Goal: Task Accomplishment & Management: Manage account settings

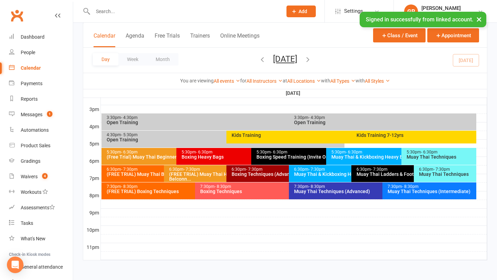
click at [317, 128] on div "3:30pm - 4:30pm Open Training" at bounding box center [382, 122] width 187 height 17
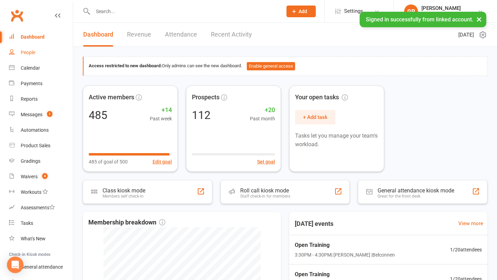
click at [37, 54] on link "People" at bounding box center [41, 53] width 64 height 16
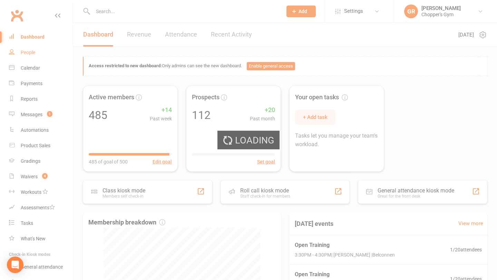
select select "100"
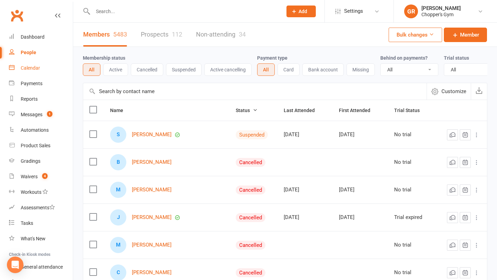
click at [41, 75] on link "Calendar" at bounding box center [41, 68] width 64 height 16
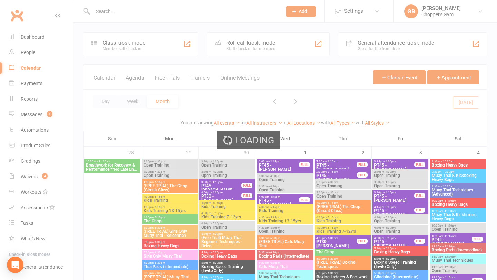
click at [106, 102] on div "Loading" at bounding box center [248, 140] width 497 height 280
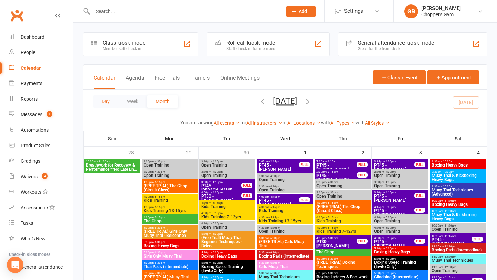
click at [109, 103] on button "Day" at bounding box center [106, 101] width 26 height 12
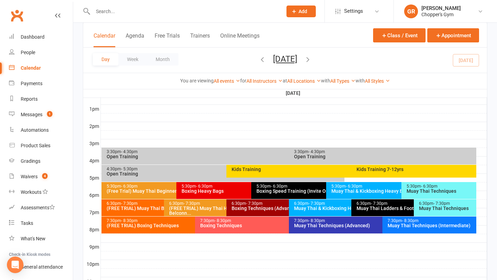
scroll to position [266, 0]
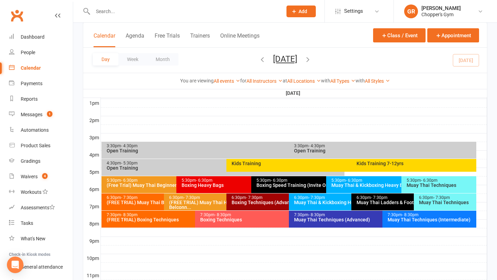
click at [194, 164] on div "4:30pm - 5:30pm" at bounding box center [224, 163] width 237 height 4
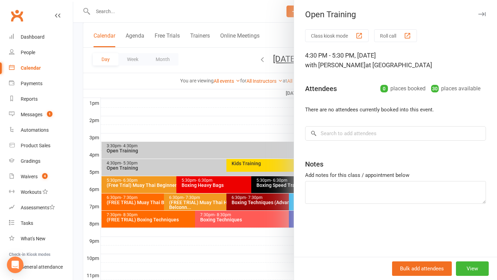
click at [186, 144] on div at bounding box center [285, 140] width 424 height 280
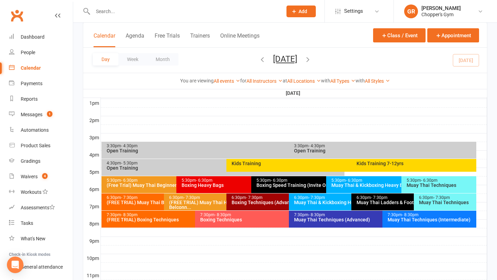
click at [186, 149] on div "Open Training" at bounding box center [287, 150] width 362 height 5
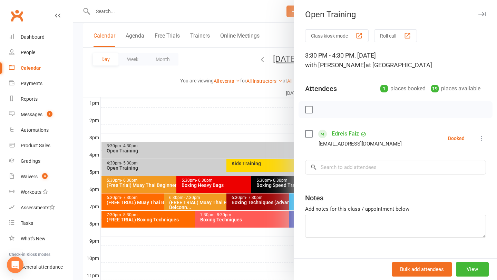
click at [202, 123] on div at bounding box center [285, 140] width 424 height 280
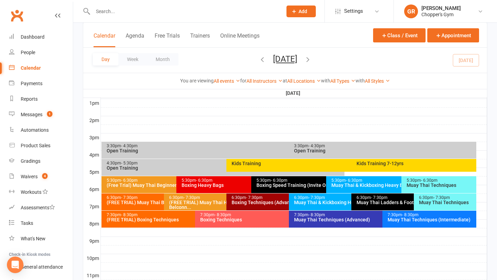
click at [276, 145] on div "3:30pm - 4:30pm" at bounding box center [287, 146] width 362 height 4
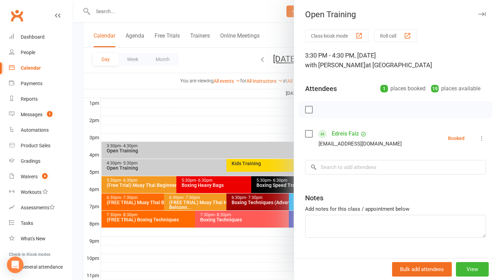
click at [213, 114] on div at bounding box center [285, 140] width 424 height 280
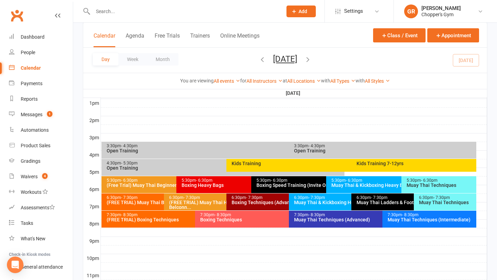
click at [324, 159] on div "Kids Training" at bounding box center [347, 165] width 243 height 13
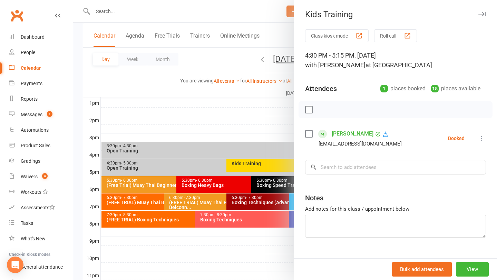
click at [321, 154] on div "Class kiosk mode Roll call 4:30 PM - 5:15 PM, Tuesday, October, 14, 2025 with M…" at bounding box center [395, 150] width 203 height 243
click at [286, 150] on div at bounding box center [285, 140] width 424 height 280
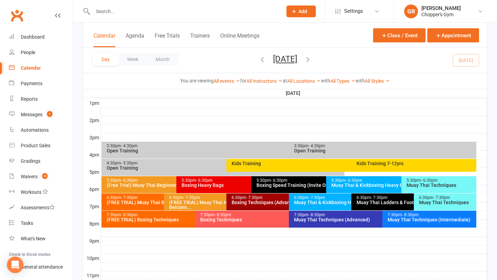
click at [323, 148] on div "Open Training" at bounding box center [384, 150] width 181 height 5
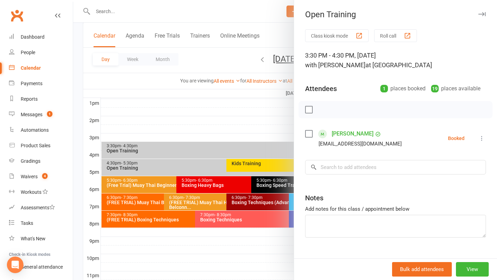
click at [306, 135] on label at bounding box center [308, 133] width 7 height 7
click at [321, 112] on icon "button" at bounding box center [324, 110] width 8 height 8
click at [279, 124] on div at bounding box center [285, 140] width 424 height 280
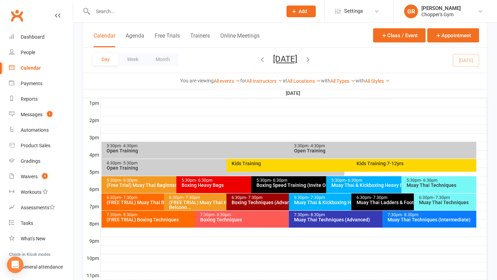
click at [387, 184] on div "Muay Thai & Kickboxing Heavy Bags" at bounding box center [399, 185] width 137 height 5
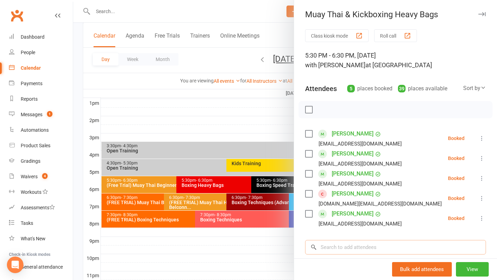
click at [353, 252] on input "search" at bounding box center [395, 247] width 181 height 14
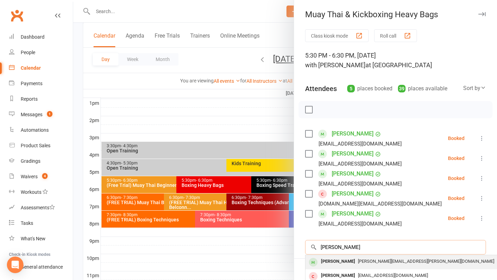
type input "lynn"
click at [358, 259] on span "lynn@lynn.email" at bounding box center [426, 261] width 136 height 5
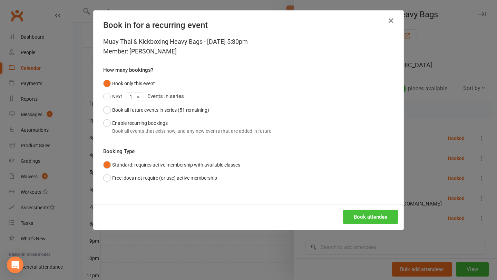
click at [355, 219] on button "Book attendee" at bounding box center [370, 217] width 55 height 14
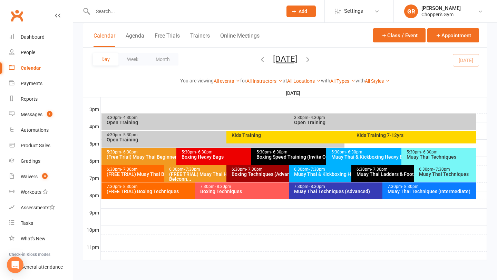
scroll to position [294, 0]
click at [366, 158] on div "Muay Thai & Kickboxing Heavy Bags" at bounding box center [399, 157] width 137 height 5
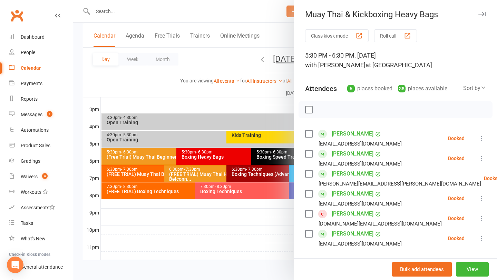
click at [258, 236] on div at bounding box center [285, 140] width 424 height 280
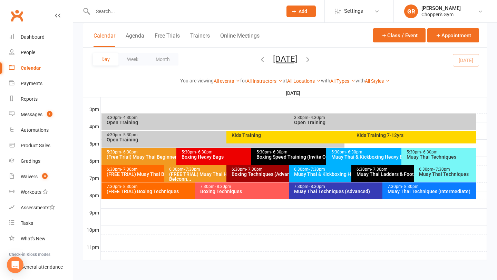
click at [419, 157] on div "Muay Thai Techniques" at bounding box center [440, 157] width 69 height 5
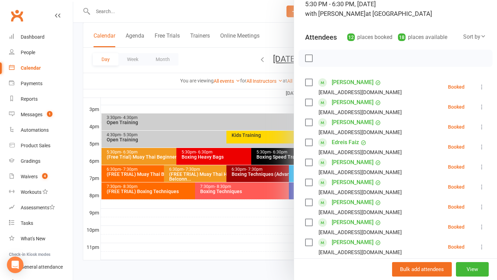
scroll to position [51, 0]
click at [250, 212] on div at bounding box center [285, 140] width 424 height 280
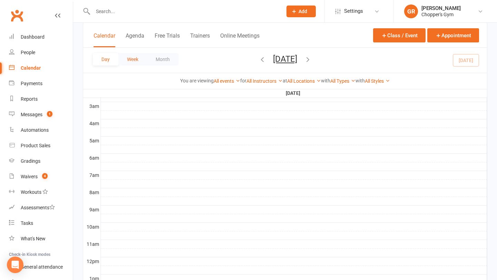
click at [132, 63] on button "Week" at bounding box center [132, 59] width 29 height 12
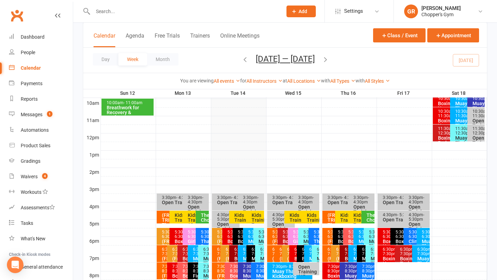
scroll to position [214, 0]
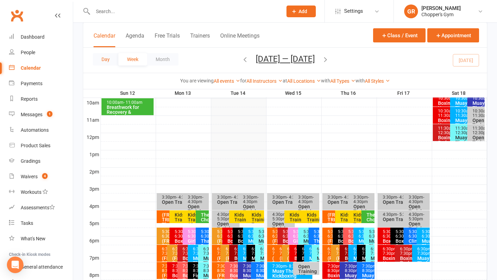
click at [104, 59] on button "Day" at bounding box center [106, 59] width 26 height 12
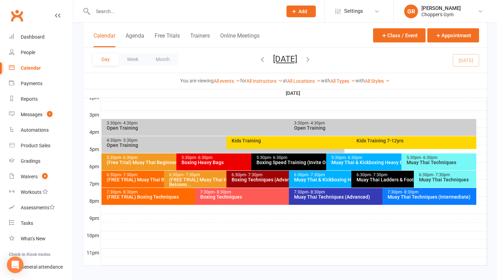
scroll to position [294, 0]
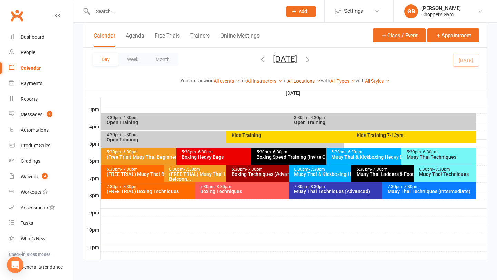
click at [305, 80] on link "All Locations" at bounding box center [304, 81] width 34 height 6
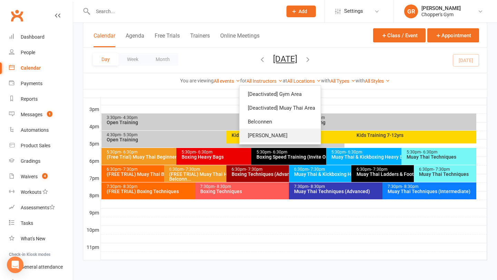
click at [274, 135] on link "[PERSON_NAME]" at bounding box center [279, 136] width 81 height 14
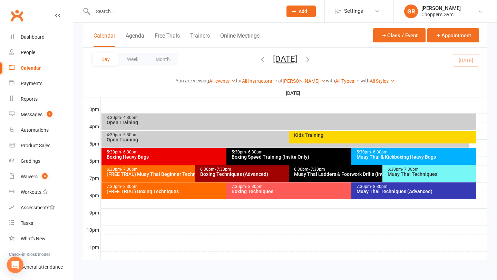
click at [323, 139] on div "Kids Training" at bounding box center [382, 137] width 187 height 13
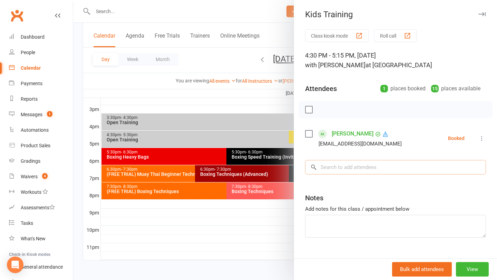
click at [362, 168] on input "search" at bounding box center [395, 167] width 181 height 14
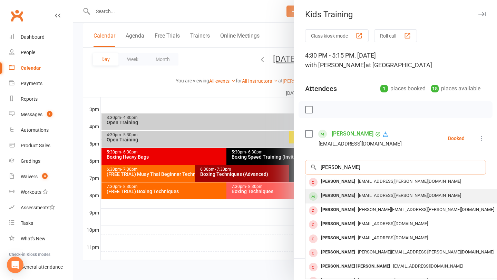
type input "mia fuller"
click at [358, 195] on span "bronwyn.fuller@me.com" at bounding box center [409, 195] width 103 height 5
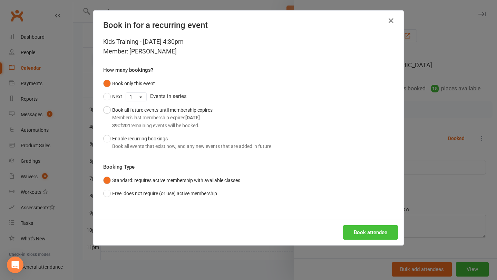
click at [362, 229] on button "Book attendee" at bounding box center [370, 232] width 55 height 14
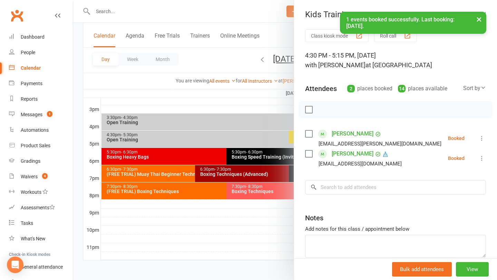
click at [343, 156] on link "Rafael Vera" at bounding box center [353, 153] width 42 height 11
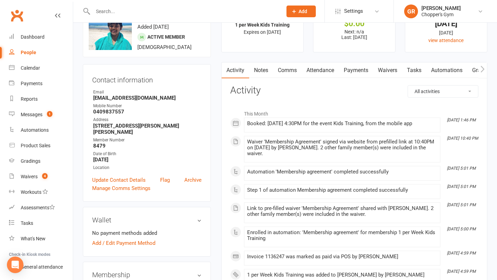
scroll to position [32, 0]
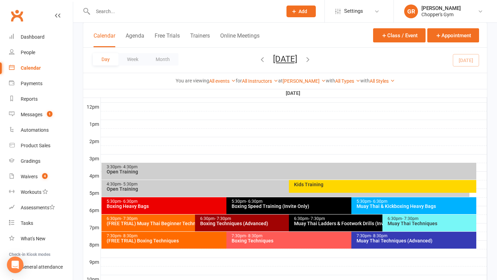
scroll to position [249, 0]
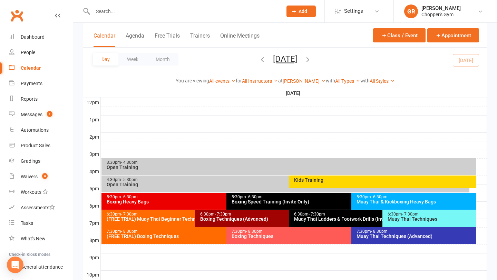
click at [325, 180] on div "Kids Training" at bounding box center [384, 180] width 181 height 5
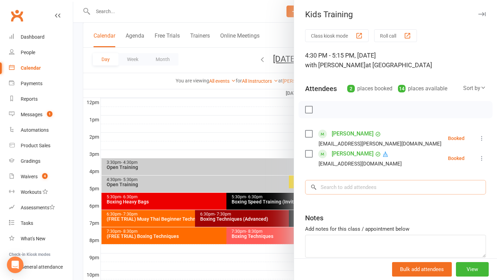
click at [332, 188] on input "search" at bounding box center [395, 187] width 181 height 14
click at [191, 115] on div at bounding box center [285, 140] width 424 height 280
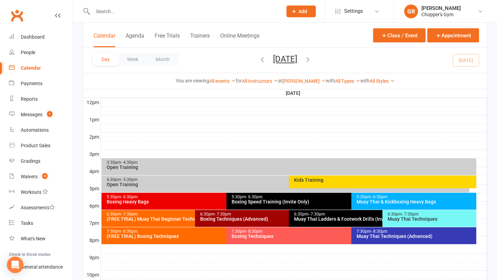
click at [392, 202] on div "Muay Thai & Kickboxing Heavy Bags" at bounding box center [415, 201] width 119 height 5
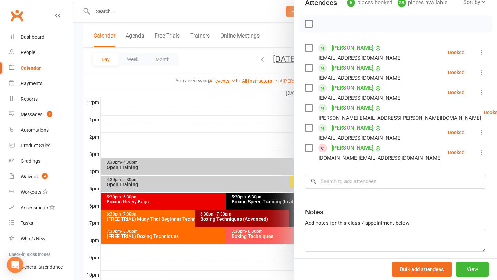
scroll to position [86, 0]
click at [266, 135] on div at bounding box center [285, 140] width 424 height 280
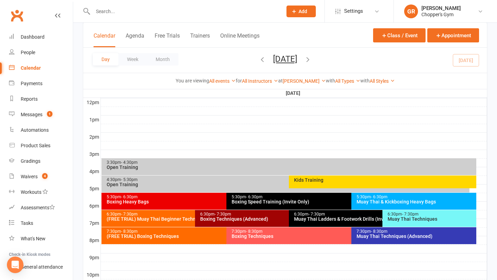
click at [375, 201] on div "Muay Thai & Kickboxing Heavy Bags" at bounding box center [415, 201] width 119 height 5
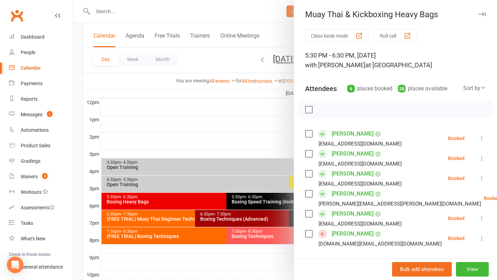
click at [249, 121] on div at bounding box center [285, 140] width 424 height 280
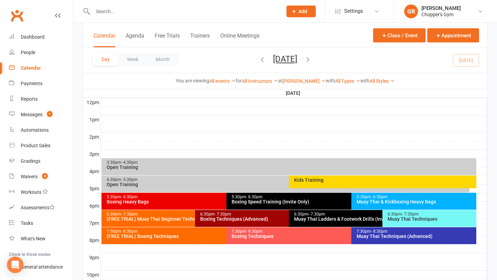
click at [332, 183] on div "Kids Training" at bounding box center [382, 182] width 187 height 13
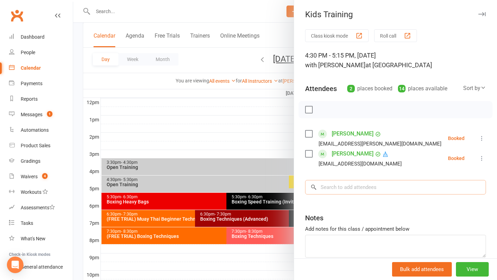
click at [344, 191] on input "search" at bounding box center [395, 187] width 181 height 14
click at [36, 178] on div "Waivers" at bounding box center [29, 177] width 17 height 6
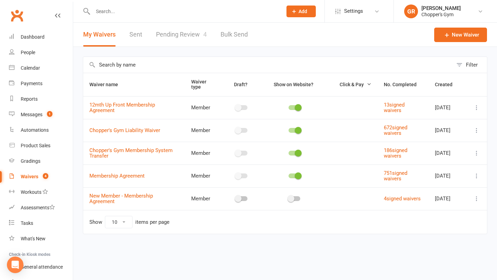
click at [186, 36] on link "Pending Review 4" at bounding box center [181, 35] width 51 height 24
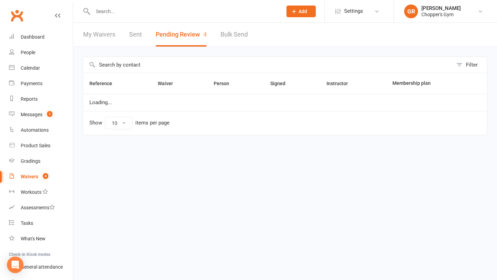
select select "50"
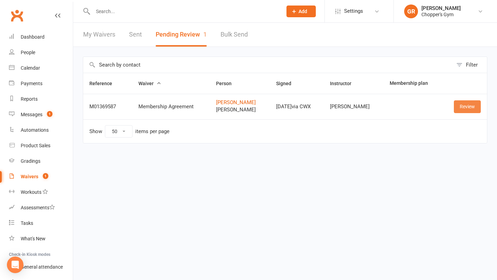
click at [467, 109] on link "Review" at bounding box center [467, 106] width 27 height 12
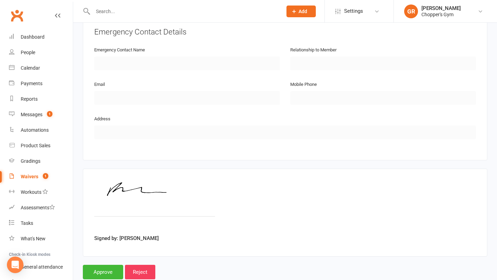
scroll to position [595, 0]
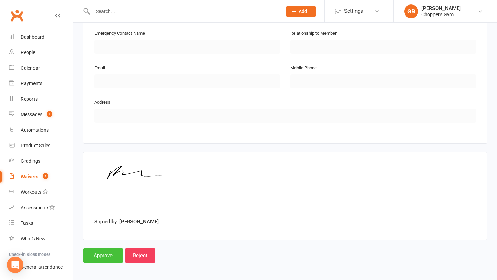
click at [104, 253] on input "Approve" at bounding box center [103, 255] width 40 height 14
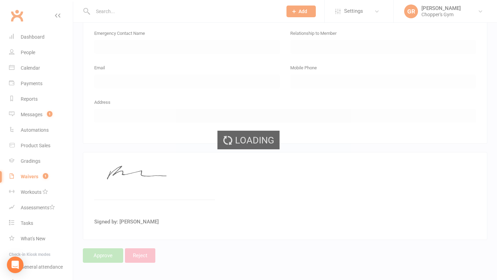
select select "50"
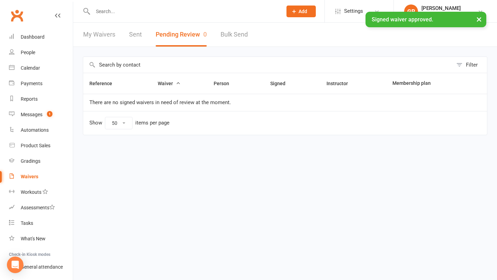
click at [119, 12] on div "× Signed waiver approved." at bounding box center [244, 12] width 488 height 0
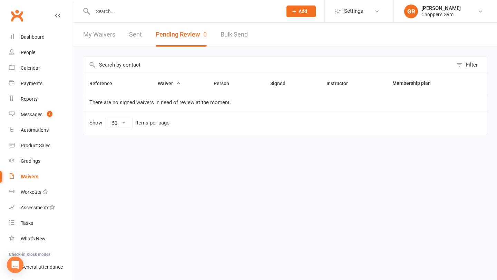
click at [102, 11] on input "text" at bounding box center [184, 12] width 187 height 10
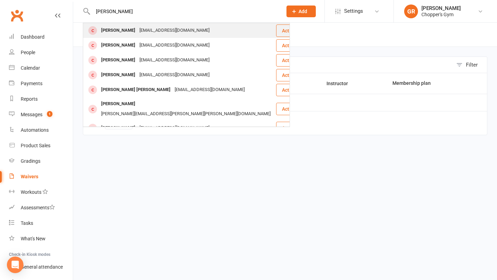
type input "fergus smyth"
click at [130, 31] on div "Fergus Smyth" at bounding box center [118, 31] width 38 height 10
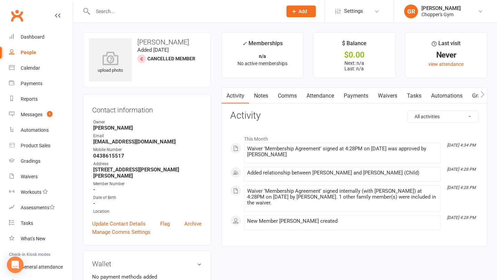
click at [395, 94] on link "Waivers" at bounding box center [387, 96] width 29 height 16
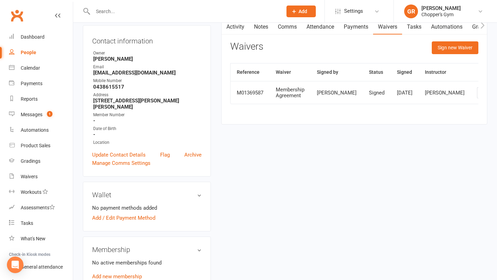
scroll to position [154, 0]
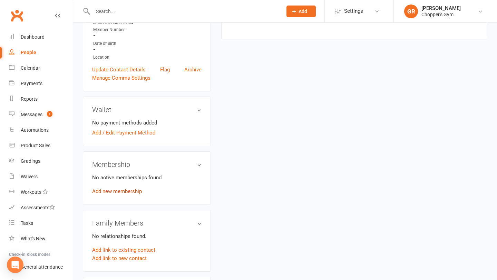
click at [122, 188] on link "Add new membership" at bounding box center [117, 191] width 50 height 6
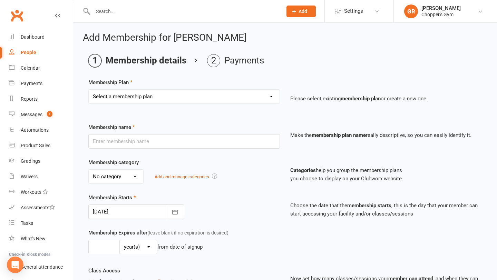
click at [260, 100] on select "Select a membership plan Create new Membership Plan Staff Membership Ongoing Un…" at bounding box center [184, 97] width 191 height 14
select select "8"
click at [89, 90] on select "Select a membership plan Create new Membership Plan Staff Membership Ongoing Un…" at bounding box center [184, 97] width 191 height 14
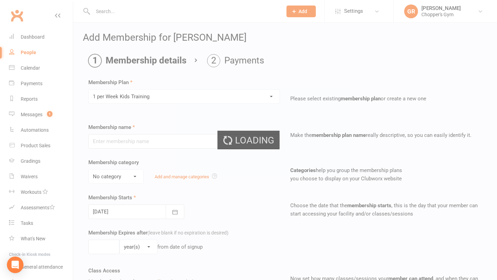
type input "1 per Week Kids Training"
select select "2"
type input "10"
select select "1"
type input "1"
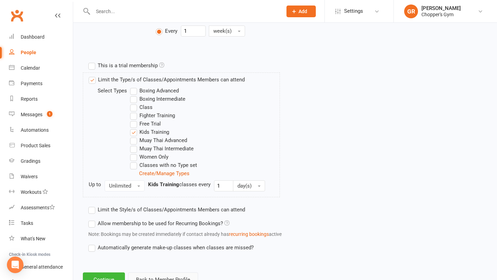
scroll to position [325, 0]
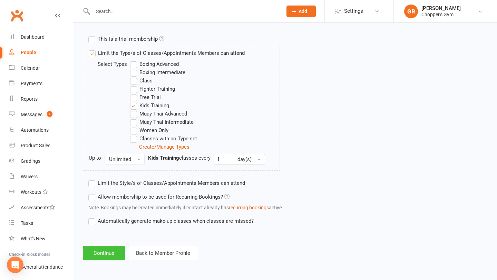
click at [108, 255] on button "Continue" at bounding box center [104, 253] width 42 height 14
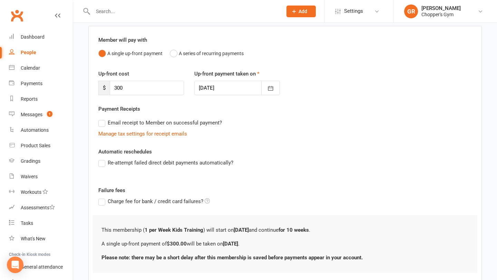
scroll to position [96, 0]
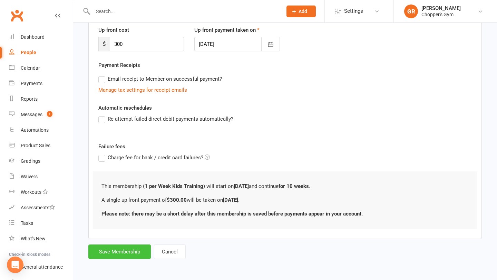
click at [126, 253] on button "Save Membership" at bounding box center [119, 252] width 62 height 14
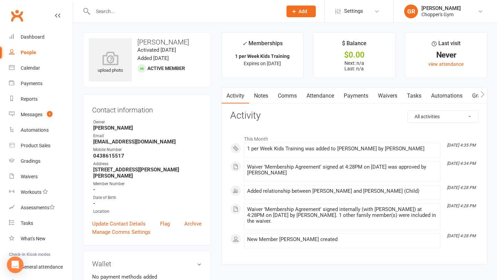
click at [351, 98] on link "Payments" at bounding box center [356, 96] width 34 height 16
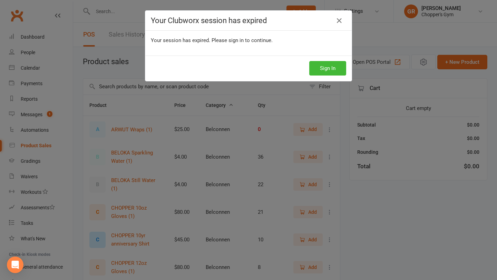
select select "100"
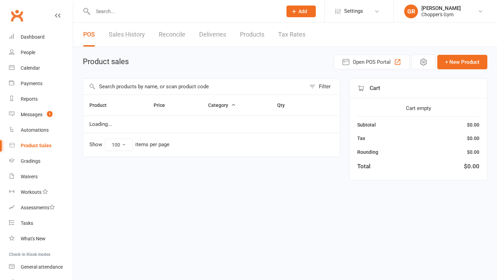
select select "100"
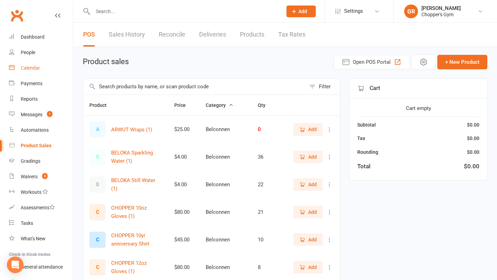
click at [42, 67] on link "Calendar" at bounding box center [41, 68] width 64 height 16
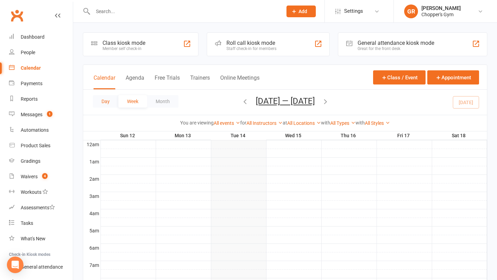
click at [105, 104] on button "Day" at bounding box center [106, 101] width 26 height 12
click at [312, 103] on icon "button" at bounding box center [308, 102] width 8 height 8
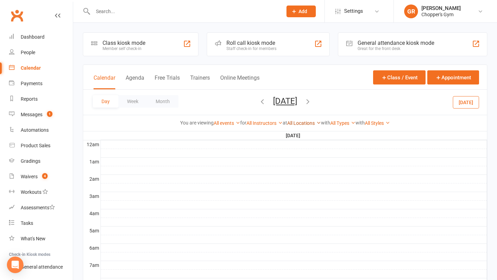
click at [317, 124] on icon at bounding box center [318, 122] width 5 height 5
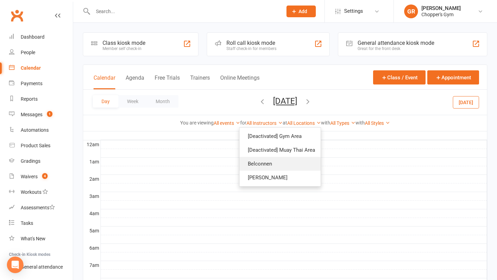
click at [299, 170] on link "Belconnen" at bounding box center [279, 164] width 81 height 14
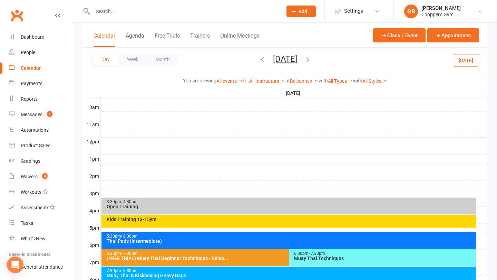
scroll to position [294, 0]
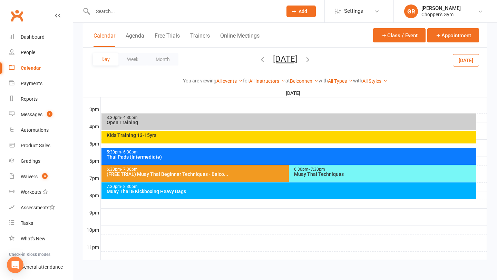
click at [316, 175] on div "Muay Thai Techniques" at bounding box center [384, 174] width 181 height 5
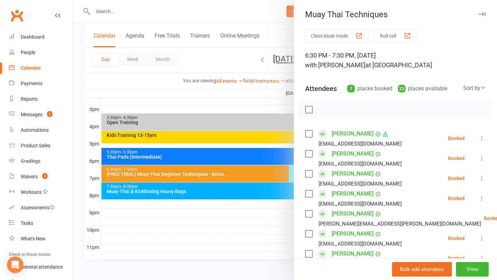
click at [203, 174] on div at bounding box center [285, 140] width 424 height 280
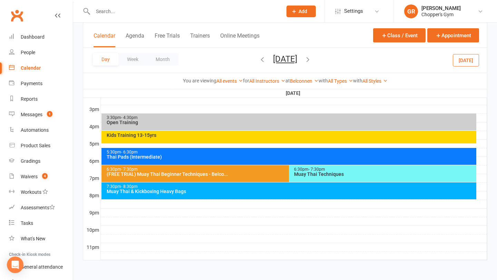
click at [205, 174] on div "(FREE TRIAL) Muay Thai Beginner Techniques - Belco..." at bounding box center [287, 174] width 362 height 5
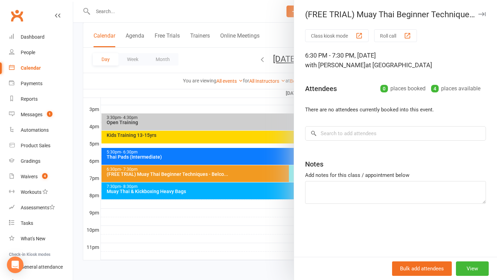
click at [220, 212] on div at bounding box center [285, 140] width 424 height 280
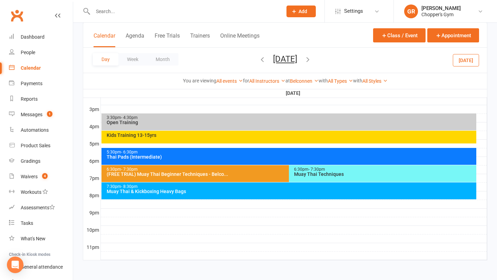
click at [309, 153] on div "5:30pm - 6:30pm" at bounding box center [290, 152] width 369 height 4
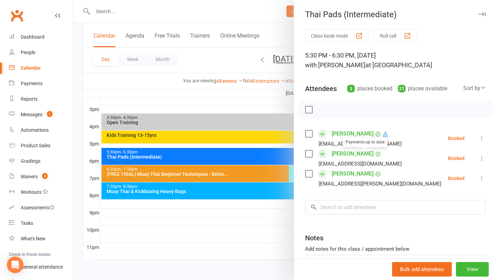
click at [247, 177] on div at bounding box center [285, 140] width 424 height 280
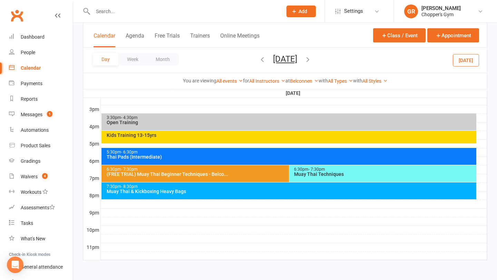
click at [321, 172] on div "Muay Thai Techniques" at bounding box center [384, 174] width 181 height 5
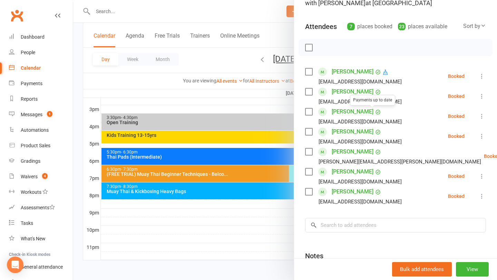
scroll to position [63, 0]
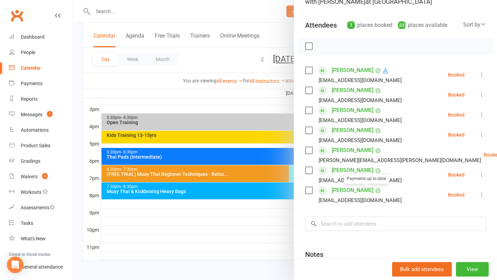
click at [242, 226] on div at bounding box center [285, 140] width 424 height 280
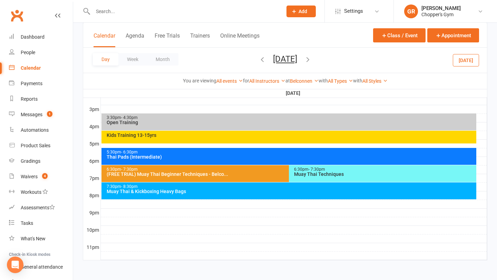
click at [249, 190] on div "Muay Thai & Kickboxing Heavy Bags" at bounding box center [290, 191] width 369 height 5
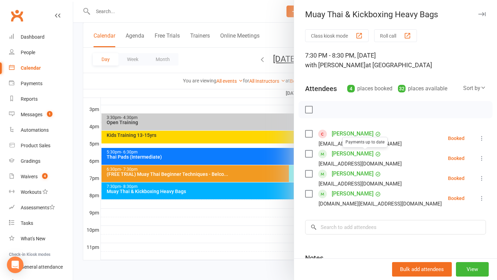
click at [237, 218] on div at bounding box center [285, 140] width 424 height 280
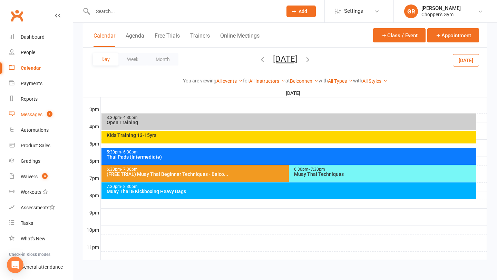
click at [34, 116] on div "Messages" at bounding box center [32, 115] width 22 height 6
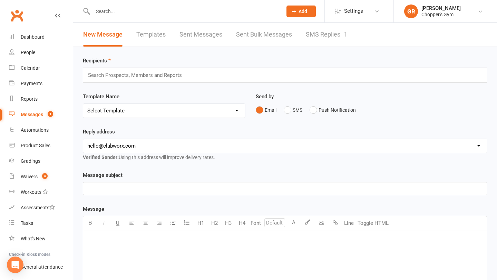
click at [324, 37] on link "SMS Replies 1" at bounding box center [326, 35] width 41 height 24
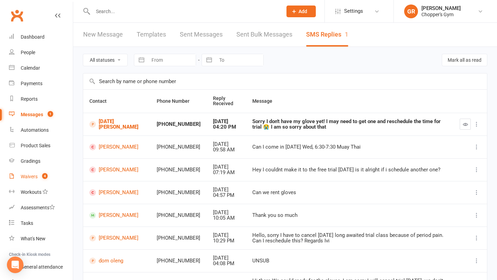
click at [33, 176] on div "Waivers" at bounding box center [29, 177] width 17 height 6
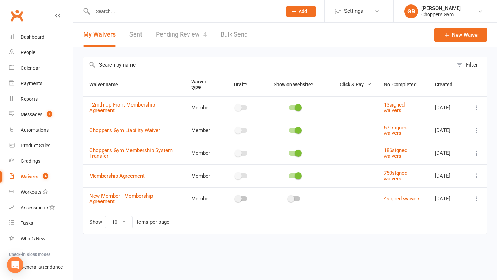
click at [186, 35] on link "Pending Review 4" at bounding box center [181, 35] width 51 height 24
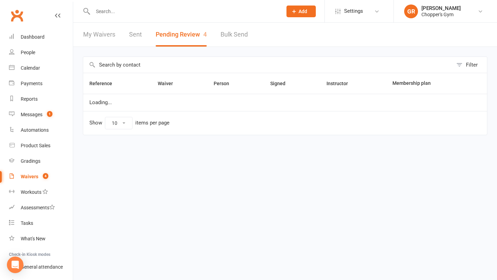
select select "50"
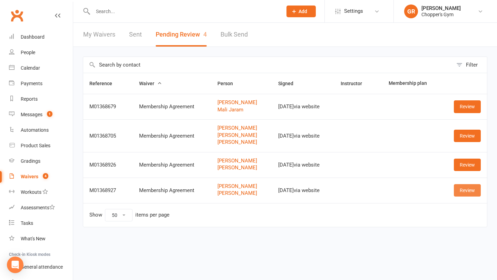
click at [463, 191] on link "Review" at bounding box center [467, 190] width 27 height 12
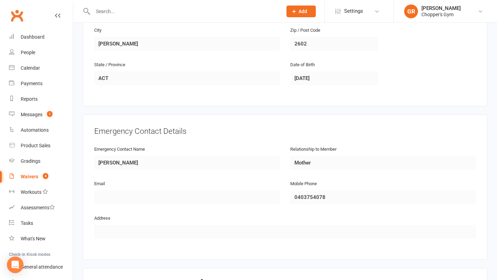
scroll to position [577, 0]
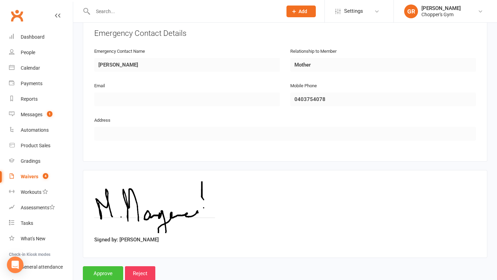
click at [107, 271] on input "Approve" at bounding box center [103, 273] width 40 height 14
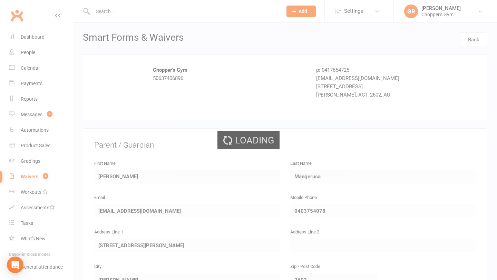
select select "50"
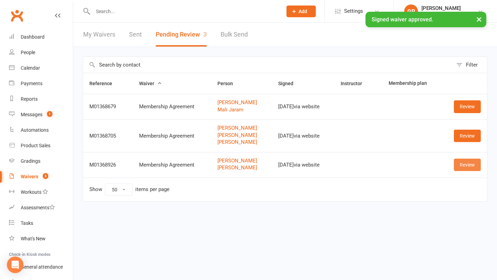
click at [469, 162] on link "Review" at bounding box center [467, 165] width 27 height 12
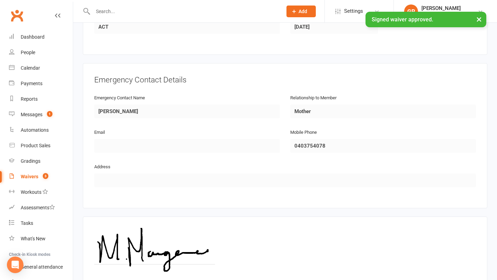
scroll to position [595, 0]
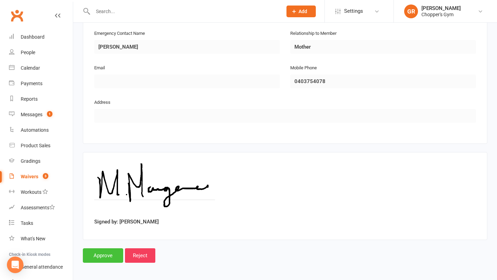
click at [108, 250] on input "Approve" at bounding box center [103, 255] width 40 height 14
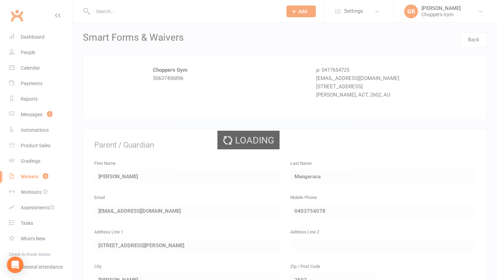
select select "50"
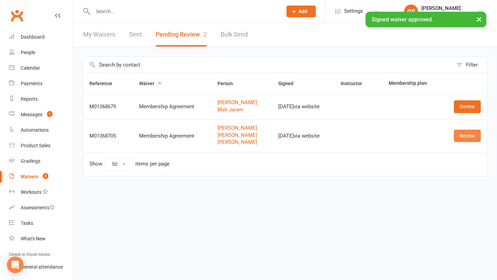
click at [475, 138] on link "Review" at bounding box center [467, 136] width 27 height 12
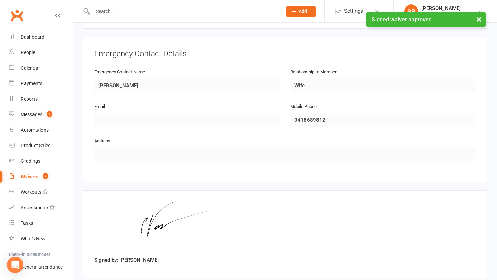
scroll to position [819, 0]
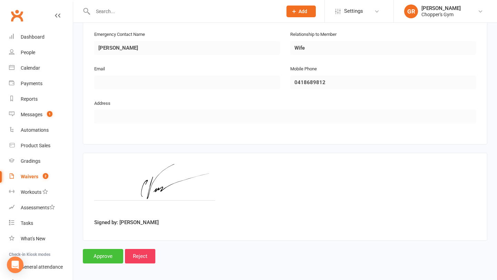
click at [100, 251] on input "Approve" at bounding box center [103, 256] width 40 height 14
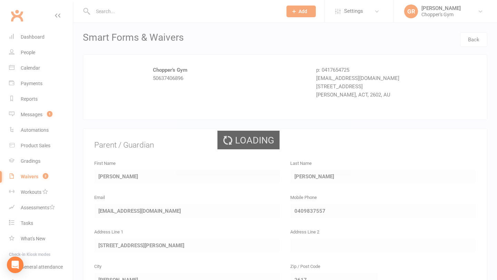
select select "50"
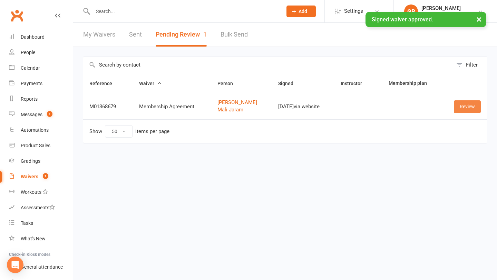
click at [463, 104] on link "Review" at bounding box center [467, 106] width 27 height 12
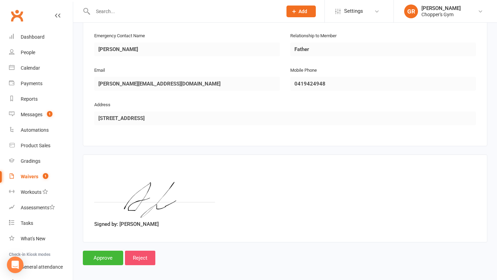
scroll to position [595, 0]
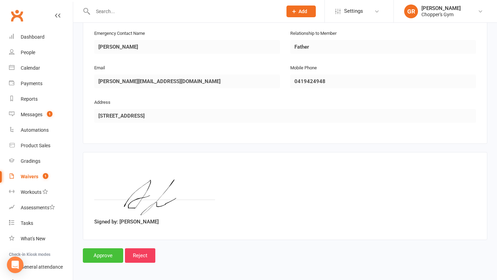
click at [104, 254] on input "Approve" at bounding box center [103, 255] width 40 height 14
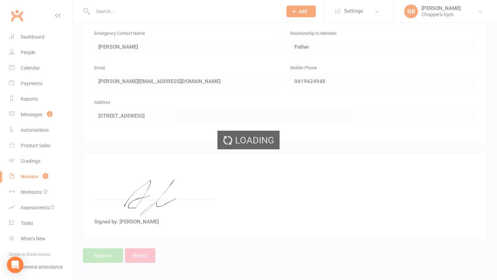
select select "50"
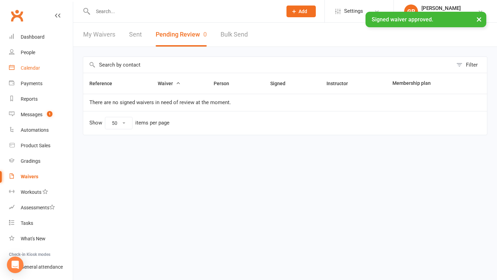
click at [28, 67] on div "Calendar" at bounding box center [30, 68] width 19 height 6
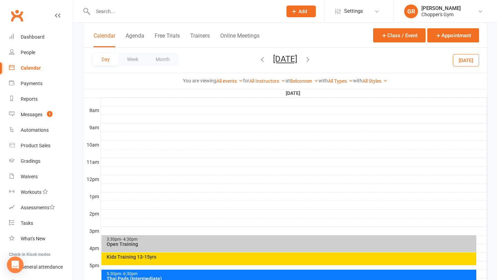
scroll to position [294, 0]
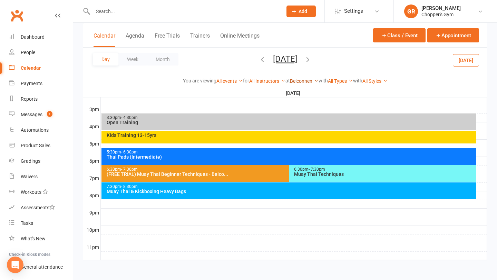
click at [306, 80] on link "Belconnen" at bounding box center [304, 81] width 29 height 6
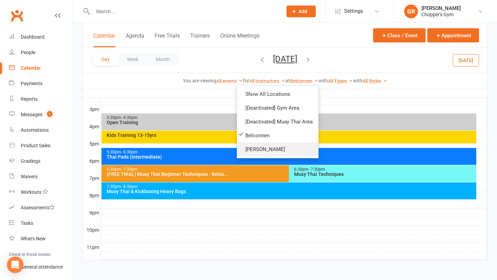
click at [278, 146] on link "Dickson" at bounding box center [277, 149] width 81 height 14
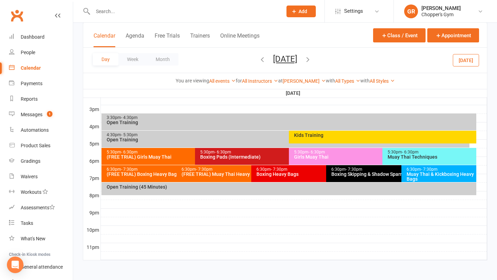
click at [129, 10] on input "text" at bounding box center [184, 12] width 187 height 10
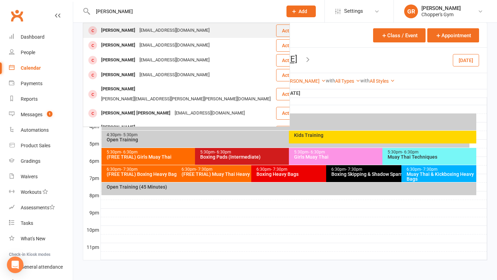
type input "fergus smyt"
click at [139, 31] on div "[EMAIL_ADDRESS][DOMAIN_NAME]" at bounding box center [174, 31] width 74 height 10
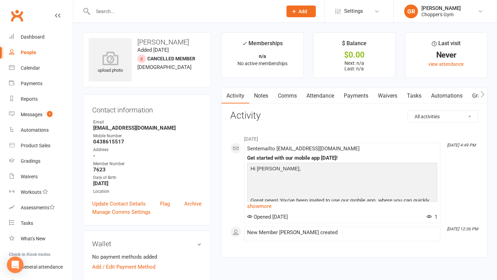
click at [142, 11] on input "text" at bounding box center [184, 12] width 187 height 10
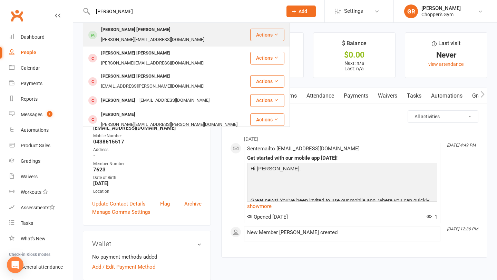
type input "nixon"
click at [133, 32] on div "Nixon Henderson" at bounding box center [135, 30] width 73 height 10
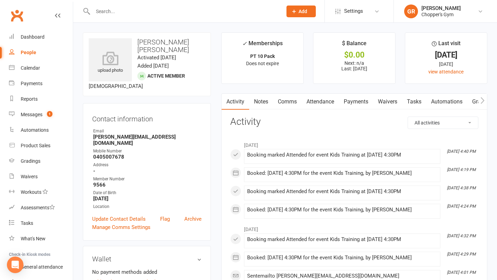
click at [362, 101] on link "Payments" at bounding box center [356, 102] width 34 height 16
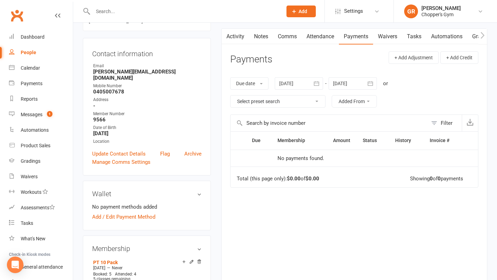
scroll to position [8, 0]
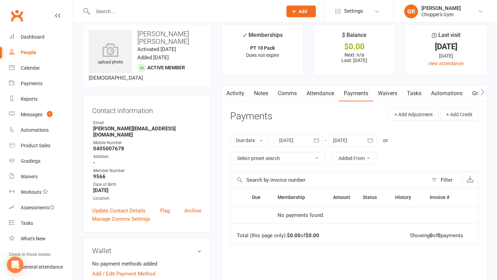
click at [311, 139] on div at bounding box center [299, 140] width 48 height 12
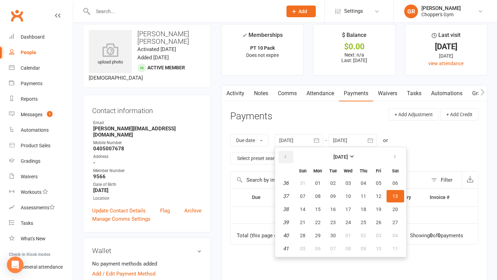
click at [286, 155] on icon "button" at bounding box center [285, 157] width 5 height 6
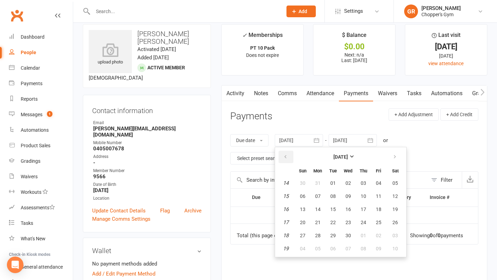
click at [286, 155] on icon "button" at bounding box center [285, 157] width 5 height 6
click at [285, 156] on icon "button" at bounding box center [285, 157] width 5 height 6
click at [351, 183] on span "01" at bounding box center [348, 183] width 6 height 6
type input "01 Jan 2025"
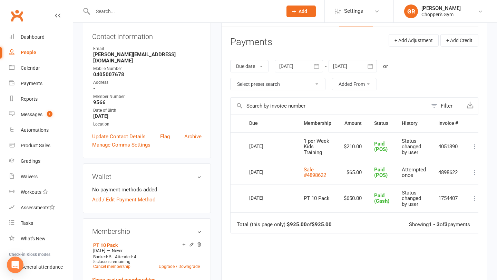
scroll to position [85, 0]
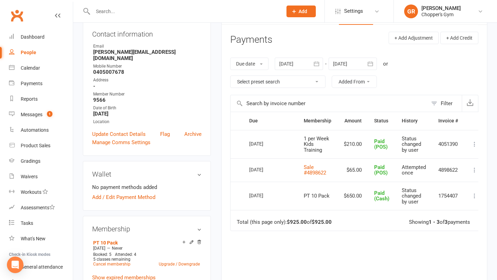
click at [473, 196] on icon at bounding box center [474, 196] width 7 height 7
click at [440, 234] on link "More Info" at bounding box center [444, 237] width 68 height 14
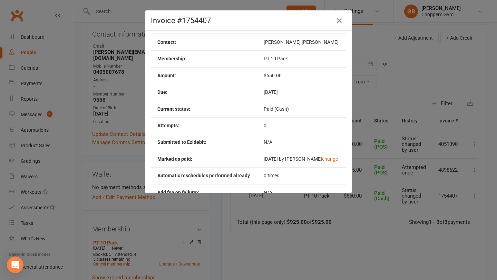
scroll to position [0, 0]
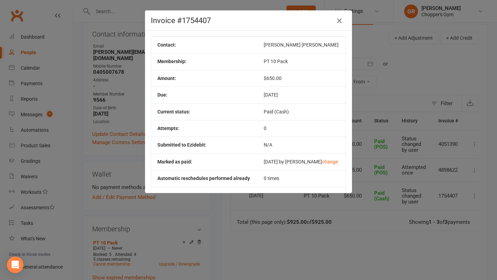
click at [338, 24] on icon "button" at bounding box center [339, 21] width 8 height 8
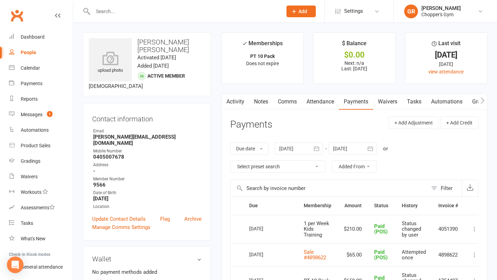
click at [155, 10] on input "text" at bounding box center [184, 12] width 187 height 10
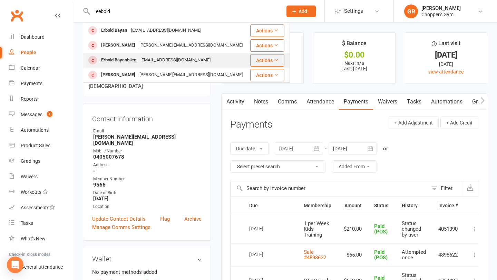
type input "eebold"
click at [166, 60] on div "Munkhcolongo@gmail.com" at bounding box center [175, 60] width 74 height 10
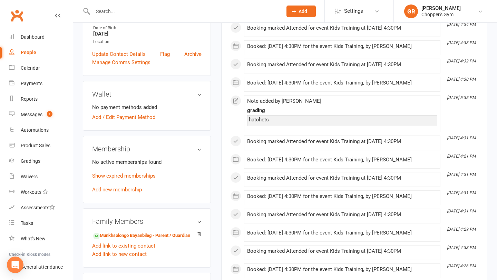
scroll to position [172, 0]
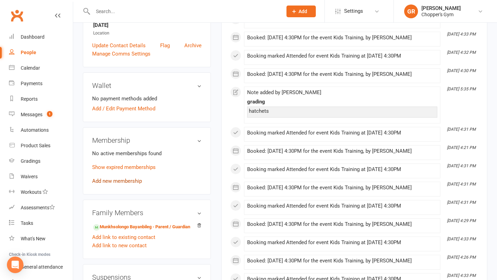
click at [128, 181] on link "Add new membership" at bounding box center [117, 181] width 50 height 6
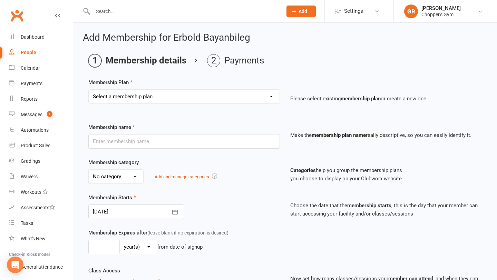
click at [263, 99] on select "Select a membership plan Create new Membership Plan Staff Membership Ongoing Un…" at bounding box center [184, 97] width 191 height 14
select select "7"
click at [89, 90] on select "Select a membership plan Create new Membership Plan Staff Membership Ongoing Un…" at bounding box center [184, 97] width 191 height 14
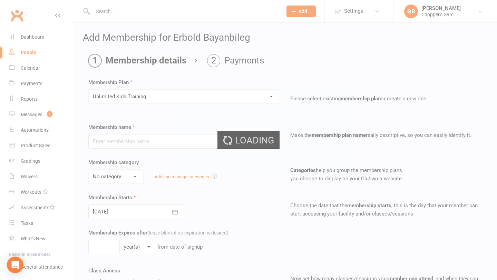
type input "Unlimited Kids Training"
select select "2"
type input "10"
select select "1"
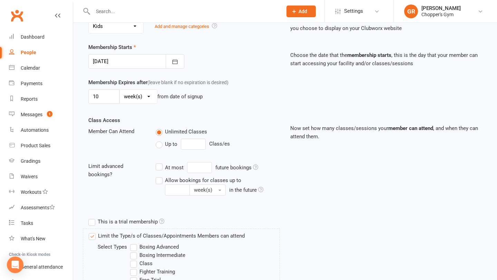
scroll to position [138, 0]
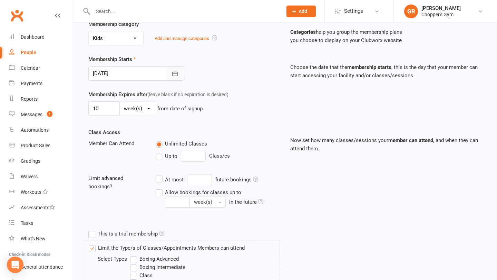
click at [168, 75] on button "button" at bounding box center [175, 73] width 19 height 14
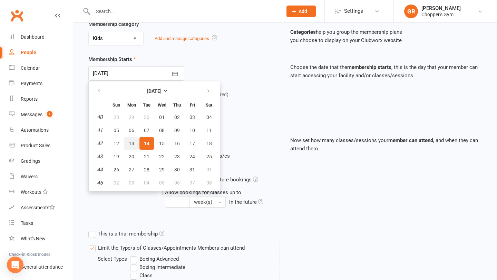
click at [131, 142] on span "13" at bounding box center [132, 144] width 6 height 6
type input "[DATE]"
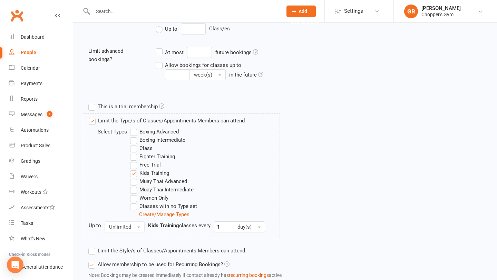
scroll to position [315, 0]
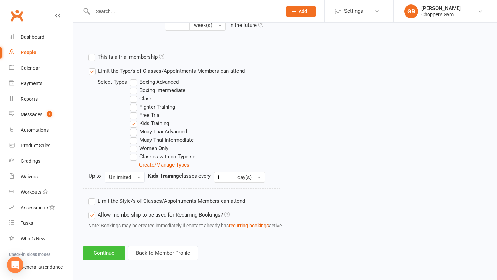
click at [100, 255] on button "Continue" at bounding box center [104, 253] width 42 height 14
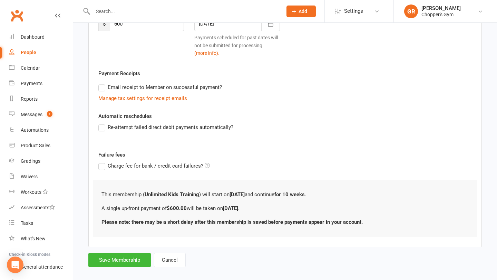
scroll to position [124, 0]
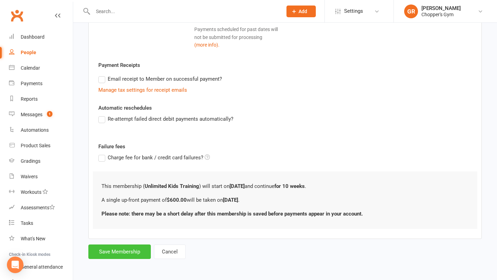
click at [138, 249] on button "Save Membership" at bounding box center [119, 252] width 62 height 14
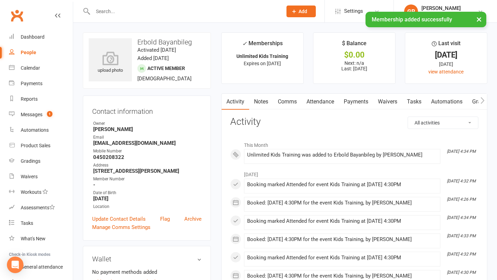
click at [353, 105] on link "Payments" at bounding box center [356, 102] width 34 height 16
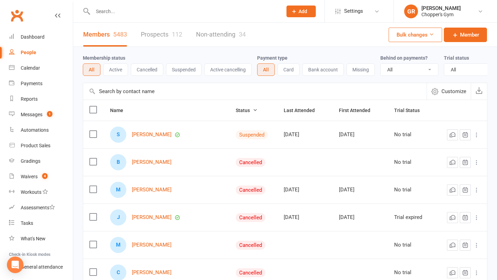
select select "100"
click at [32, 64] on link "Calendar" at bounding box center [41, 68] width 64 height 16
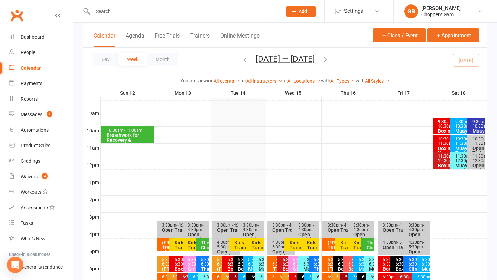
scroll to position [187, 0]
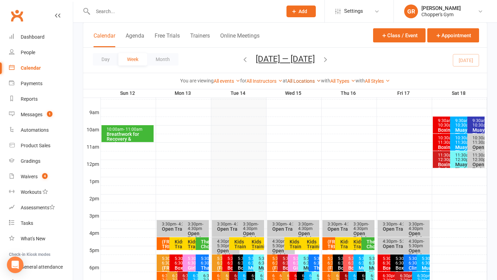
click at [312, 81] on link "All Locations" at bounding box center [304, 81] width 34 height 6
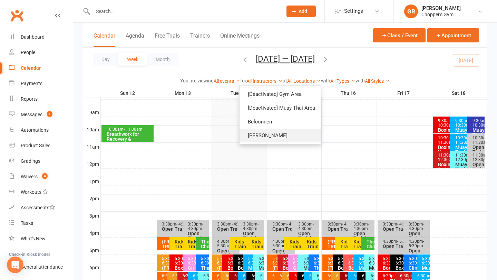
click at [275, 133] on link "[PERSON_NAME]" at bounding box center [279, 136] width 81 height 14
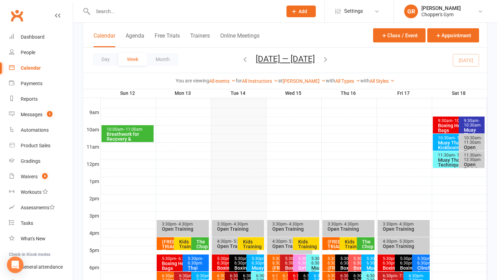
click at [245, 61] on icon "button" at bounding box center [245, 60] width 8 height 8
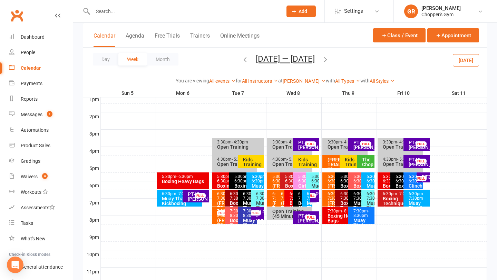
scroll to position [280, 0]
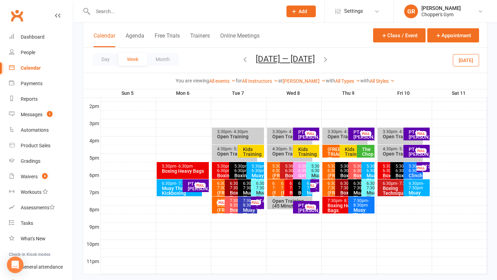
click at [245, 58] on icon "button" at bounding box center [245, 60] width 8 height 8
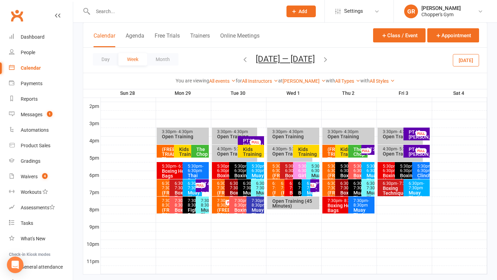
click at [249, 59] on span "[DATE] — [DATE] [DATE] Sun Mon Tue Wed Thu Fri Sat 28 29 30 01 02 03 04 05 06 0…" at bounding box center [285, 60] width 73 height 12
click at [241, 57] on icon "button" at bounding box center [245, 60] width 8 height 8
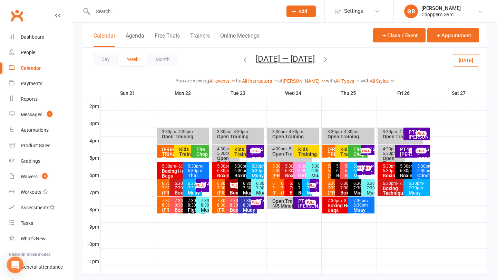
click at [237, 155] on div "Kids Training" at bounding box center [245, 152] width 22 height 10
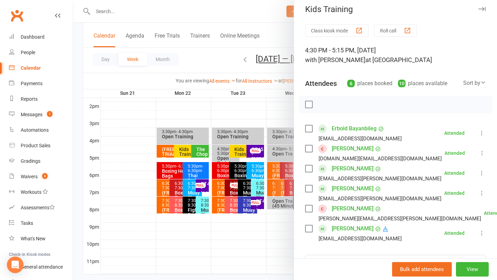
scroll to position [7, 0]
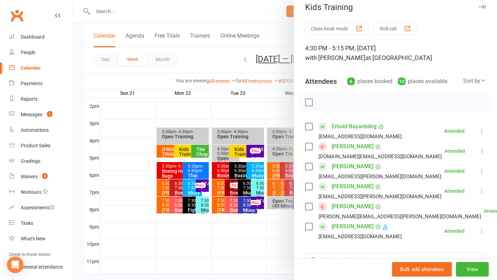
click at [144, 115] on div at bounding box center [285, 140] width 424 height 280
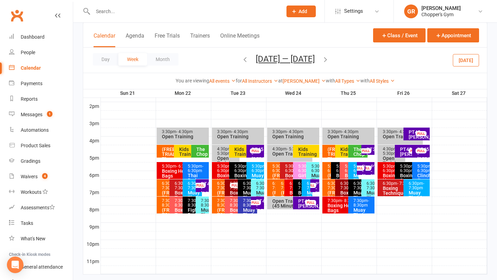
click at [457, 60] on button "[DATE]" at bounding box center [466, 60] width 26 height 12
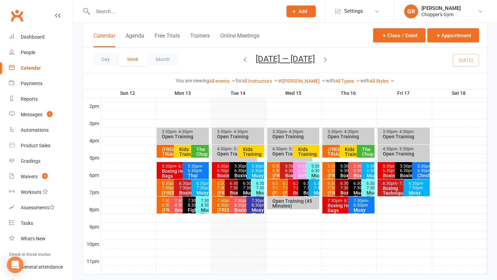
click at [324, 60] on icon "button" at bounding box center [326, 60] width 8 height 8
click at [284, 188] on div "6:30pm - 7:30pm" at bounding box center [286, 185] width 8 height 9
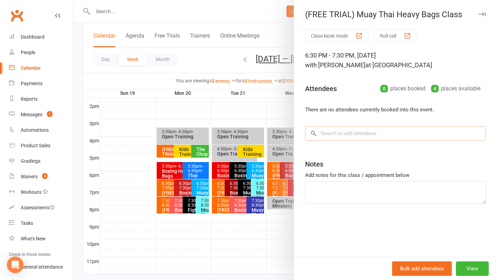
click at [367, 135] on input "search" at bounding box center [395, 133] width 181 height 14
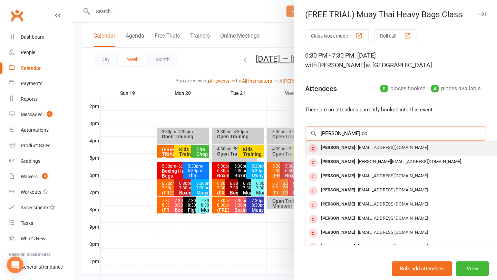
type input "sophie do"
click at [364, 148] on span "sophiedo28@gmail.com" at bounding box center [393, 147] width 70 height 5
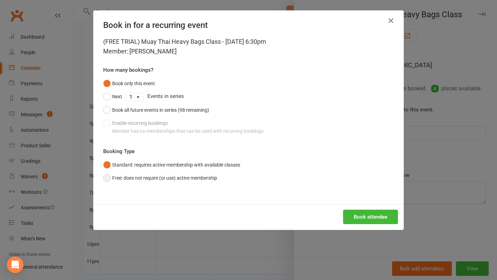
click at [106, 181] on button "Free: does not require (or use) active membership" at bounding box center [160, 177] width 114 height 13
click at [356, 219] on button "Book attendee" at bounding box center [370, 217] width 55 height 14
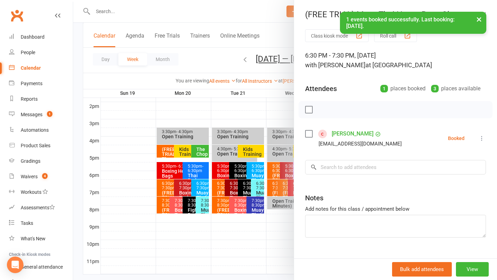
click at [139, 121] on div at bounding box center [285, 140] width 424 height 280
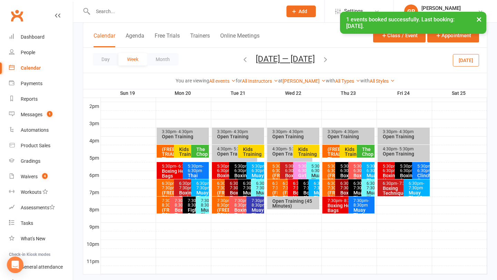
click at [465, 60] on button "[DATE]" at bounding box center [466, 60] width 26 height 12
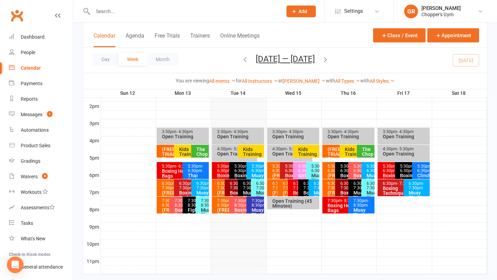
click at [287, 188] on div "6:30pm - 7:30pm" at bounding box center [286, 185] width 8 height 9
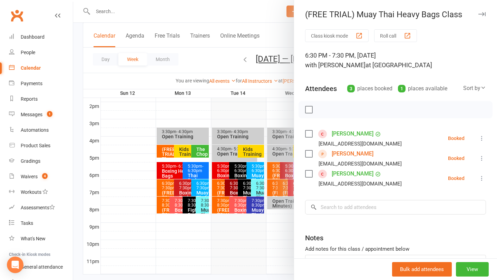
click at [481, 180] on icon at bounding box center [481, 178] width 7 height 7
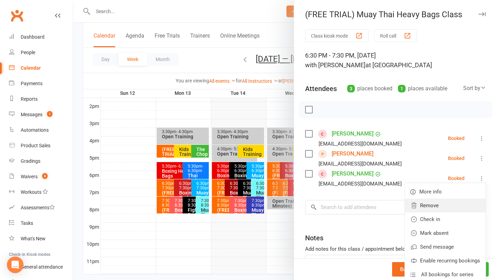
click at [440, 209] on link "Remove" at bounding box center [445, 206] width 81 height 14
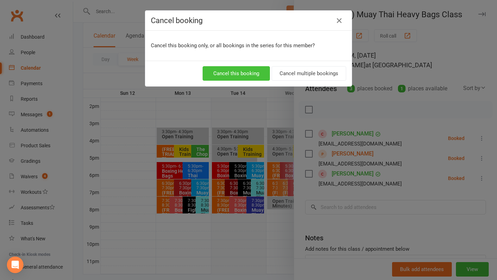
click at [237, 69] on button "Cancel this booking" at bounding box center [236, 73] width 67 height 14
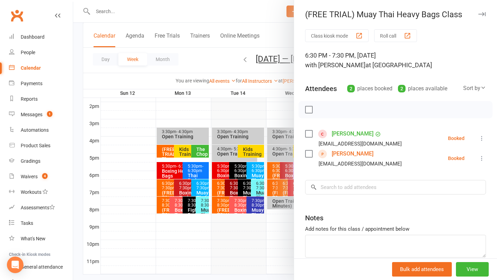
click at [212, 117] on div at bounding box center [285, 140] width 424 height 280
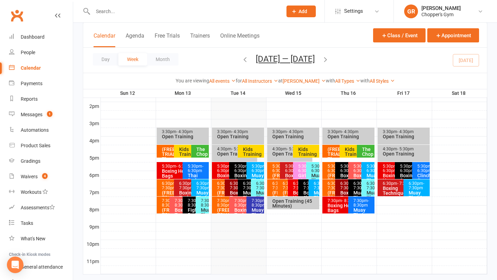
click at [328, 59] on icon "button" at bounding box center [326, 60] width 8 height 8
click at [284, 186] on div "6:30pm - 7:30pm" at bounding box center [286, 185] width 8 height 9
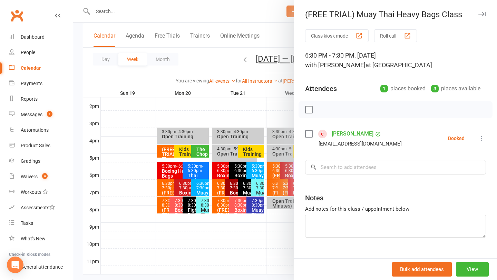
click at [338, 133] on link "Sophie Do" at bounding box center [353, 133] width 42 height 11
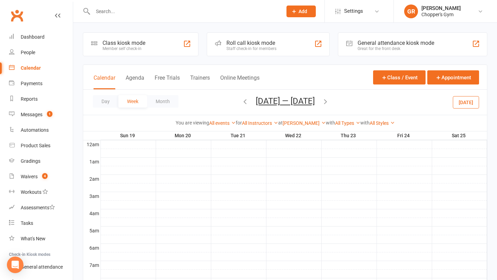
click at [465, 102] on button "Today" at bounding box center [466, 102] width 26 height 12
click at [29, 176] on div "Waivers" at bounding box center [29, 177] width 17 height 6
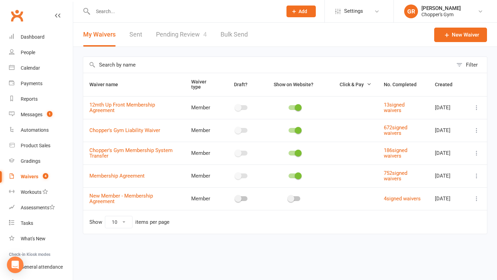
click at [188, 38] on link "Pending Review 4" at bounding box center [181, 35] width 51 height 24
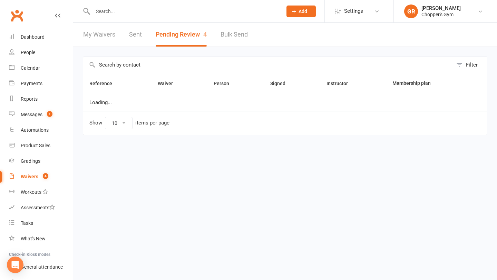
select select "50"
click at [29, 70] on div "Calendar" at bounding box center [30, 68] width 19 height 6
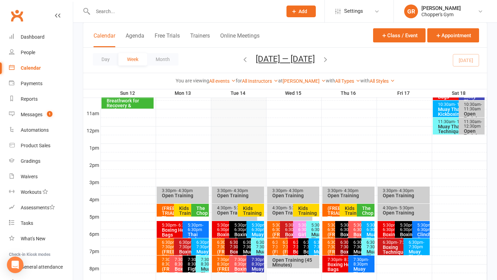
scroll to position [229, 0]
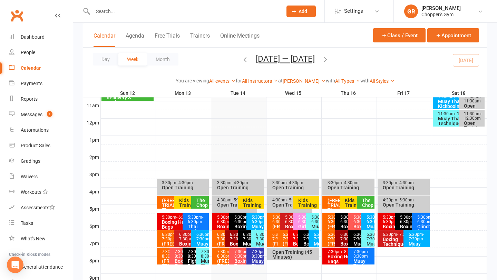
click at [258, 224] on div "5:30pm - 6:30pm" at bounding box center [256, 219] width 11 height 9
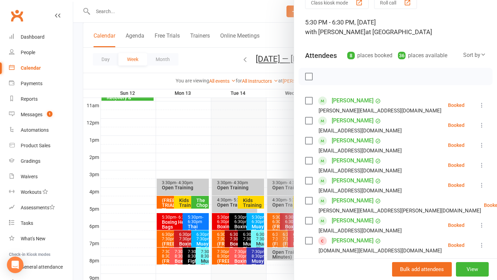
scroll to position [34, 0]
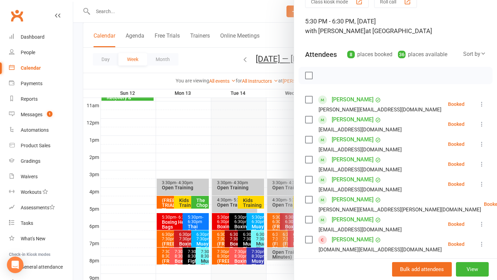
click at [115, 215] on div at bounding box center [285, 140] width 424 height 280
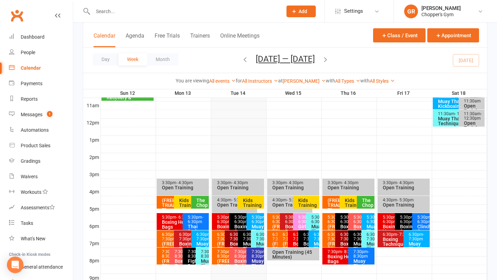
click at [229, 240] on div "6:30pm - 7:30pm" at bounding box center [235, 237] width 13 height 9
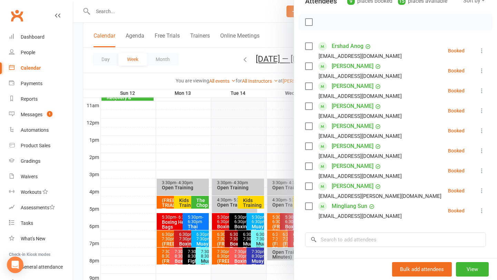
scroll to position [96, 0]
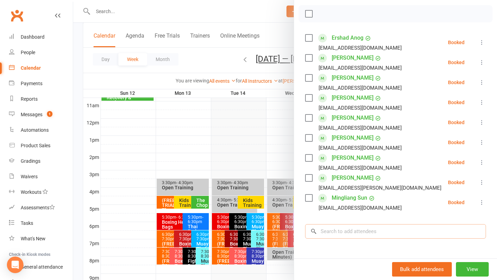
click at [354, 229] on input "search" at bounding box center [395, 231] width 181 height 14
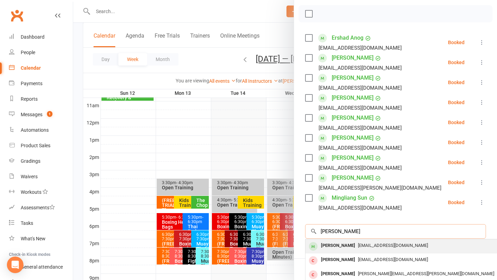
type input "ben harv"
click at [344, 242] on div "[PERSON_NAME]" at bounding box center [338, 246] width 40 height 10
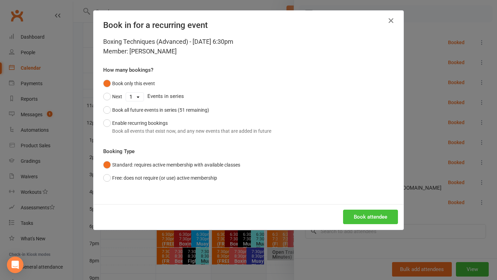
click at [363, 216] on button "Book attendee" at bounding box center [370, 217] width 55 height 14
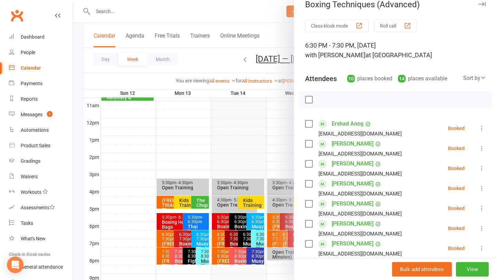
scroll to position [0, 0]
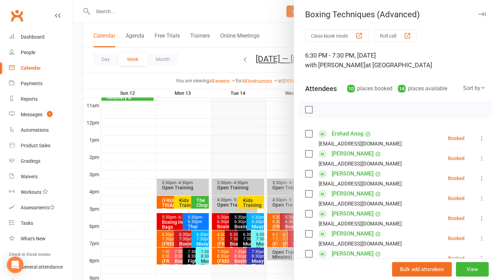
click at [189, 147] on div at bounding box center [285, 140] width 424 height 280
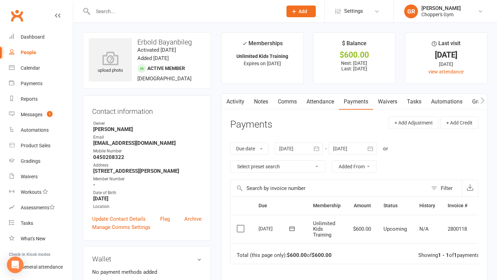
click at [240, 231] on label at bounding box center [241, 228] width 9 height 7
click at [240, 225] on input "checkbox" at bounding box center [239, 225] width 4 height 0
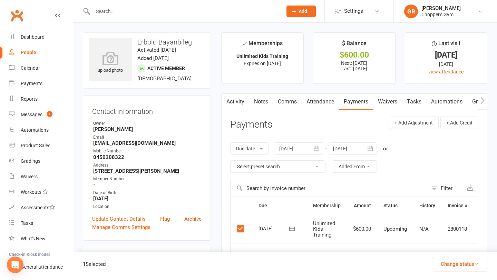
click at [456, 267] on button "Change status" at bounding box center [460, 264] width 55 height 14
click at [443, 217] on link "Paid (POS)" at bounding box center [453, 218] width 68 height 14
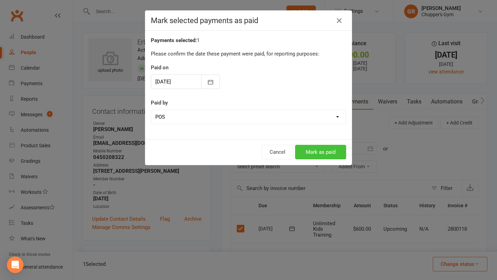
click at [320, 151] on button "Mark as paid" at bounding box center [320, 152] width 51 height 14
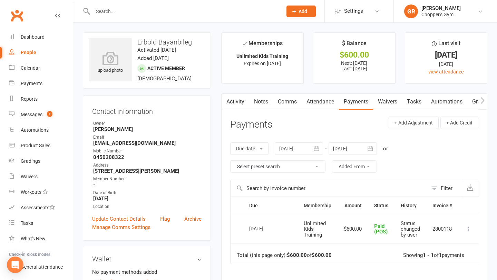
click at [122, 15] on input "text" at bounding box center [184, 12] width 187 height 10
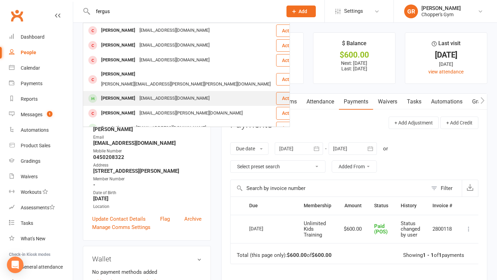
type input "fergus"
click at [128, 94] on div "[PERSON_NAME]" at bounding box center [118, 99] width 38 height 10
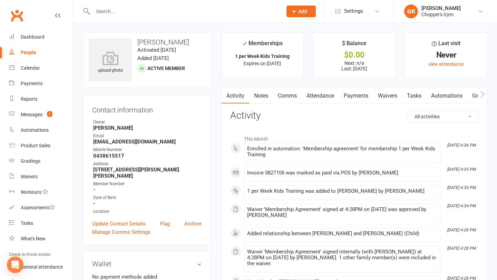
click at [361, 98] on link "Payments" at bounding box center [356, 96] width 34 height 16
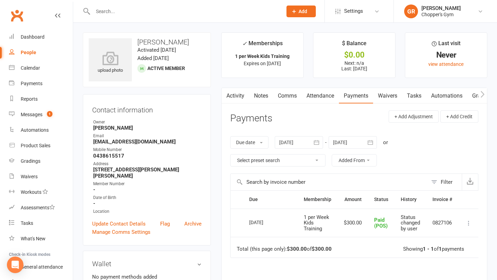
click at [117, 14] on input "text" at bounding box center [184, 12] width 187 height 10
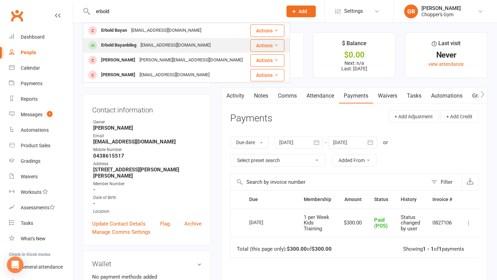
type input "erbold"
click at [112, 46] on div "Erbold Bayanbileg" at bounding box center [118, 45] width 39 height 10
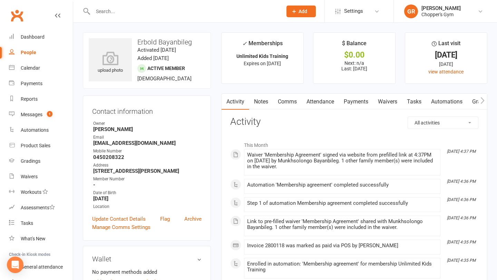
click at [352, 102] on link "Payments" at bounding box center [356, 102] width 34 height 16
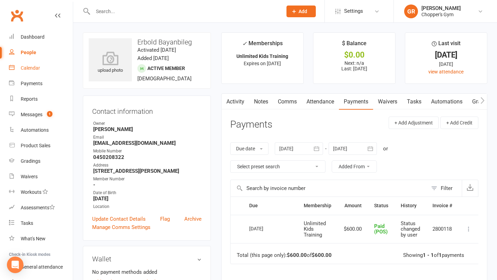
click at [34, 68] on div "Calendar" at bounding box center [30, 68] width 19 height 6
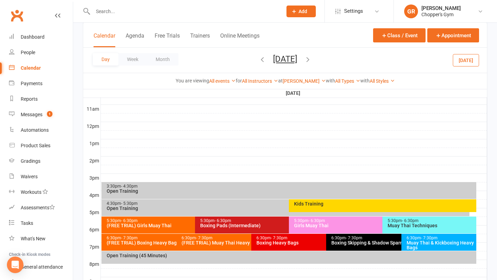
scroll to position [264, 0]
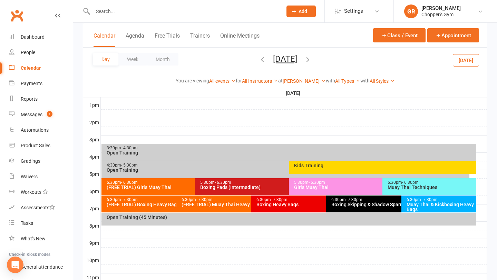
click at [305, 165] on div "Kids Training" at bounding box center [384, 165] width 181 height 5
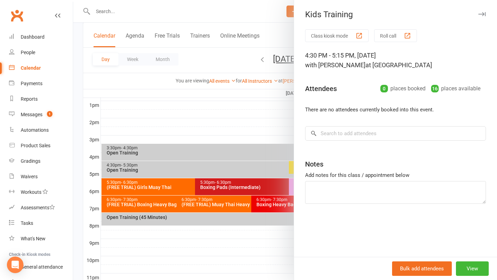
click at [271, 117] on div at bounding box center [285, 140] width 424 height 280
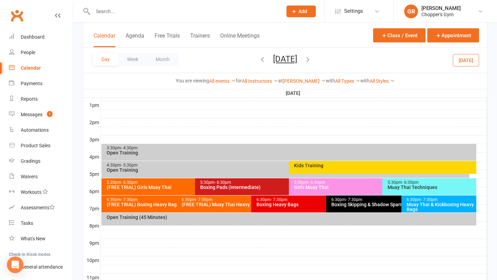
click at [467, 65] on button "[DATE]" at bounding box center [466, 60] width 26 height 12
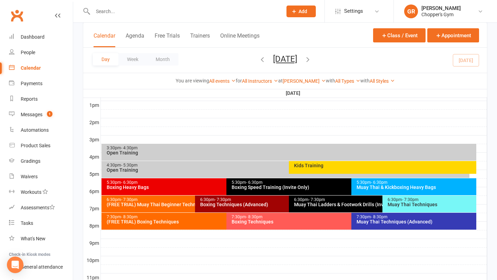
click at [342, 171] on div "Kids Training" at bounding box center [382, 167] width 187 height 13
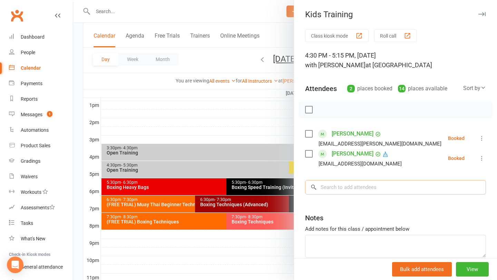
click at [331, 188] on input "search" at bounding box center [395, 187] width 181 height 14
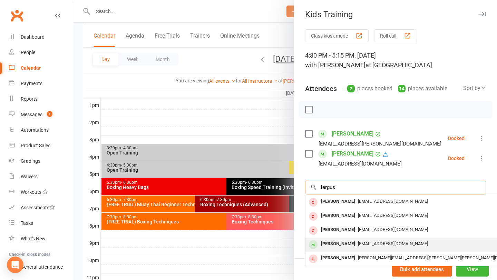
type input "fergus"
click at [337, 240] on div "[PERSON_NAME]" at bounding box center [338, 244] width 40 height 10
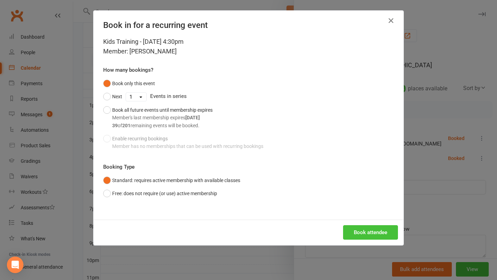
click at [368, 234] on button "Book attendee" at bounding box center [370, 232] width 55 height 14
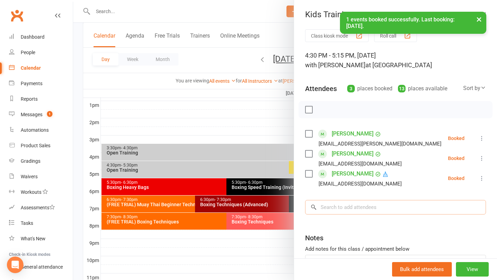
click at [353, 207] on input "search" at bounding box center [395, 207] width 181 height 14
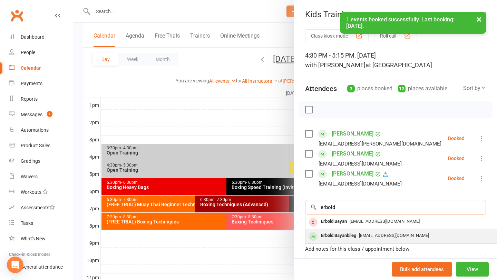
type input "erbold"
click at [352, 236] on div "Erbold Bayanbileg" at bounding box center [338, 236] width 41 height 10
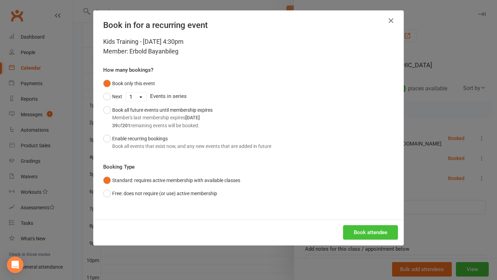
click at [366, 232] on button "Book attendee" at bounding box center [370, 232] width 55 height 14
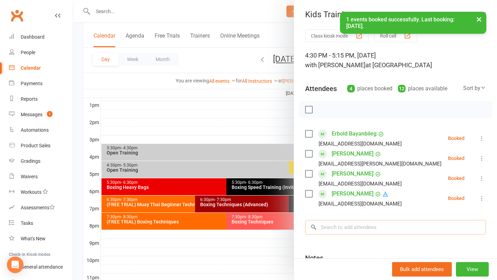
click at [355, 227] on input "search" at bounding box center [395, 227] width 181 height 14
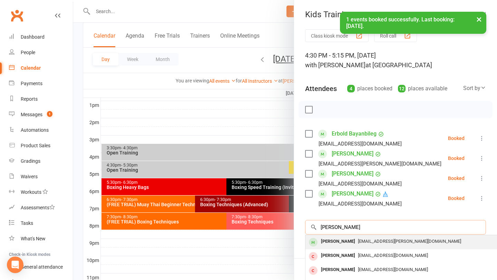
type input "[PERSON_NAME]"
click at [352, 239] on div "[PERSON_NAME]" at bounding box center [338, 242] width 40 height 10
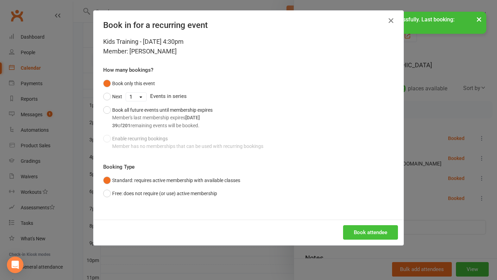
click at [370, 229] on button "Book attendee" at bounding box center [370, 232] width 55 height 14
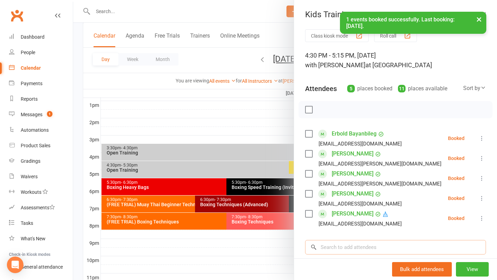
click at [353, 248] on input "search" at bounding box center [395, 247] width 181 height 14
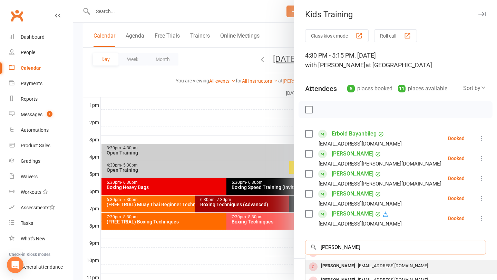
scroll to position [0, 0]
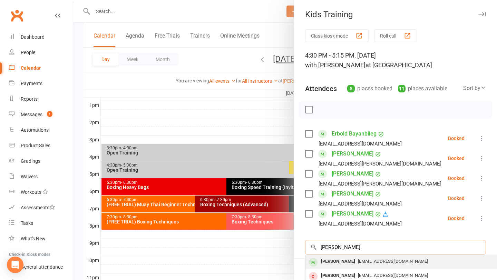
type input "[PERSON_NAME]"
click at [349, 262] on div "[PERSON_NAME]" at bounding box center [338, 262] width 40 height 10
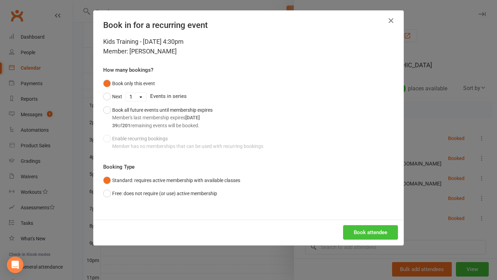
click at [368, 228] on button "Book attendee" at bounding box center [370, 232] width 55 height 14
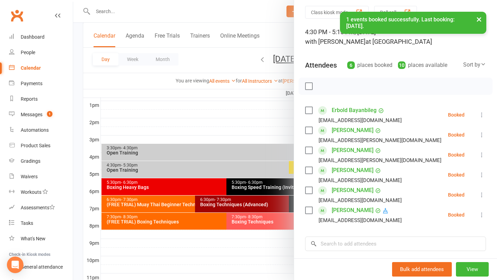
scroll to position [26, 0]
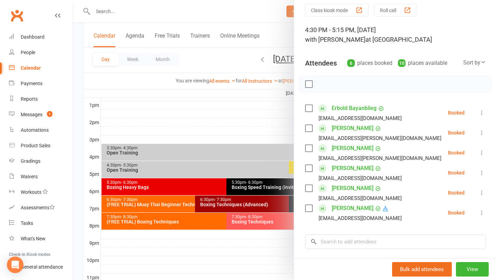
click at [307, 83] on label at bounding box center [308, 84] width 7 height 7
click at [323, 87] on icon "button" at bounding box center [324, 84] width 8 height 8
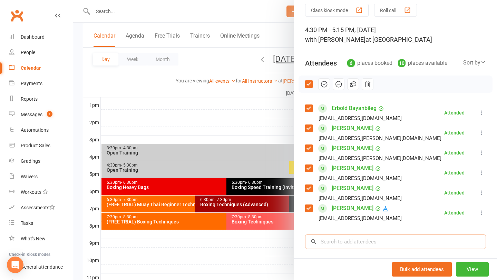
click at [344, 244] on input "search" at bounding box center [395, 242] width 181 height 14
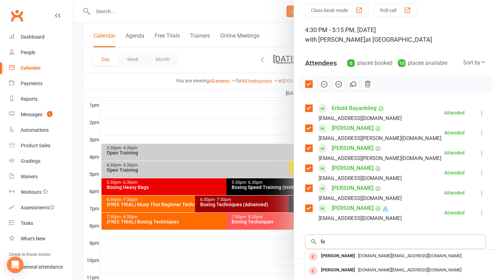
type input "f"
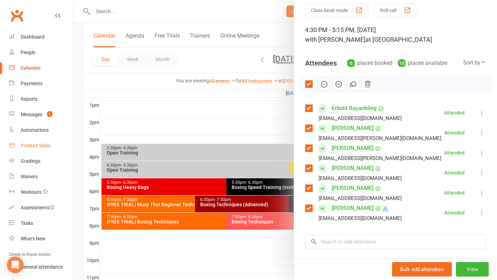
click at [34, 141] on link "Product Sales" at bounding box center [41, 146] width 64 height 16
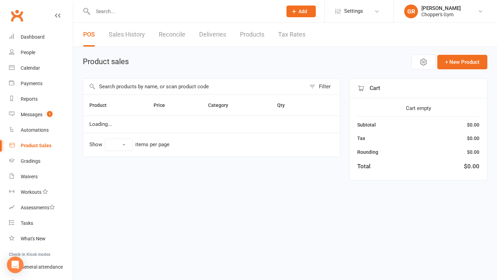
select select "100"
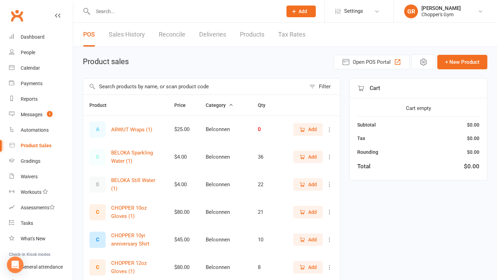
click at [145, 88] on input "text" at bounding box center [194, 87] width 223 height 16
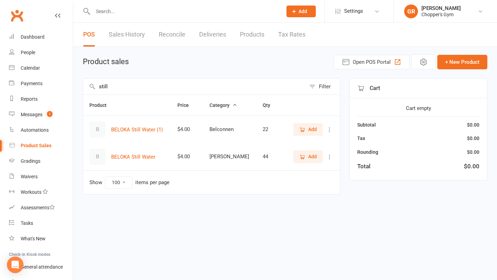
type input "still"
click at [315, 157] on span "Add" at bounding box center [312, 157] width 9 height 8
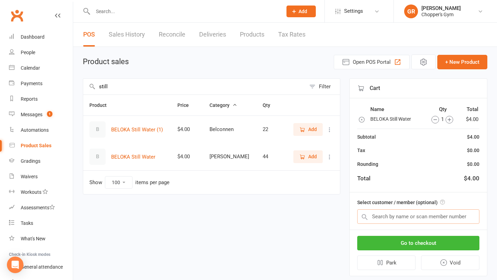
click at [426, 218] on input "text" at bounding box center [418, 216] width 122 height 14
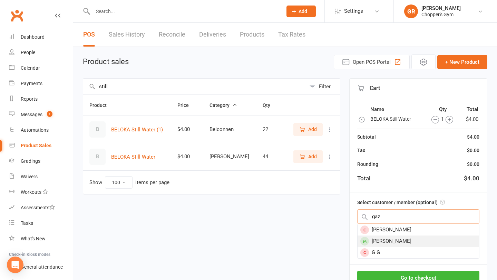
type input "gaz"
click at [420, 241] on div "Gaz Rees" at bounding box center [417, 241] width 121 height 11
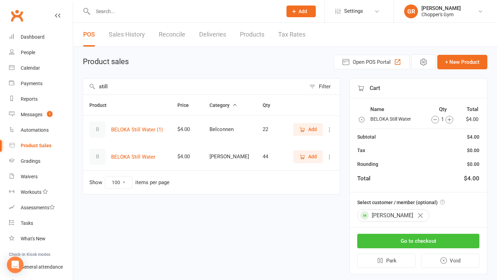
click at [420, 241] on button "Go to checkout" at bounding box center [418, 241] width 122 height 14
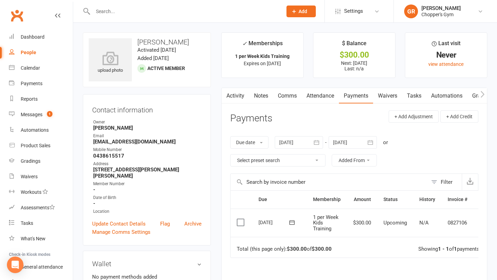
click at [240, 221] on label at bounding box center [241, 222] width 9 height 7
click at [240, 219] on input "checkbox" at bounding box center [239, 219] width 4 height 0
click at [446, 262] on button "Change status" at bounding box center [460, 264] width 55 height 14
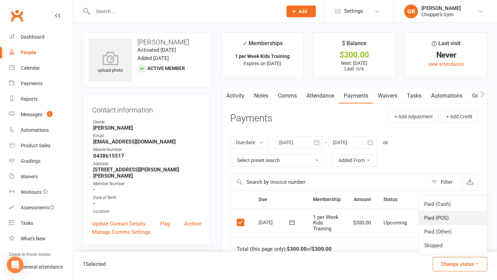
click at [447, 216] on link "Paid (POS)" at bounding box center [453, 218] width 68 height 14
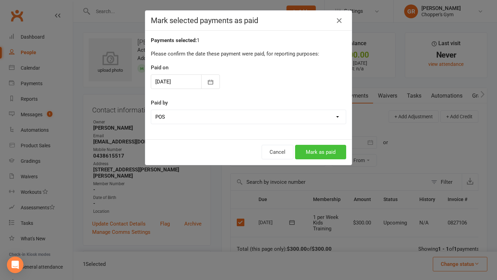
click at [333, 150] on button "Mark as paid" at bounding box center [320, 152] width 51 height 14
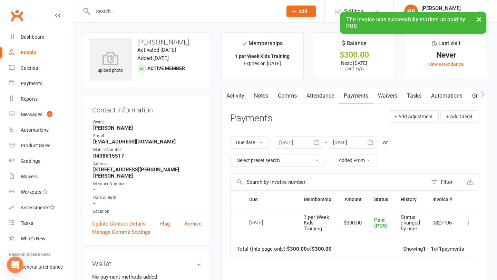
click at [111, 11] on input "text" at bounding box center [184, 12] width 187 height 10
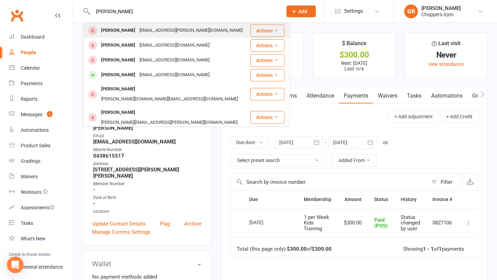
type input "[PERSON_NAME]"
click at [115, 30] on div "[PERSON_NAME]" at bounding box center [118, 31] width 38 height 10
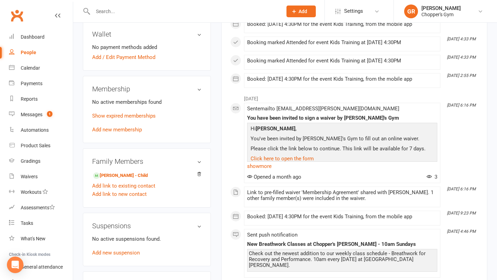
scroll to position [196, 0]
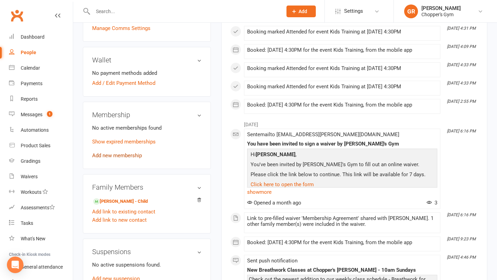
click at [105, 153] on link "Add new membership" at bounding box center [117, 156] width 50 height 6
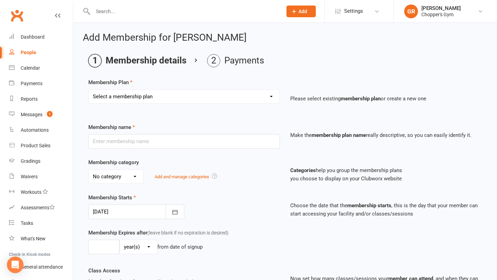
click at [255, 99] on select "Select a membership plan Create new Membership Plan Staff Membership Ongoing Un…" at bounding box center [184, 97] width 191 height 14
select select "8"
click at [89, 90] on select "Select a membership plan Create new Membership Plan Staff Membership Ongoing Un…" at bounding box center [184, 97] width 191 height 14
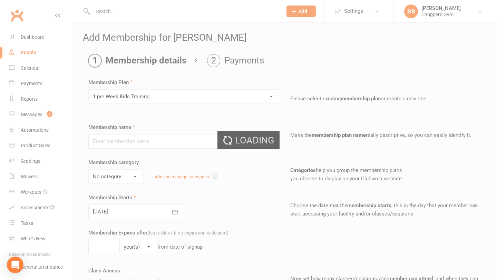
type input "1 per Week Kids Training"
select select "2"
type input "10"
select select "1"
type input "1"
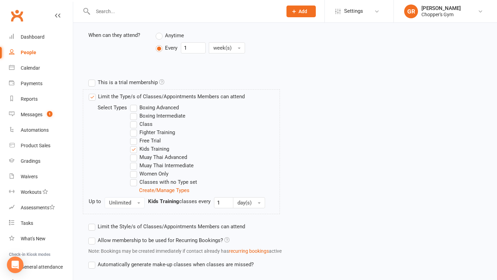
scroll to position [325, 0]
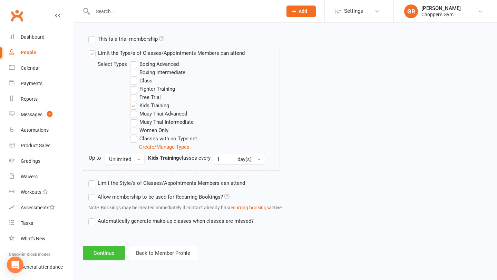
click at [110, 250] on button "Continue" at bounding box center [104, 253] width 42 height 14
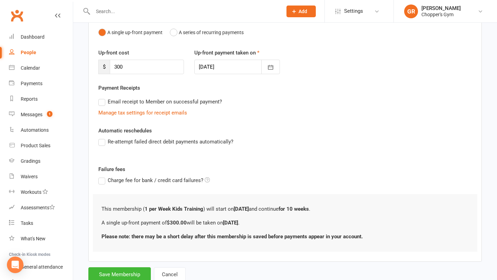
scroll to position [96, 0]
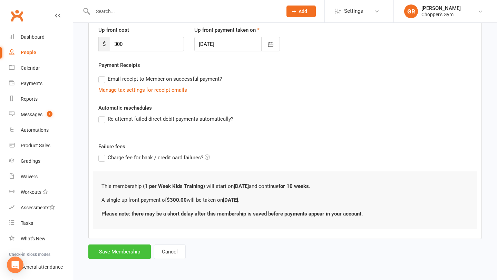
click at [123, 254] on button "Save Membership" at bounding box center [119, 252] width 62 height 14
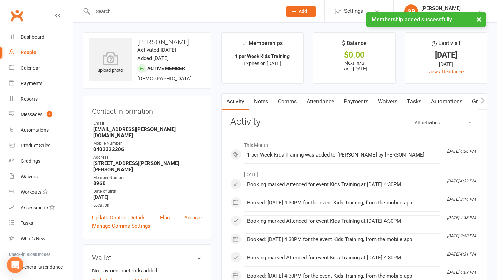
click at [354, 106] on link "Payments" at bounding box center [356, 102] width 34 height 16
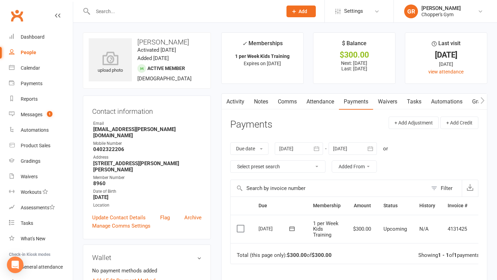
click at [244, 228] on label at bounding box center [241, 228] width 9 height 7
click at [241, 225] on input "checkbox" at bounding box center [239, 225] width 4 height 0
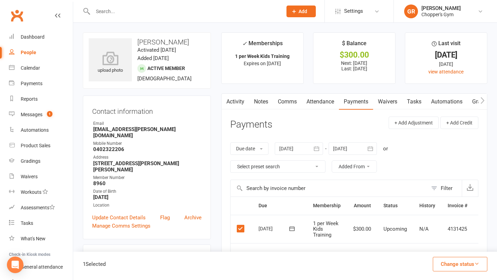
click at [464, 266] on button "Change status" at bounding box center [460, 264] width 55 height 14
click at [450, 222] on link "Paid (POS)" at bounding box center [453, 218] width 68 height 14
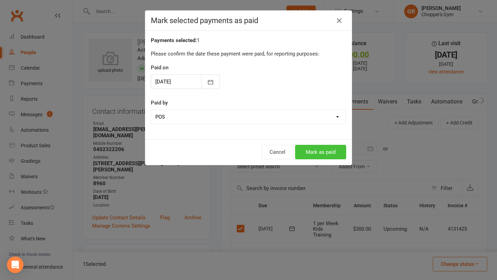
click at [322, 158] on button "Mark as paid" at bounding box center [320, 152] width 51 height 14
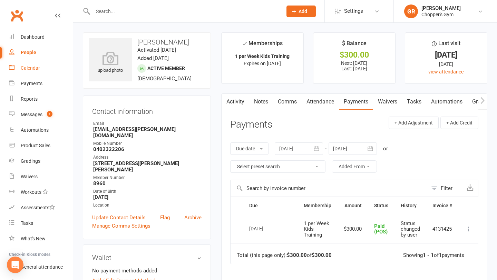
click at [39, 69] on div "Calendar" at bounding box center [30, 68] width 19 height 6
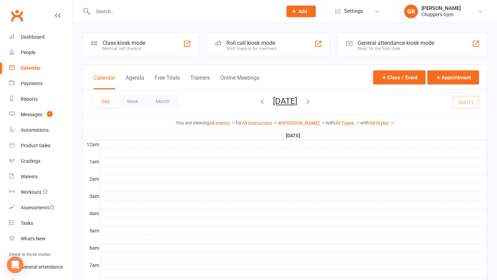
click at [258, 101] on icon "button" at bounding box center [262, 102] width 8 height 8
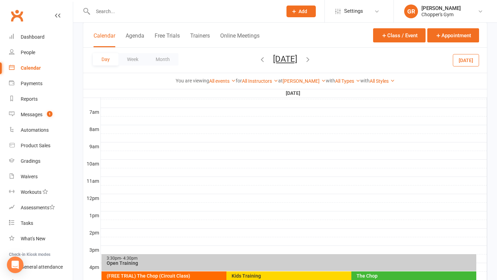
scroll to position [269, 0]
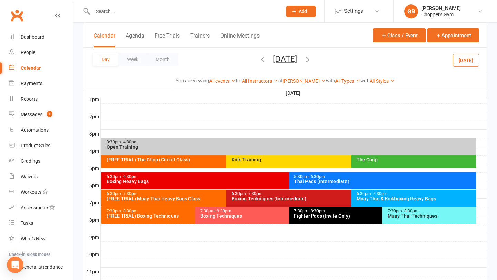
click at [258, 58] on icon "button" at bounding box center [262, 60] width 8 height 8
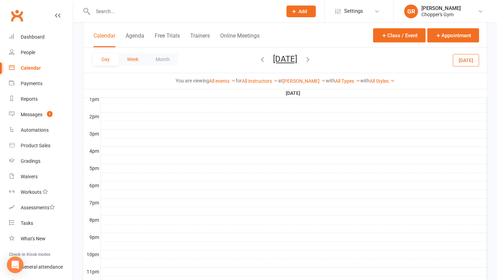
click at [127, 61] on button "Week" at bounding box center [132, 59] width 29 height 12
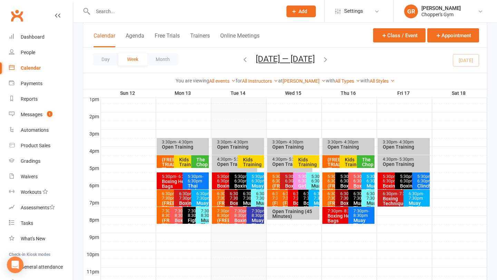
click at [244, 61] on icon "button" at bounding box center [245, 60] width 8 height 8
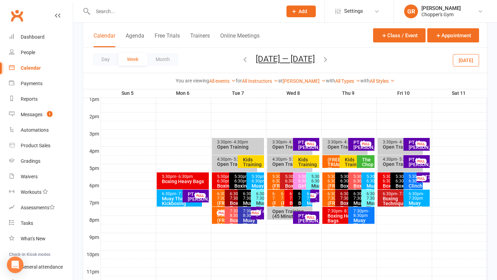
click at [244, 61] on icon "button" at bounding box center [245, 60] width 8 height 8
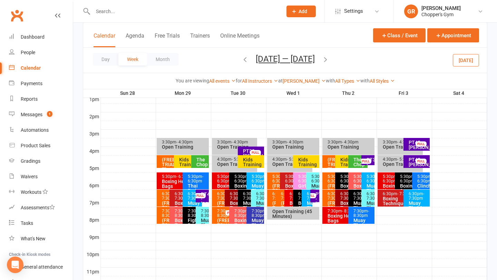
click at [241, 61] on icon "button" at bounding box center [245, 60] width 8 height 8
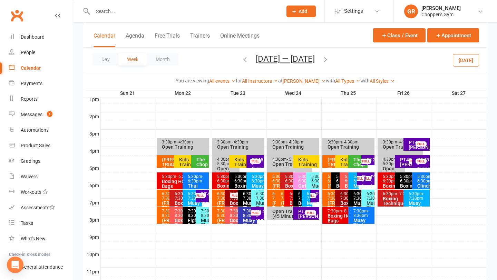
click at [233, 164] on div "Kids Training" at bounding box center [243, 161] width 28 height 13
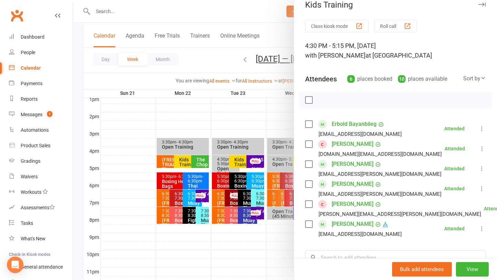
scroll to position [11, 0]
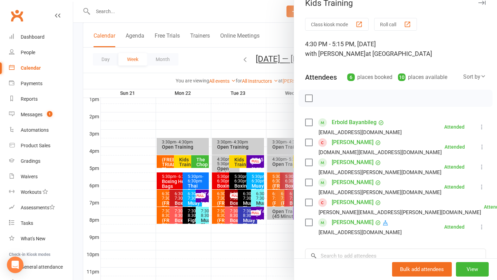
click at [178, 167] on div at bounding box center [285, 140] width 424 height 280
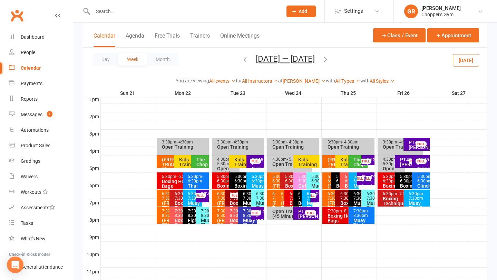
click at [183, 163] on div "Kids Training" at bounding box center [190, 162] width 22 height 10
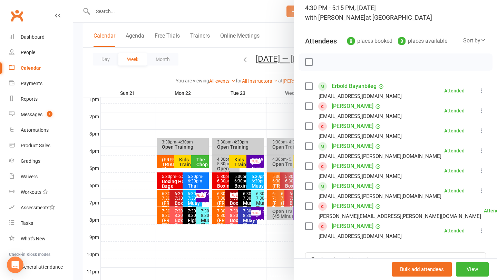
scroll to position [48, 0]
click at [206, 122] on div at bounding box center [285, 140] width 424 height 280
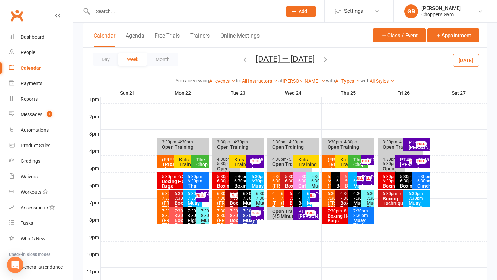
click at [236, 161] on div "Kids Training" at bounding box center [245, 162] width 22 height 10
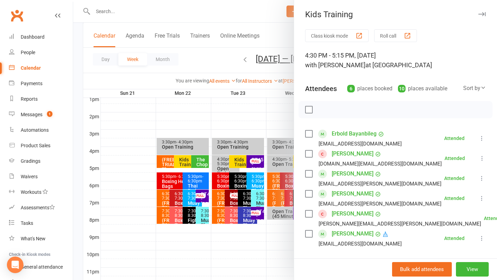
scroll to position [2, 0]
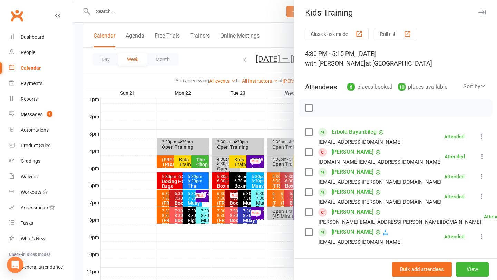
click at [245, 112] on div at bounding box center [285, 140] width 424 height 280
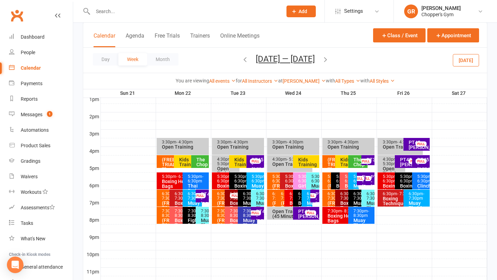
click at [302, 163] on div "Kids Training" at bounding box center [308, 162] width 20 height 10
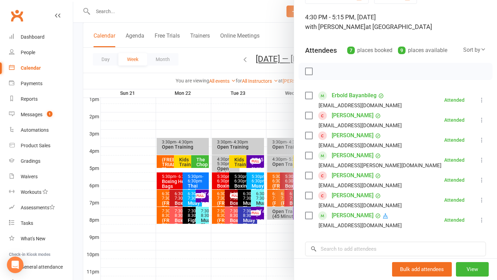
scroll to position [41, 0]
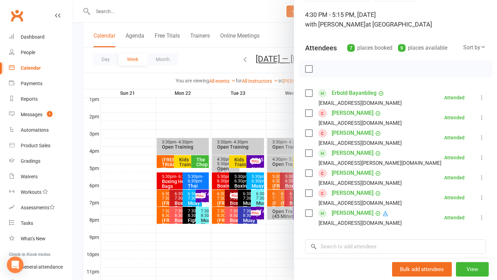
click at [220, 116] on div at bounding box center [285, 140] width 424 height 280
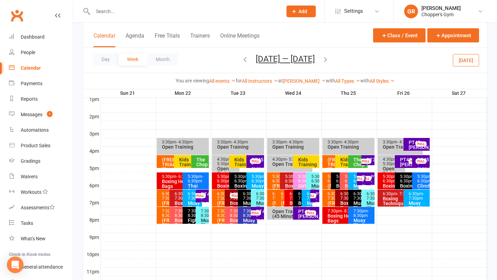
click at [343, 166] on div "Kids Training" at bounding box center [346, 162] width 13 height 10
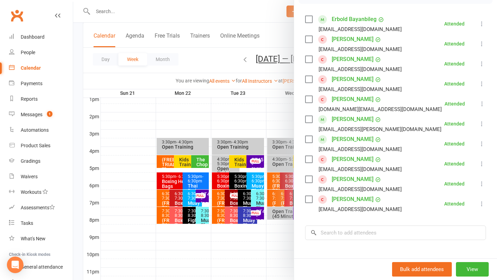
scroll to position [112, 0]
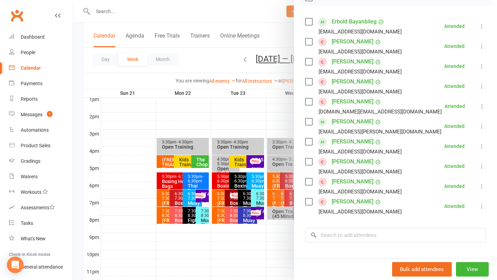
click at [222, 250] on div at bounding box center [285, 140] width 424 height 280
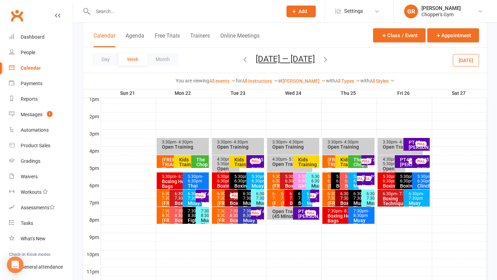
click at [466, 62] on button "Today" at bounding box center [466, 60] width 26 height 12
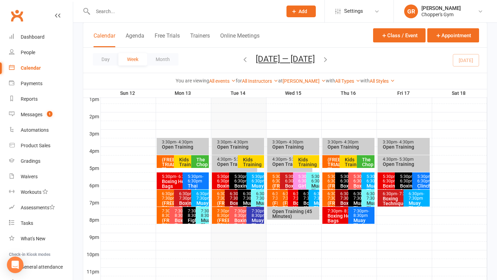
click at [257, 182] on div "5:30pm - 6:30pm" at bounding box center [256, 179] width 11 height 9
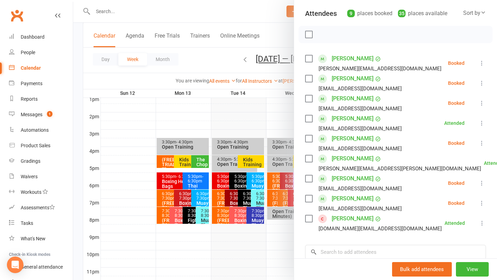
scroll to position [76, 0]
click at [142, 158] on div at bounding box center [285, 140] width 424 height 280
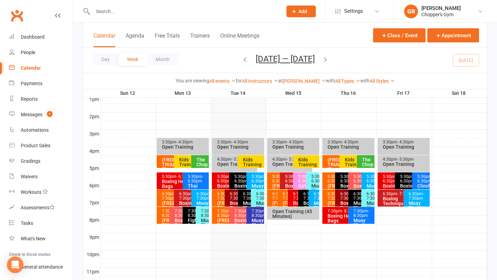
click at [257, 178] on div "5:30pm - 6:30pm" at bounding box center [256, 179] width 11 height 9
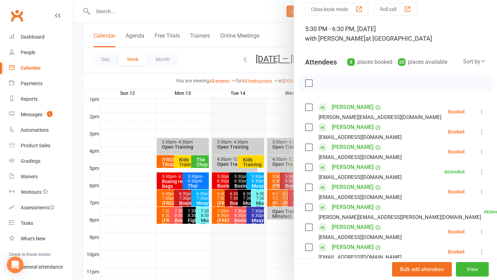
scroll to position [34, 0]
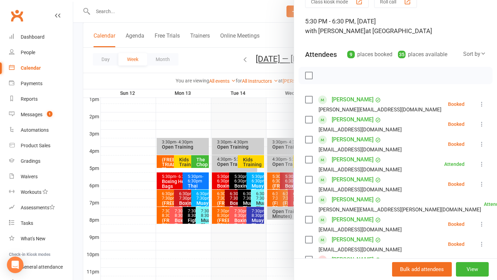
click at [309, 101] on label at bounding box center [308, 99] width 7 height 7
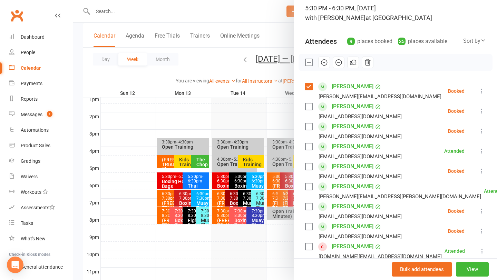
click at [306, 128] on label at bounding box center [308, 126] width 7 height 7
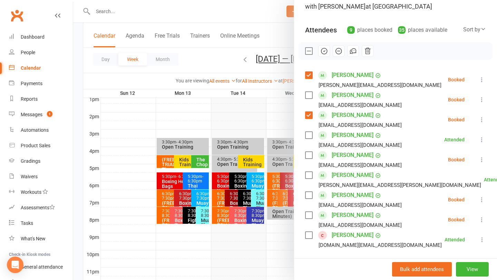
scroll to position [61, 0]
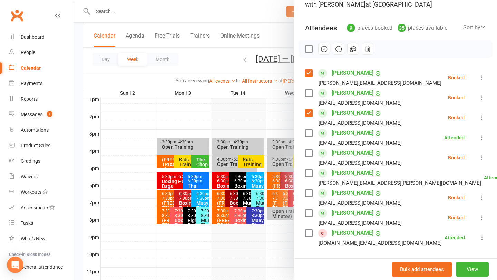
click at [310, 154] on label at bounding box center [308, 153] width 7 height 7
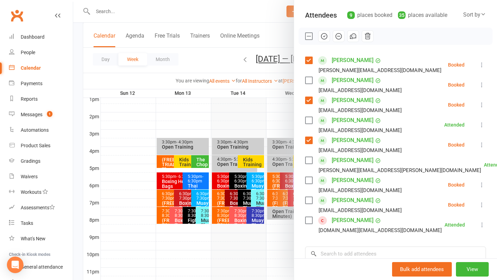
scroll to position [76, 0]
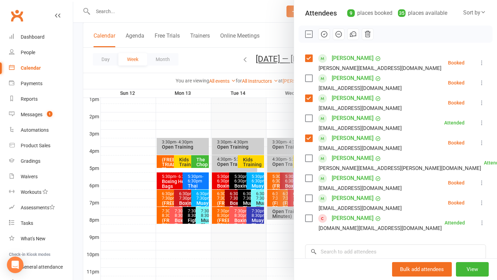
click at [310, 200] on label at bounding box center [308, 198] width 7 height 7
click at [322, 37] on icon "button" at bounding box center [324, 34] width 6 height 6
click at [262, 197] on div at bounding box center [285, 140] width 424 height 280
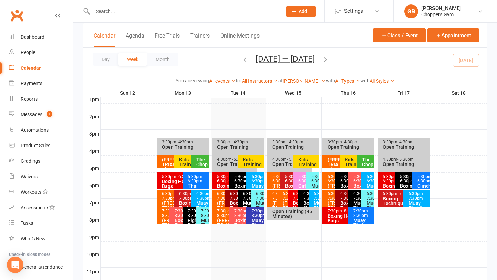
click at [262, 197] on div "6:30pm - 7:30pm" at bounding box center [259, 196] width 7 height 9
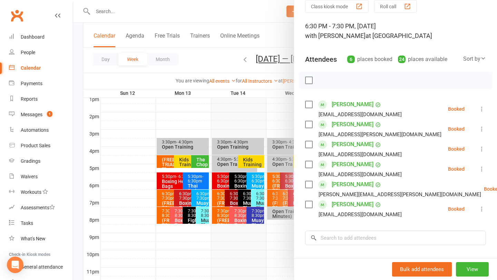
scroll to position [32, 0]
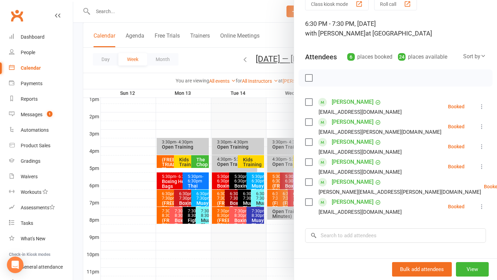
click at [240, 180] on div at bounding box center [285, 140] width 424 height 280
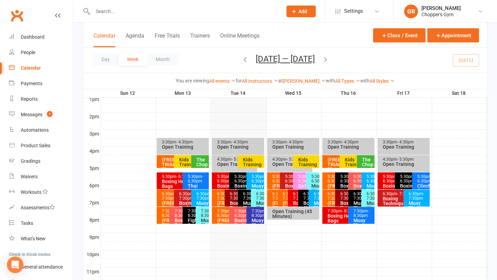
click at [240, 180] on span "- 6:30pm" at bounding box center [242, 178] width 16 height 9
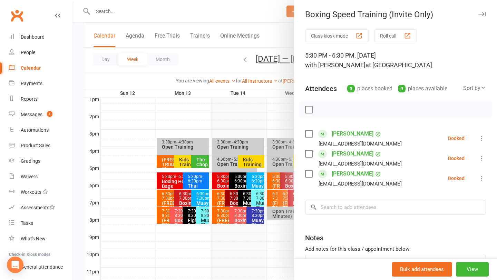
click at [258, 188] on div at bounding box center [285, 140] width 424 height 280
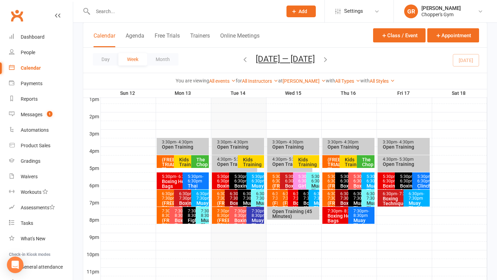
click at [261, 184] on span "- 6:30pm" at bounding box center [260, 178] width 16 height 9
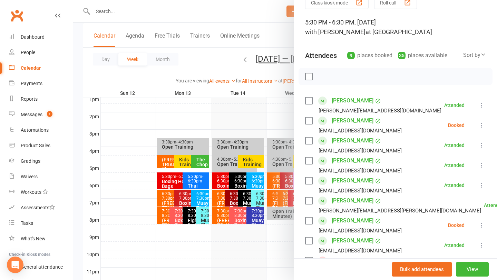
scroll to position [38, 0]
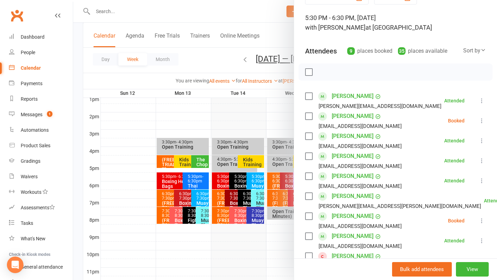
click at [344, 119] on link "[PERSON_NAME]" at bounding box center [353, 116] width 42 height 11
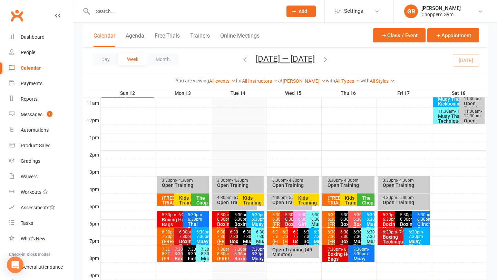
scroll to position [264, 0]
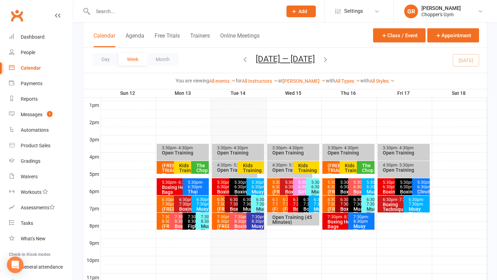
click at [256, 203] on span "- 7:30pm" at bounding box center [264, 201] width 16 height 9
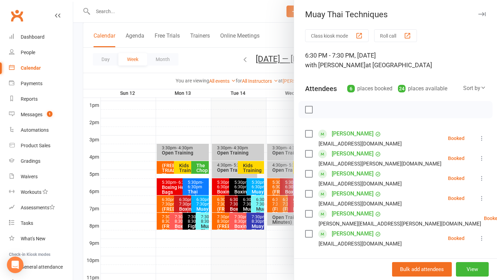
click at [261, 183] on div at bounding box center [285, 140] width 424 height 280
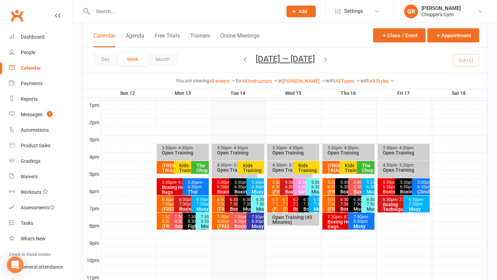
click at [261, 183] on div "5:30pm - 6:30pm" at bounding box center [256, 184] width 11 height 9
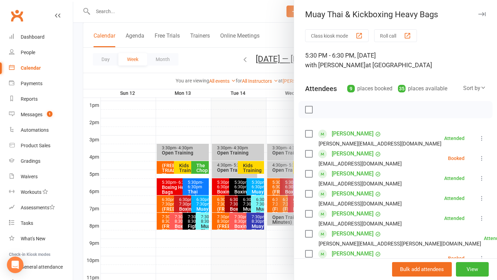
click at [306, 153] on label at bounding box center [308, 153] width 7 height 7
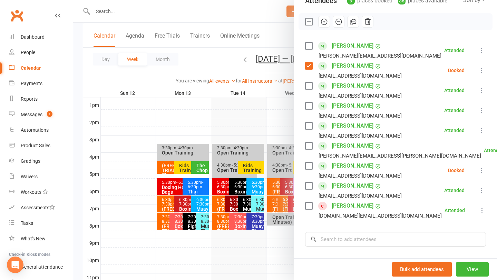
scroll to position [85, 0]
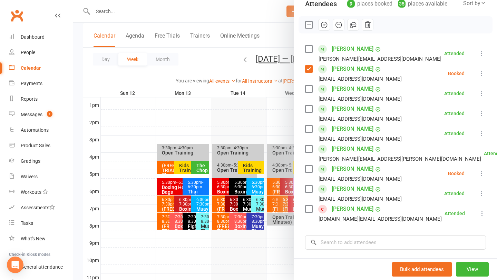
click at [326, 28] on icon "button" at bounding box center [324, 25] width 8 height 8
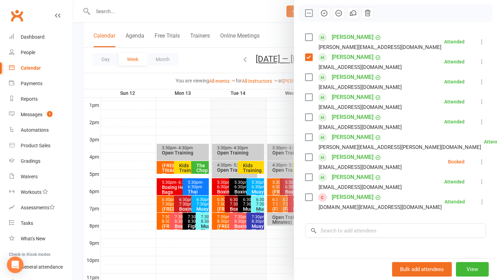
scroll to position [99, 0]
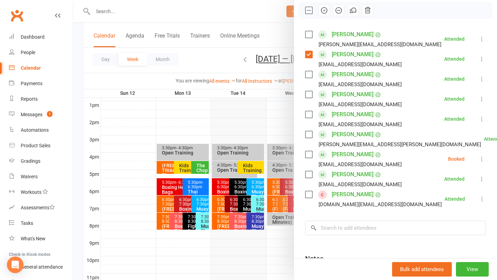
click at [216, 185] on div at bounding box center [285, 140] width 424 height 280
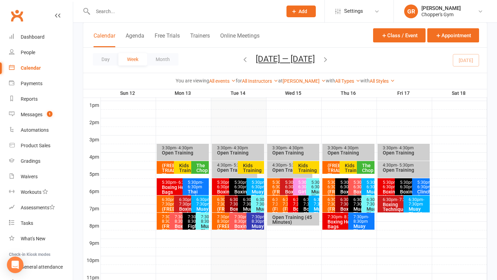
click at [216, 185] on div "5:30pm - 6:30pm Boxing Heavy Bags" at bounding box center [226, 186] width 28 height 17
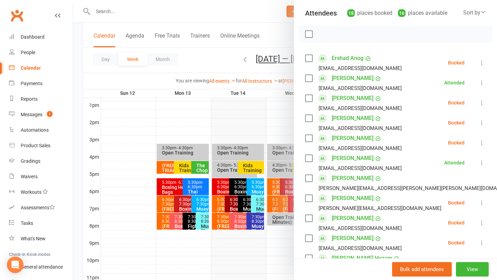
scroll to position [78, 0]
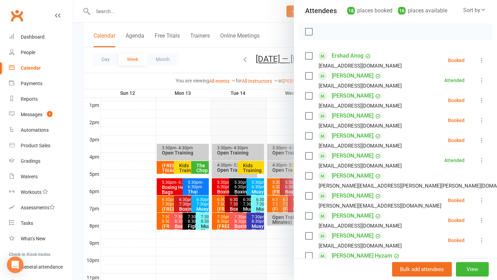
click at [308, 137] on label at bounding box center [308, 135] width 7 height 7
click at [311, 177] on label at bounding box center [308, 176] width 7 height 7
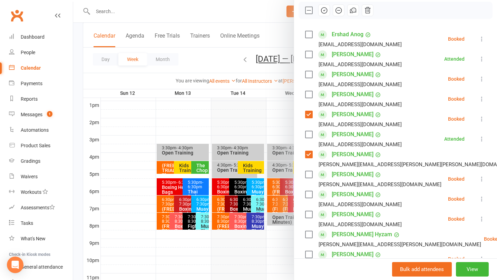
scroll to position [102, 0]
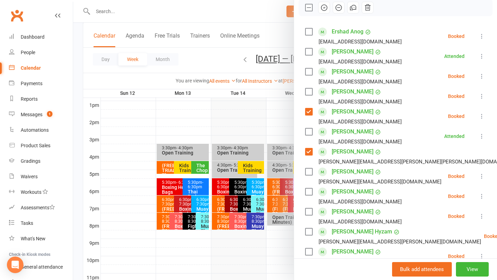
click at [310, 192] on label at bounding box center [308, 191] width 7 height 7
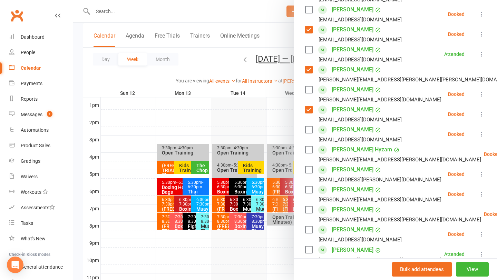
scroll to position [185, 0]
click at [306, 209] on label at bounding box center [308, 209] width 7 height 7
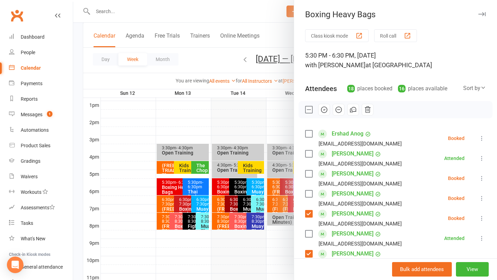
click at [326, 110] on icon "button" at bounding box center [324, 110] width 8 height 8
click at [258, 187] on div at bounding box center [285, 140] width 424 height 280
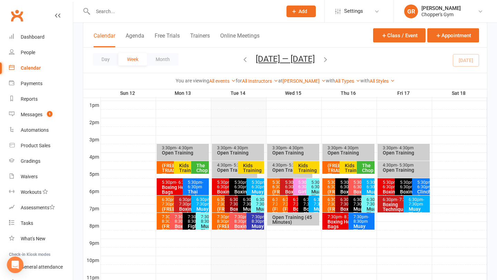
click at [258, 187] on div "5:30pm - 6:30pm" at bounding box center [256, 184] width 11 height 9
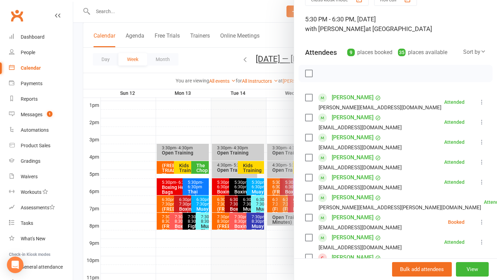
scroll to position [43, 0]
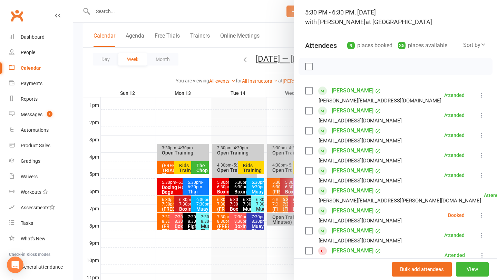
click at [311, 211] on label at bounding box center [308, 210] width 7 height 7
click at [323, 68] on icon "button" at bounding box center [324, 67] width 8 height 8
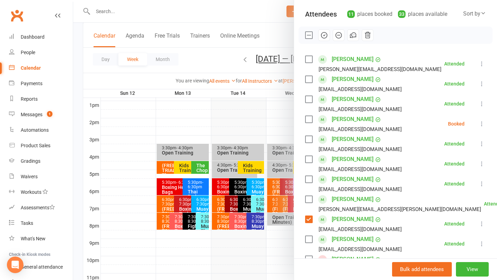
scroll to position [75, 0]
click at [370, 117] on link "[PERSON_NAME]" at bounding box center [353, 118] width 42 height 11
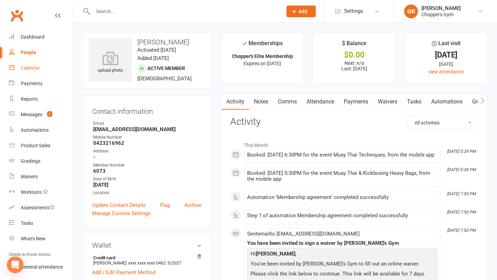
click at [29, 69] on div "Calendar" at bounding box center [30, 68] width 19 height 6
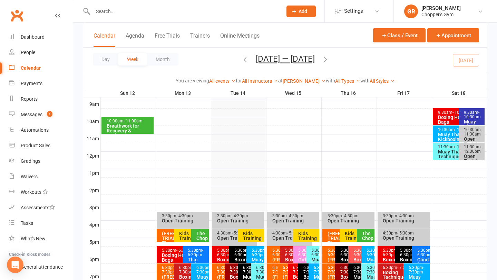
scroll to position [237, 0]
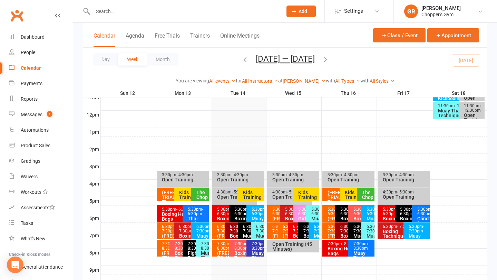
click at [257, 232] on div "6:30pm - 7:30pm" at bounding box center [259, 229] width 7 height 9
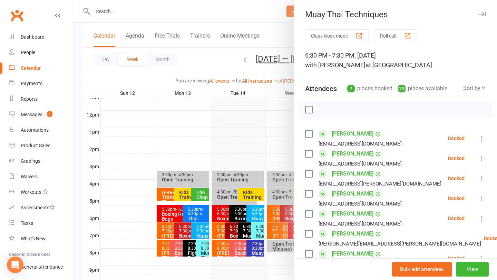
click at [249, 210] on div at bounding box center [285, 140] width 424 height 280
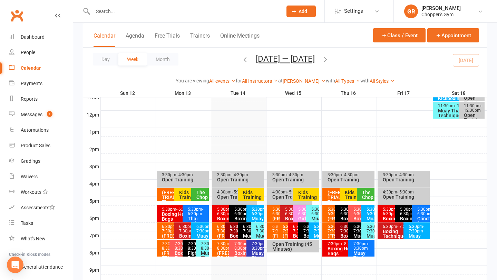
click at [253, 212] on div "5:30pm - 6:30pm" at bounding box center [256, 211] width 11 height 9
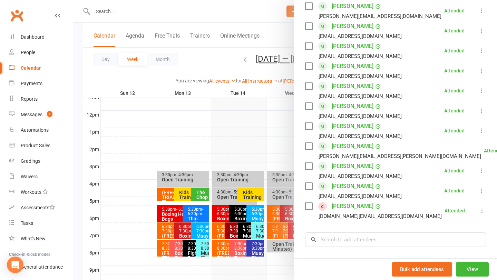
scroll to position [131, 0]
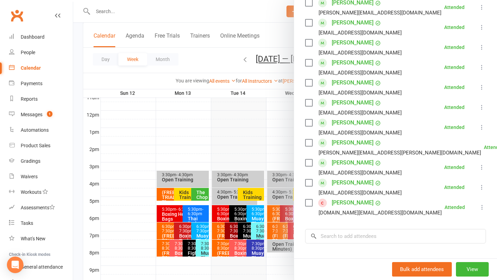
click at [250, 138] on div at bounding box center [285, 140] width 424 height 280
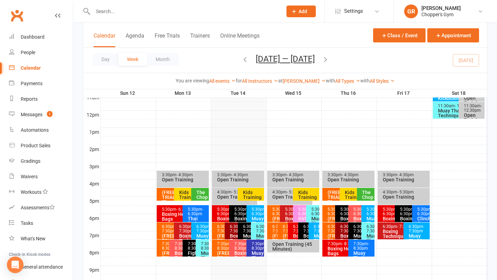
click at [219, 228] on div "6:30pm - 7:30pm" at bounding box center [223, 229] width 13 height 9
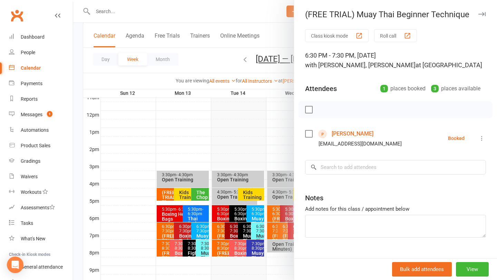
click at [215, 141] on div at bounding box center [285, 140] width 424 height 280
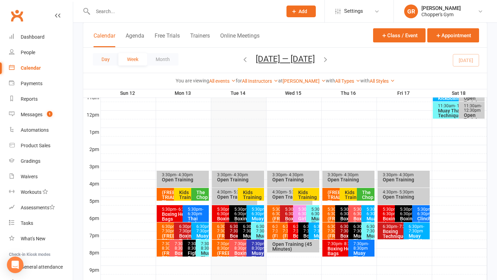
click at [114, 59] on button "Day" at bounding box center [106, 59] width 26 height 12
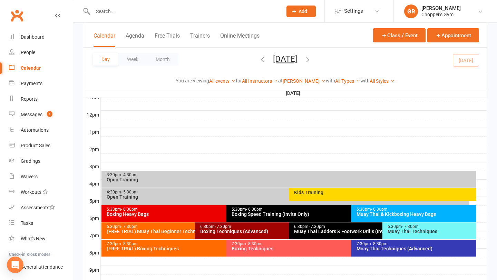
click at [114, 14] on input "text" at bounding box center [184, 12] width 187 height 10
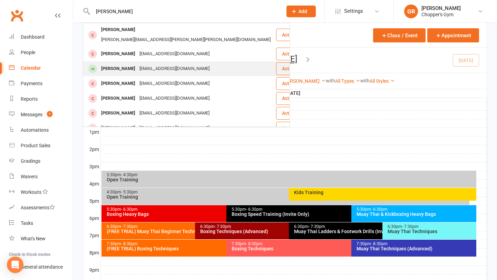
type input "sam stephens"
click at [151, 64] on div "larazasiadczyk@hotmail.com" at bounding box center [174, 69] width 74 height 10
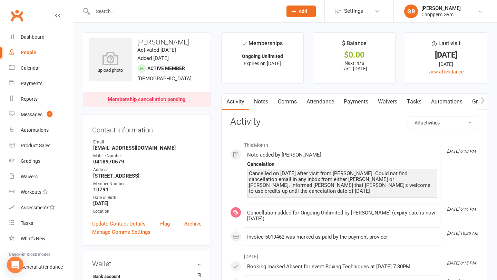
click at [259, 104] on link "Notes" at bounding box center [261, 102] width 24 height 16
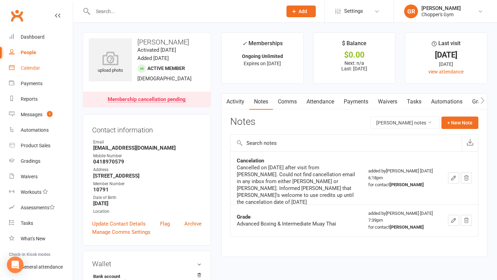
click at [35, 65] on div "Calendar" at bounding box center [30, 68] width 19 height 6
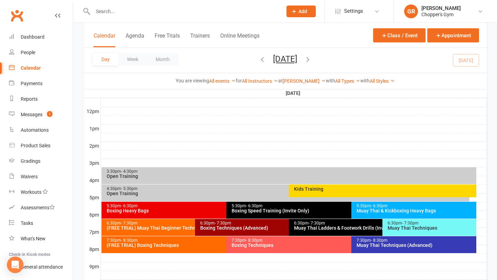
scroll to position [241, 0]
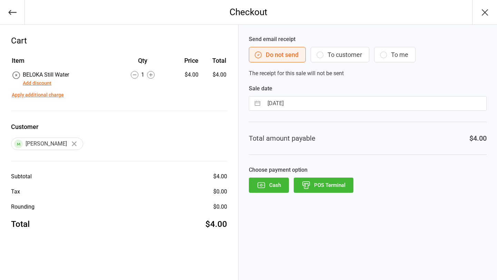
click at [40, 83] on button "Add discount" at bounding box center [37, 83] width 29 height 7
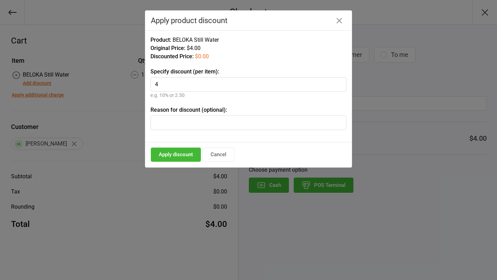
type input "4"
click at [184, 157] on button "Apply discount" at bounding box center [176, 155] width 50 height 14
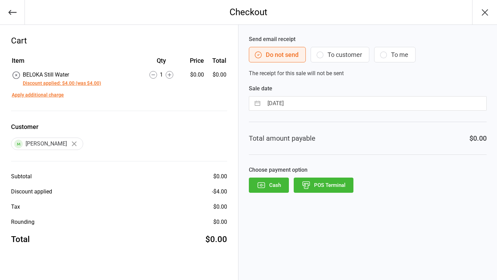
click at [320, 188] on button "POS Terminal" at bounding box center [324, 185] width 60 height 15
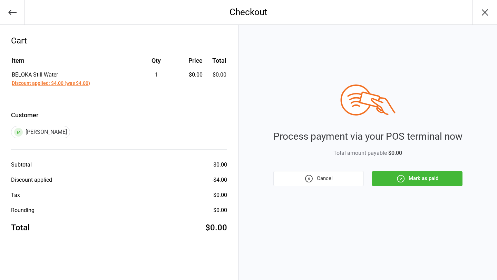
click at [416, 180] on button "Mark as paid" at bounding box center [417, 178] width 90 height 15
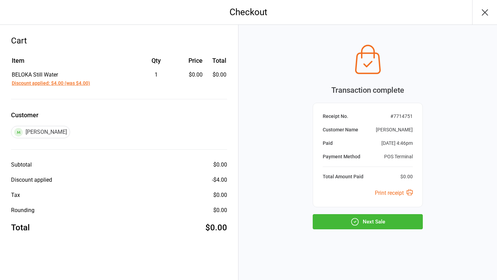
click at [355, 223] on icon "button" at bounding box center [355, 221] width 1 height 1
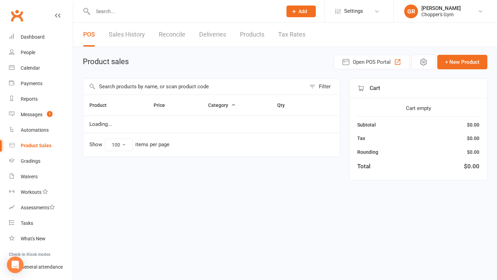
select select "100"
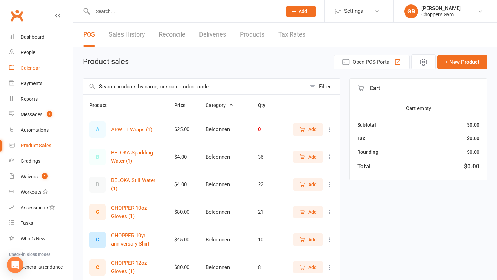
click at [23, 67] on div "Calendar" at bounding box center [30, 68] width 19 height 6
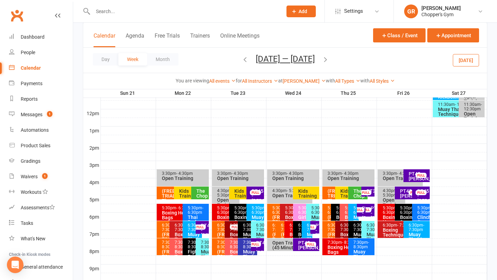
scroll to position [252, 0]
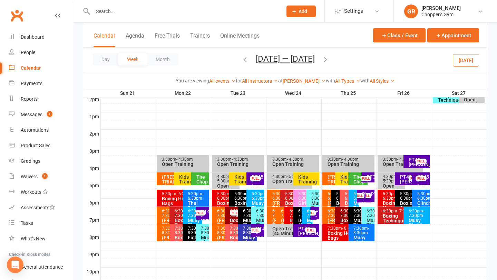
click at [464, 59] on button "[DATE]" at bounding box center [466, 60] width 26 height 12
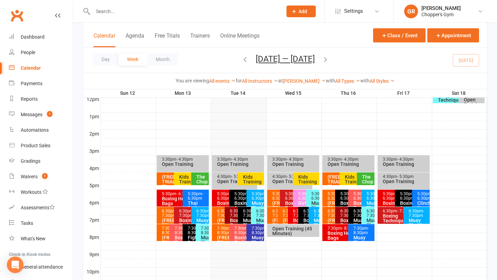
click at [248, 179] on div "Kids Training" at bounding box center [253, 180] width 20 height 10
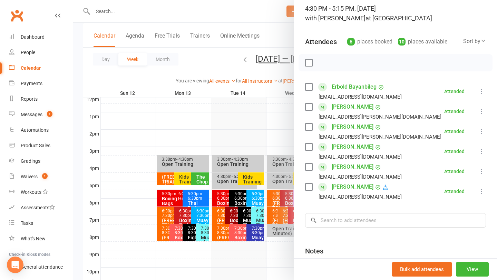
scroll to position [69, 0]
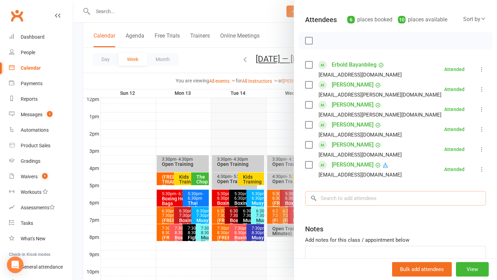
click at [356, 195] on input "search" at bounding box center [395, 198] width 181 height 14
type input "maximus"
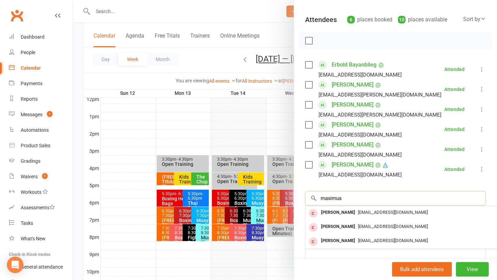
click at [376, 198] on input "maximus" at bounding box center [395, 198] width 181 height 14
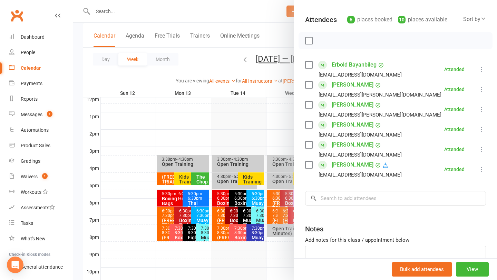
click at [127, 128] on div at bounding box center [285, 140] width 424 height 280
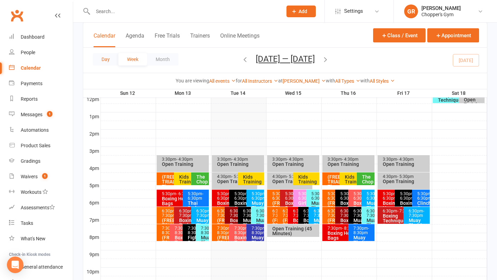
click at [103, 56] on button "Day" at bounding box center [106, 59] width 26 height 12
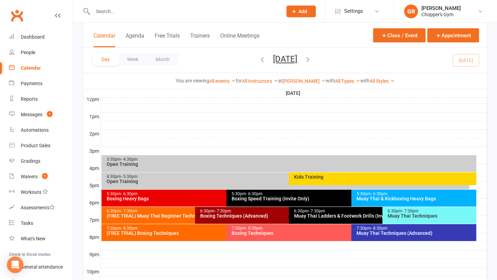
click at [207, 197] on div "Boxing Heavy Bags" at bounding box center [224, 198] width 237 height 5
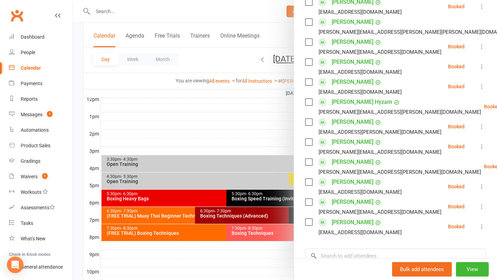
scroll to position [213, 0]
click at [225, 215] on div at bounding box center [285, 140] width 424 height 280
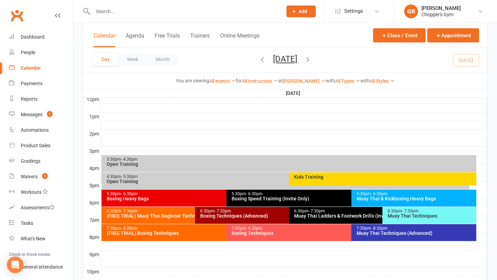
click at [225, 215] on div "Boxing Techniques (Advanced)" at bounding box center [287, 216] width 174 height 5
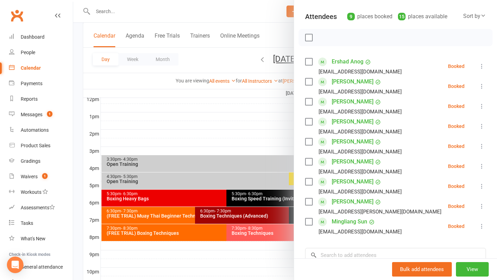
scroll to position [75, 0]
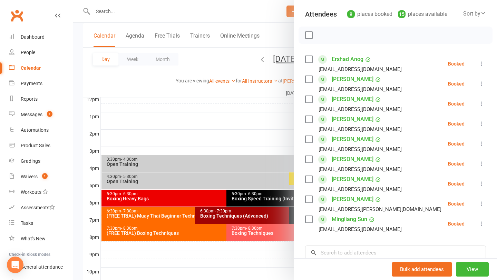
click at [248, 234] on div at bounding box center [285, 140] width 424 height 280
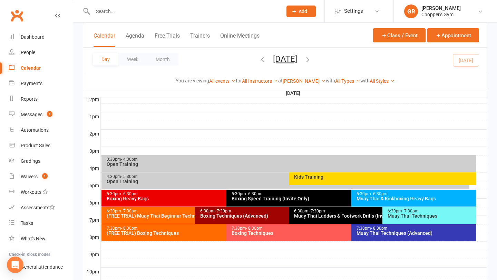
click at [248, 234] on div "Boxing Techniques" at bounding box center [349, 233] width 237 height 5
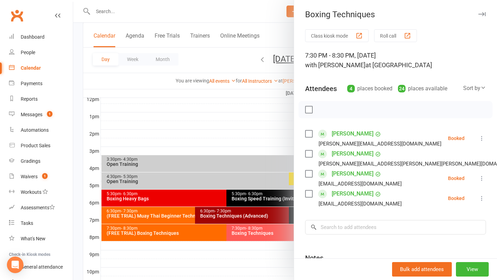
click at [254, 210] on div at bounding box center [285, 140] width 424 height 280
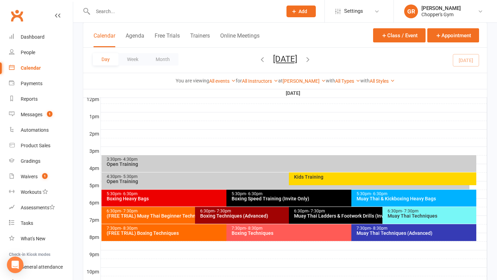
click at [154, 214] on div "(FREE TRIAL) Muay Thai Beginner Technique" at bounding box center [193, 216] width 174 height 5
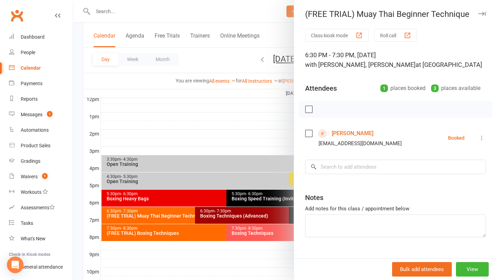
scroll to position [9, 0]
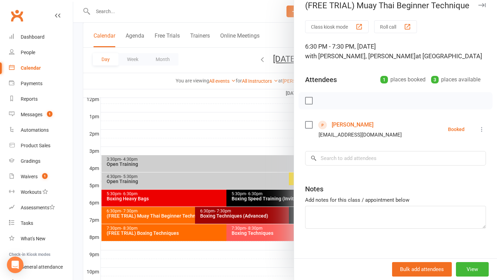
click at [199, 237] on div at bounding box center [285, 140] width 424 height 280
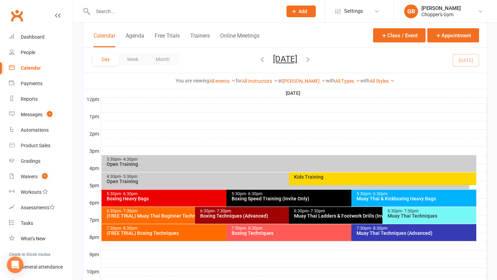
click at [188, 233] on div "(FREE TRIAL) Boxing Techniques" at bounding box center [224, 233] width 237 height 5
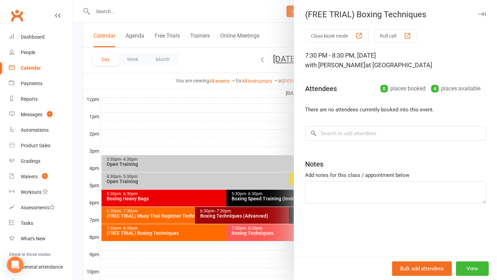
click at [181, 220] on div at bounding box center [285, 140] width 424 height 280
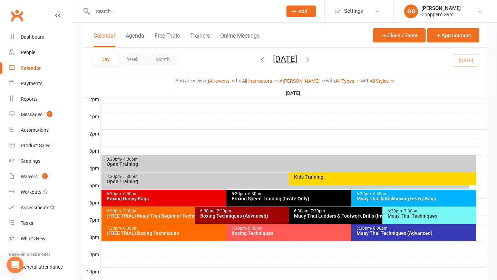
click at [181, 220] on div "6:30pm - 7:30pm (FREE TRIAL) Muay Thai Beginner Technique" at bounding box center [191, 215] width 180 height 17
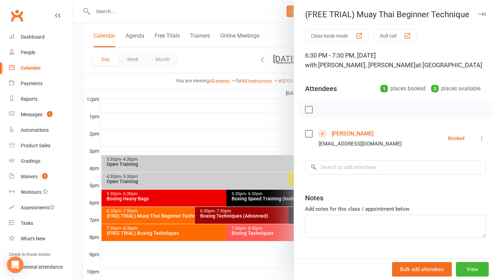
click at [265, 231] on div at bounding box center [285, 140] width 424 height 280
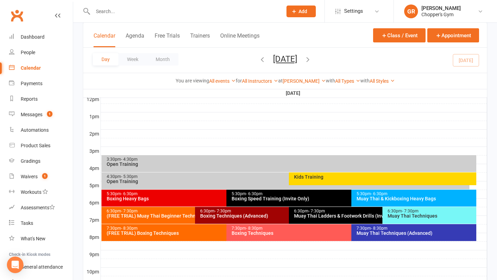
click at [262, 234] on div "Boxing Techniques" at bounding box center [349, 233] width 237 height 5
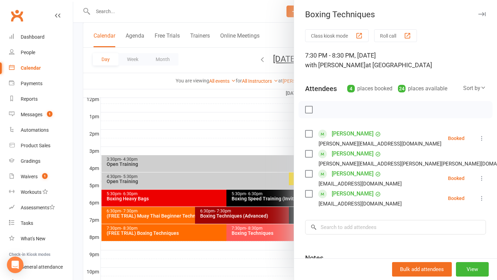
click at [239, 128] on div at bounding box center [285, 140] width 424 height 280
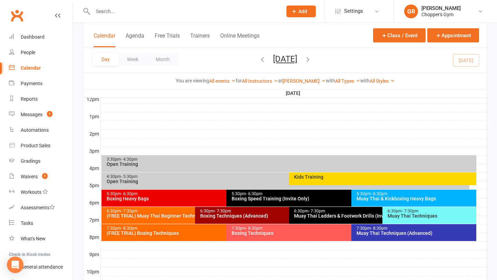
click at [412, 213] on span "- 7:30pm" at bounding box center [410, 211] width 17 height 5
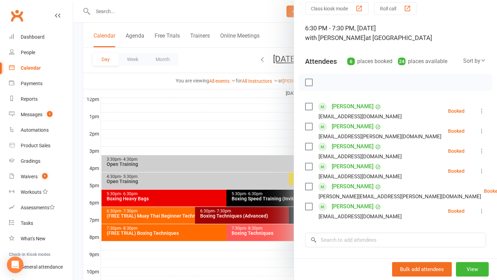
scroll to position [28, 0]
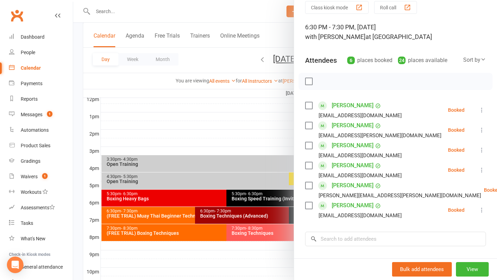
click at [270, 122] on div at bounding box center [285, 140] width 424 height 280
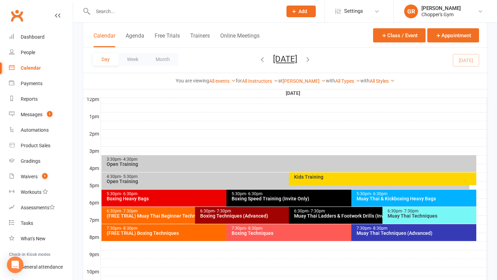
click at [383, 231] on div "Muay Thai Techniques (Advanced)" at bounding box center [415, 233] width 119 height 5
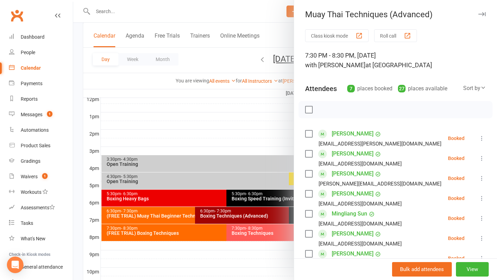
click at [196, 141] on div at bounding box center [285, 140] width 424 height 280
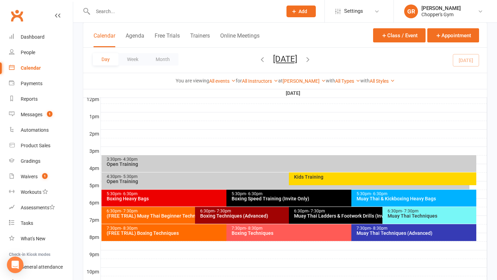
click at [312, 60] on icon "button" at bounding box center [308, 60] width 8 height 8
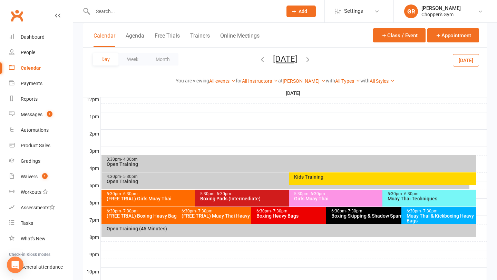
click at [146, 199] on div "(FREE TRIAL) Girls Muay Thai" at bounding box center [193, 198] width 174 height 5
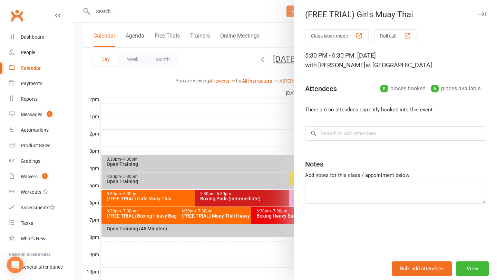
click at [158, 210] on div at bounding box center [285, 140] width 424 height 280
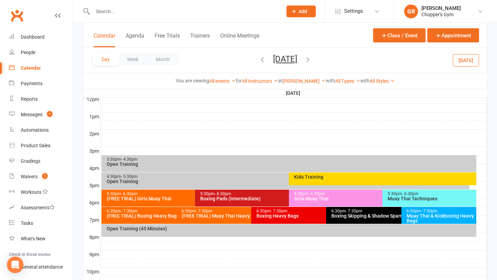
click at [161, 215] on div "(FREE TRIAL) Boxing Heavy Bags" at bounding box center [174, 216] width 137 height 5
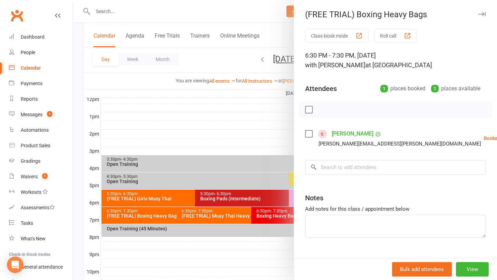
click at [208, 218] on div at bounding box center [285, 140] width 424 height 280
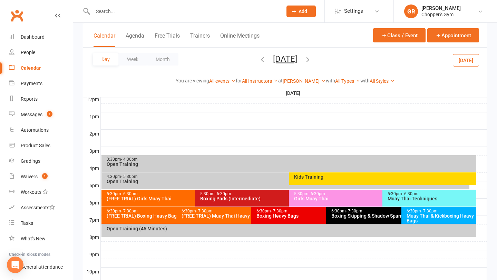
click at [208, 218] on div "(FREE TRIAL) Muay Thai Heavy Bags Class" at bounding box center [249, 216] width 137 height 5
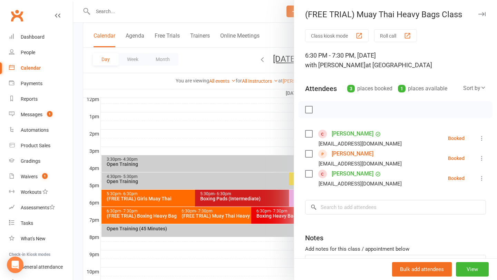
click at [229, 113] on div at bounding box center [285, 140] width 424 height 280
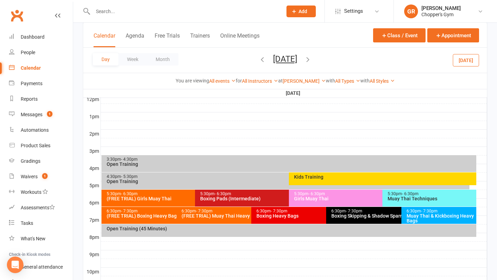
click at [234, 217] on div "(FREE TRIAL) Muay Thai Heavy Bags Class" at bounding box center [249, 216] width 137 height 5
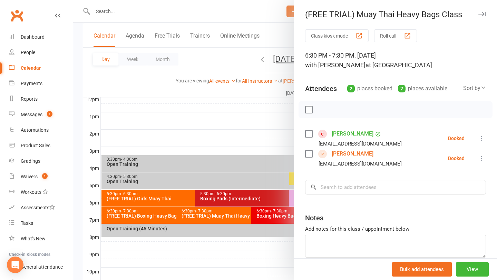
click at [112, 76] on div at bounding box center [285, 140] width 424 height 280
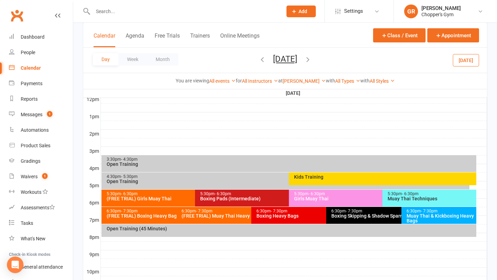
click at [453, 60] on div "Day Week Month Wednesday, Oct 15, 2025 October 2025 Sun Mon Tue Wed Thu Fri Sat…" at bounding box center [285, 60] width 404 height 25
click at [462, 65] on button "Today" at bounding box center [466, 60] width 26 height 12
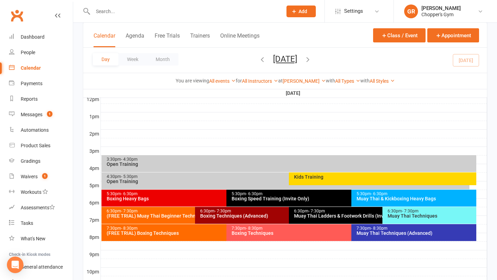
click at [373, 198] on div "Muay Thai & Kickboxing Heavy Bags" at bounding box center [415, 198] width 119 height 5
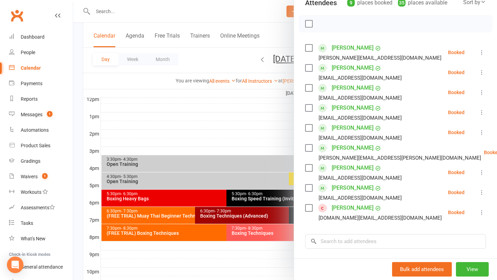
scroll to position [94, 0]
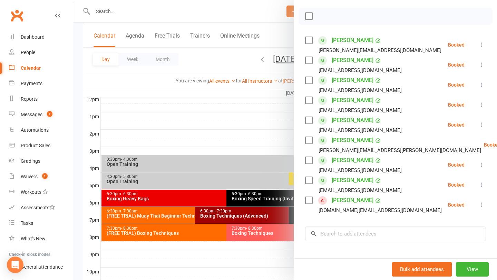
click at [305, 101] on label at bounding box center [308, 100] width 7 height 7
click at [309, 138] on label at bounding box center [308, 140] width 7 height 7
click at [311, 198] on label at bounding box center [308, 200] width 7 height 7
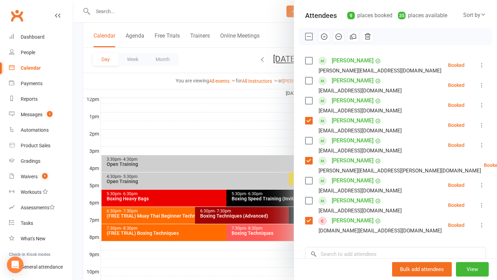
scroll to position [71, 0]
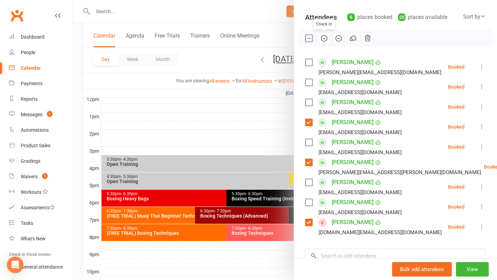
click at [323, 39] on icon "button" at bounding box center [324, 39] width 8 height 8
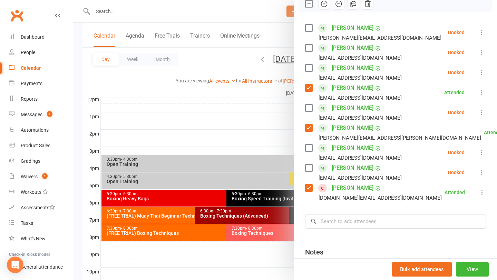
scroll to position [106, 0]
click at [354, 187] on link "Lana Vasilieva" at bounding box center [353, 187] width 42 height 11
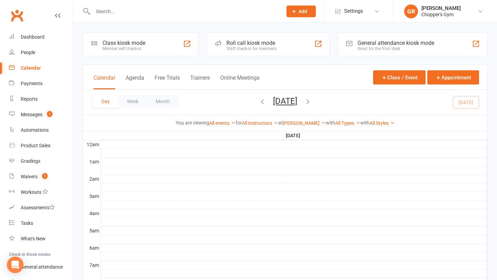
click at [147, 198] on div at bounding box center [294, 196] width 386 height 8
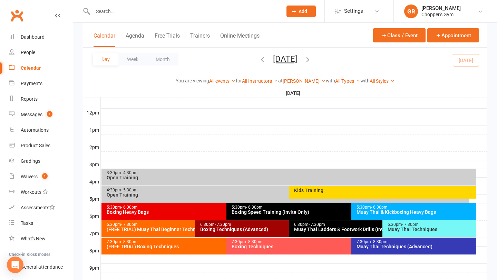
scroll to position [239, 0]
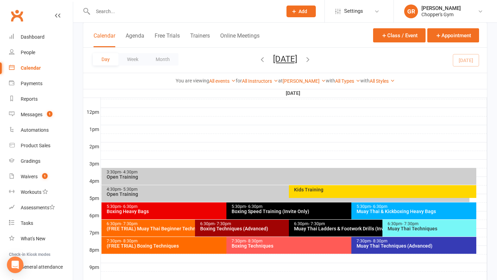
click at [381, 214] on div "Muay Thai & Kickboxing Heavy Bags" at bounding box center [415, 211] width 119 height 5
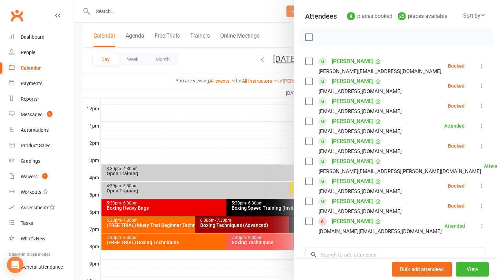
scroll to position [70, 0]
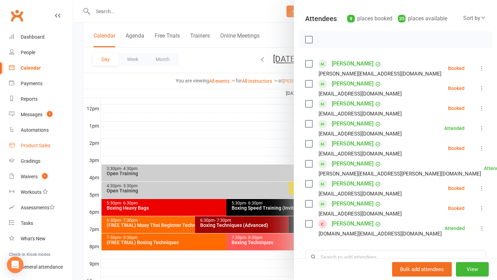
click at [31, 146] on div "Product Sales" at bounding box center [36, 146] width 30 height 6
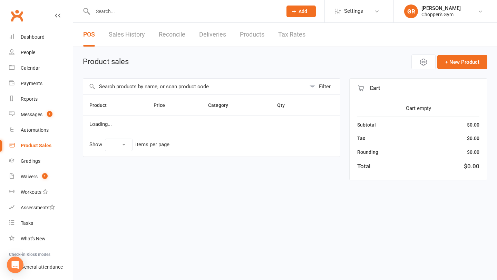
select select "100"
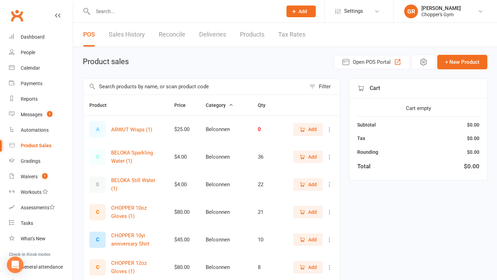
click at [172, 90] on input "text" at bounding box center [194, 87] width 223 height 16
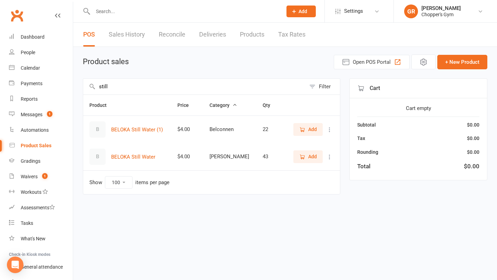
type input "still"
click at [302, 156] on icon "button" at bounding box center [302, 157] width 6 height 6
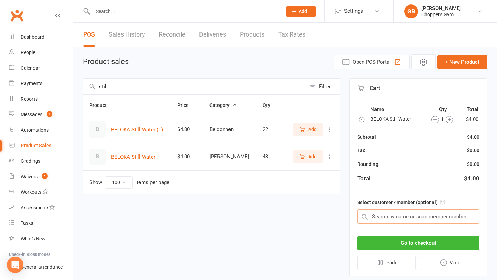
click at [412, 218] on input "text" at bounding box center [418, 216] width 122 height 14
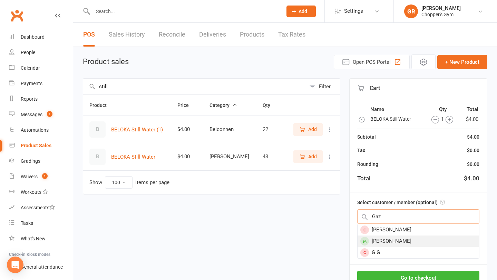
type input "Gaz"
click at [401, 242] on div "[PERSON_NAME]" at bounding box center [417, 241] width 121 height 11
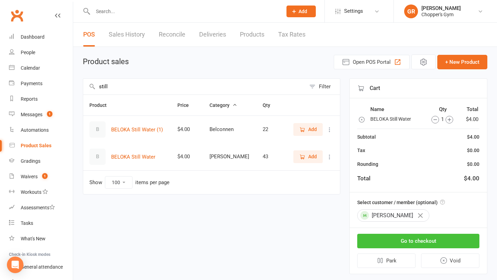
click at [403, 243] on button "Go to checkout" at bounding box center [418, 241] width 122 height 14
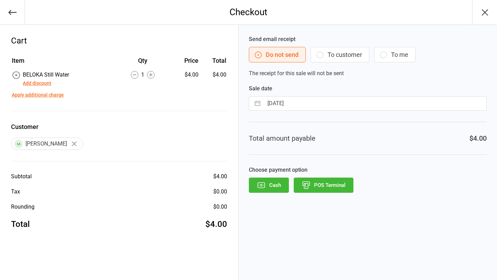
click at [38, 85] on button "Add discount" at bounding box center [37, 83] width 29 height 7
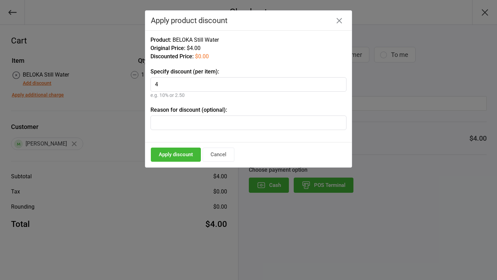
type input "4"
click at [180, 156] on button "Apply discount" at bounding box center [176, 155] width 50 height 14
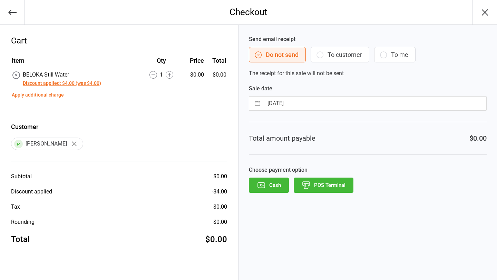
click at [331, 187] on button "POS Terminal" at bounding box center [324, 185] width 60 height 15
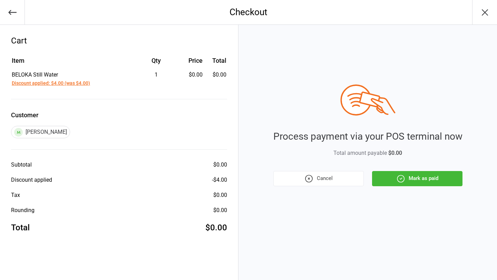
click at [409, 180] on button "Mark as paid" at bounding box center [417, 178] width 90 height 15
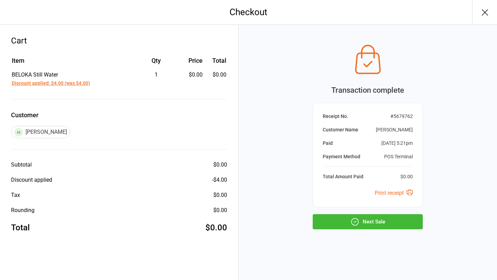
click at [357, 219] on icon "button" at bounding box center [354, 221] width 7 height 7
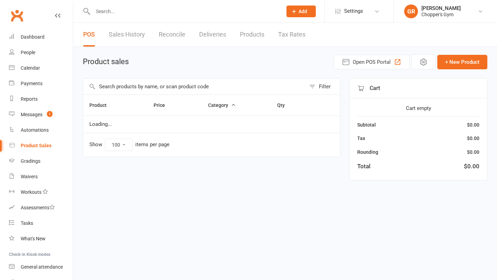
select select "100"
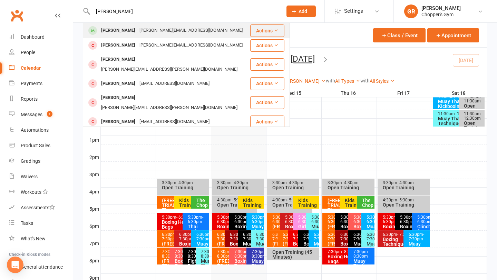
type input "[PERSON_NAME]"
click at [137, 35] on div "[PERSON_NAME][EMAIL_ADDRESS][DOMAIN_NAME]" at bounding box center [190, 31] width 107 height 10
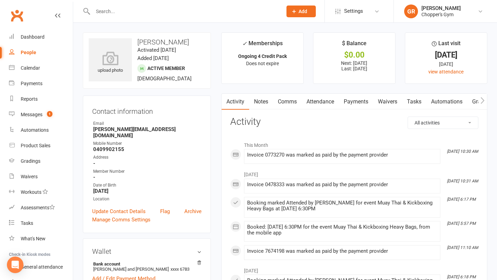
click at [120, 16] on input "text" at bounding box center [184, 12] width 187 height 10
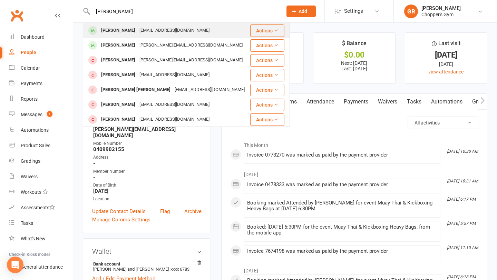
type input "[PERSON_NAME]"
click at [118, 33] on div "[PERSON_NAME]" at bounding box center [118, 31] width 38 height 10
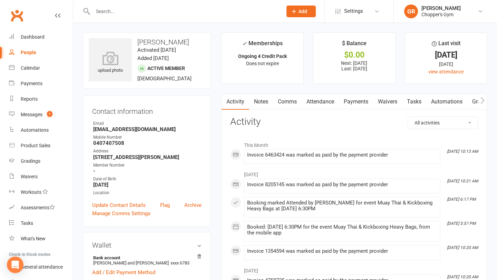
click at [132, 11] on input "text" at bounding box center [184, 12] width 187 height 10
click at [362, 103] on link "Payments" at bounding box center [356, 102] width 34 height 16
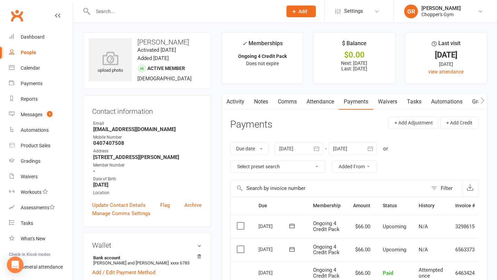
click at [139, 18] on div at bounding box center [180, 11] width 195 height 22
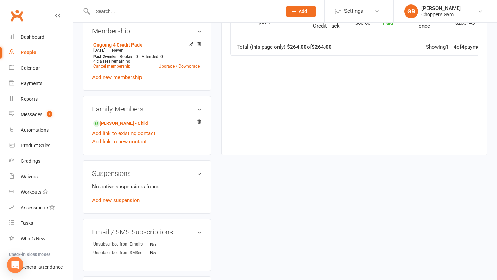
click at [139, 11] on input "text" at bounding box center [184, 12] width 187 height 10
type input "[PERSON_NAME]"
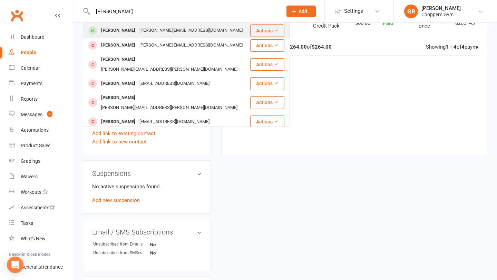
click at [149, 28] on div "[PERSON_NAME][EMAIL_ADDRESS][DOMAIN_NAME]" at bounding box center [190, 31] width 107 height 10
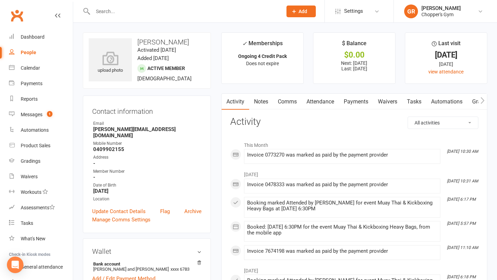
scroll to position [4, 0]
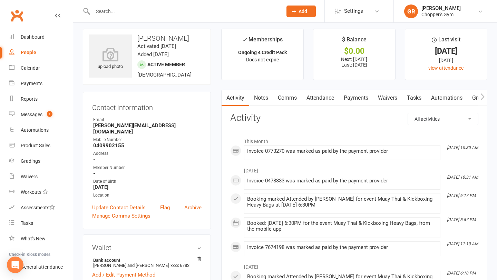
click at [361, 98] on link "Payments" at bounding box center [356, 98] width 34 height 16
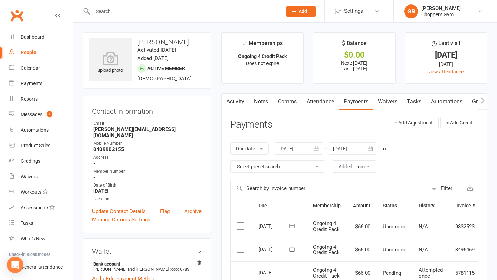
click at [145, 10] on input "text" at bounding box center [184, 12] width 187 height 10
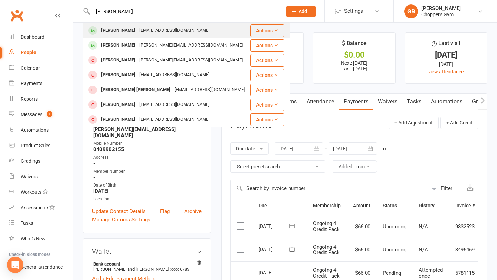
type input "[PERSON_NAME]"
click at [143, 29] on div "[EMAIL_ADDRESS][DOMAIN_NAME]" at bounding box center [174, 31] width 74 height 10
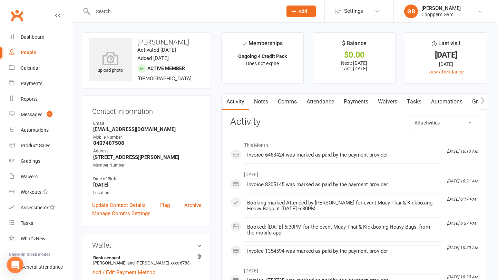
click at [358, 100] on link "Payments" at bounding box center [356, 102] width 34 height 16
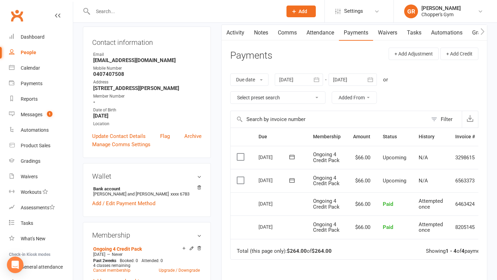
scroll to position [94, 0]
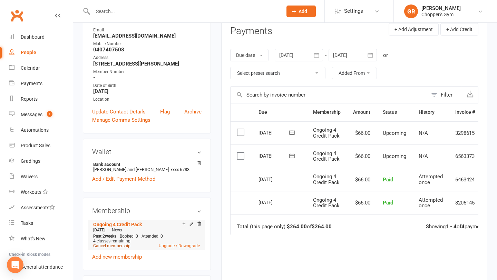
click at [115, 246] on link "Cancel membership" at bounding box center [111, 246] width 37 height 5
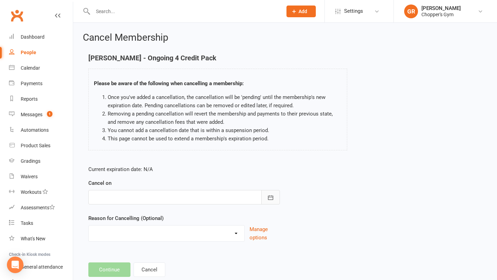
click at [270, 200] on icon "button" at bounding box center [270, 197] width 7 height 7
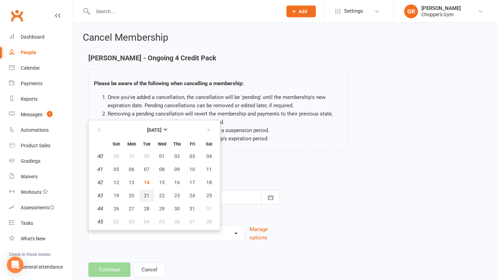
click at [147, 194] on span "21" at bounding box center [147, 196] width 6 height 6
type input "[DATE]"
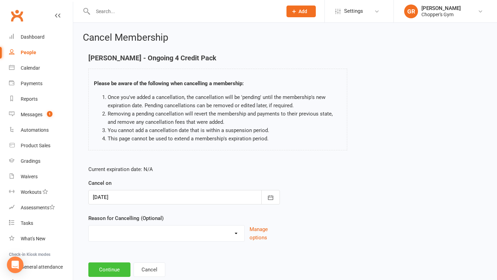
click at [117, 269] on button "Continue" at bounding box center [109, 270] width 42 height 14
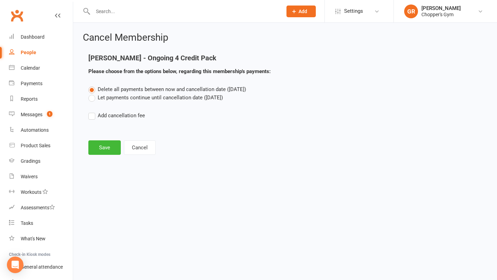
click at [92, 98] on label "Let payments continue until cancellation date ([DATE])" at bounding box center [155, 98] width 135 height 8
click at [92, 94] on input "Let payments continue until cancellation date ([DATE])" at bounding box center [90, 94] width 4 height 0
click at [108, 146] on button "Save" at bounding box center [104, 147] width 32 height 14
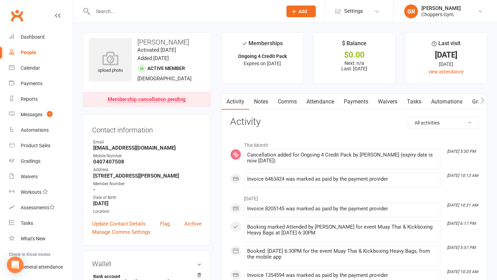
click at [356, 102] on link "Payments" at bounding box center [356, 102] width 34 height 16
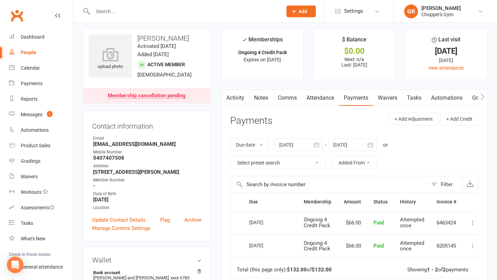
scroll to position [4, 0]
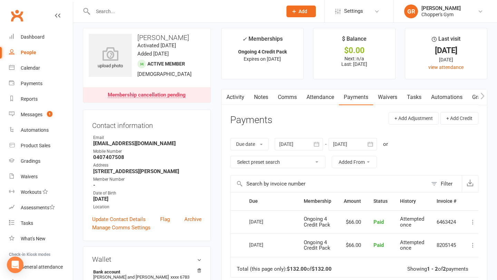
click at [112, 7] on input "text" at bounding box center [184, 12] width 187 height 10
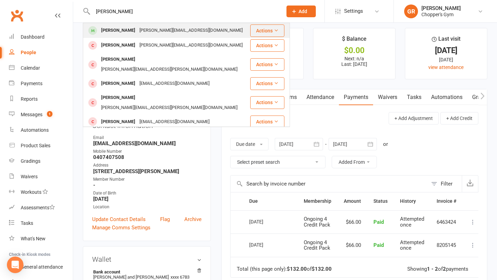
type input "adam hunt"
click at [119, 30] on div "Adam Hunt" at bounding box center [118, 31] width 38 height 10
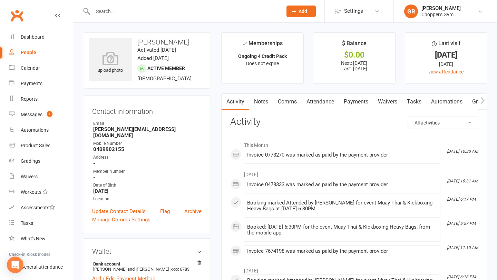
click at [354, 102] on link "Payments" at bounding box center [356, 102] width 34 height 16
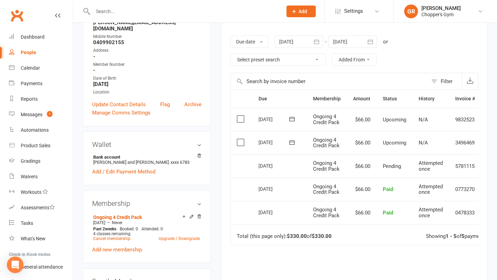
scroll to position [107, 0]
click at [120, 236] on link "Cancel membership" at bounding box center [111, 238] width 37 height 5
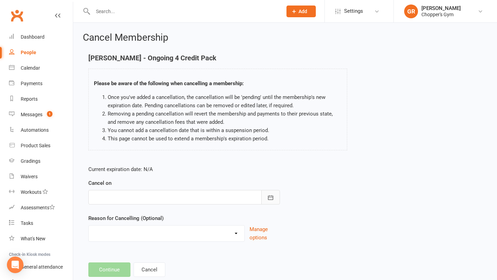
click at [271, 199] on icon "button" at bounding box center [270, 197] width 7 height 7
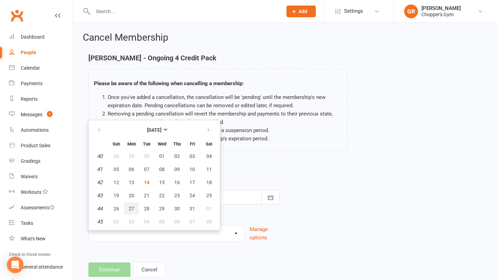
click at [132, 206] on span "27" at bounding box center [132, 209] width 6 height 6
type input "27 Oct 2025"
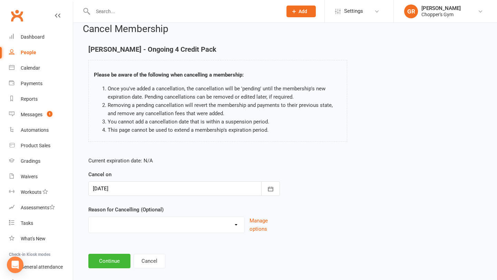
scroll to position [10, 0]
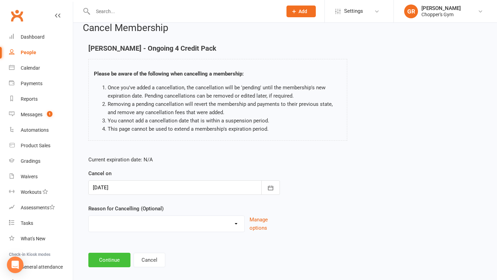
click at [110, 262] on button "Continue" at bounding box center [109, 260] width 42 height 14
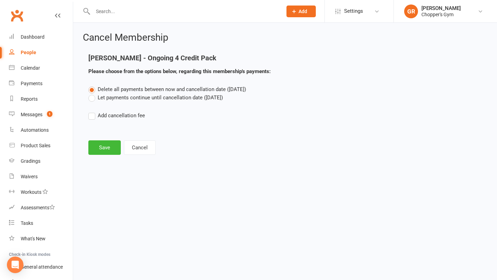
click at [92, 98] on label "Let payments continue until cancellation date (Oct 27, 2025)" at bounding box center [155, 98] width 135 height 8
click at [92, 94] on input "Let payments continue until cancellation date (Oct 27, 2025)" at bounding box center [90, 94] width 4 height 0
click at [102, 145] on button "Save" at bounding box center [104, 147] width 32 height 14
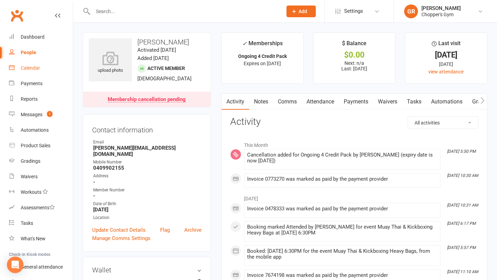
click at [27, 71] on link "Calendar" at bounding box center [41, 68] width 64 height 16
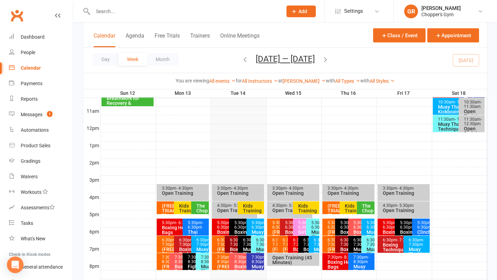
scroll to position [254, 0]
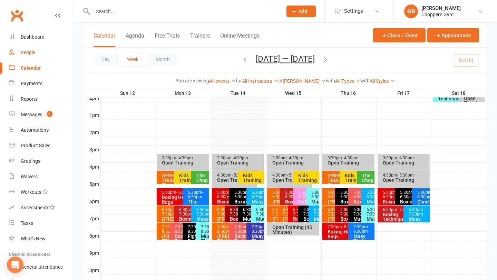
click at [34, 53] on div "People" at bounding box center [28, 53] width 14 height 6
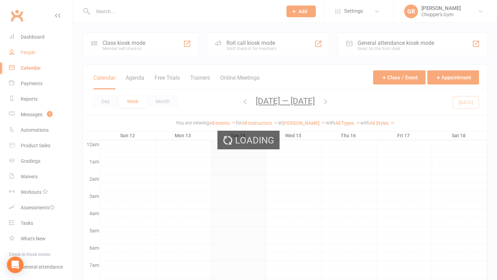
select select "100"
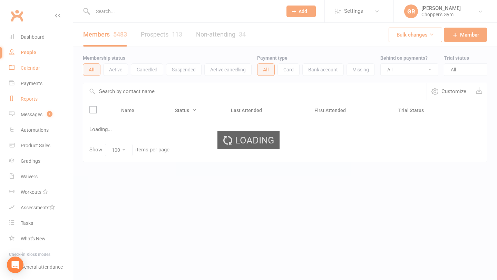
click at [33, 96] on link "Reports" at bounding box center [41, 99] width 64 height 16
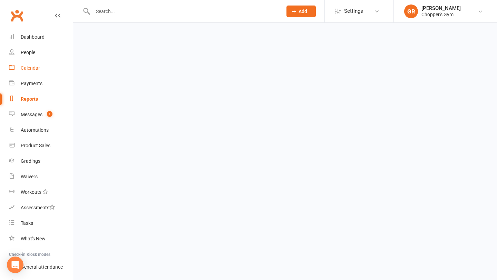
click at [34, 73] on link "Calendar" at bounding box center [41, 68] width 64 height 16
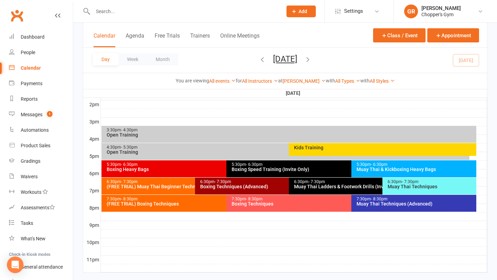
scroll to position [294, 0]
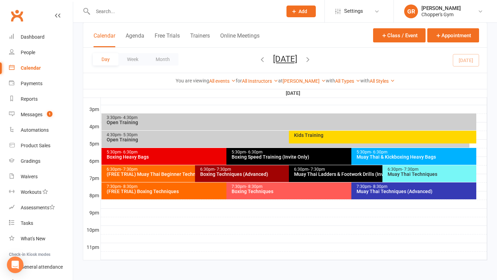
click at [294, 160] on div "5:30pm - 6:30pm Boxing Speed Training (Invite Only)" at bounding box center [347, 156] width 243 height 17
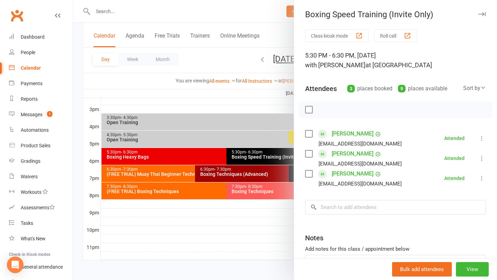
click at [175, 160] on div at bounding box center [285, 140] width 424 height 280
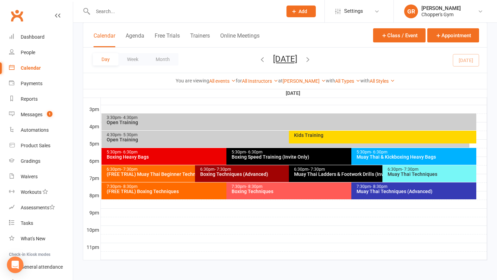
click at [175, 160] on div "5:30pm - 6:30pm Boxing Heavy Bags" at bounding box center [222, 156] width 243 height 17
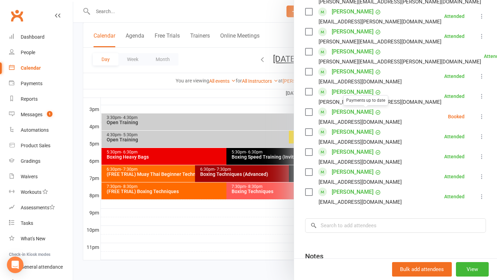
scroll to position [385, 0]
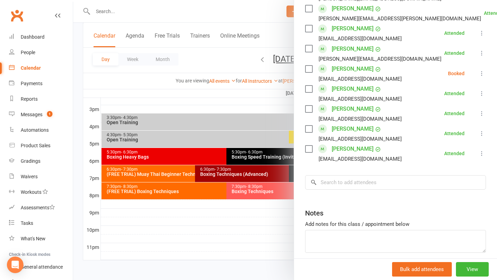
click at [159, 175] on div at bounding box center [285, 140] width 424 height 280
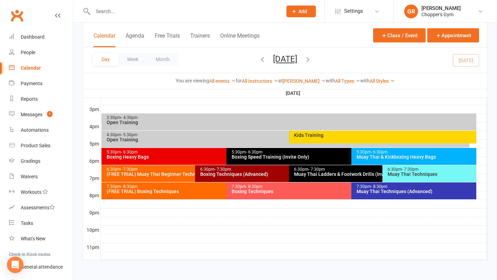
click at [193, 172] on div "(FREE TRIAL) Muay Thai Beginner Technique" at bounding box center [193, 174] width 174 height 5
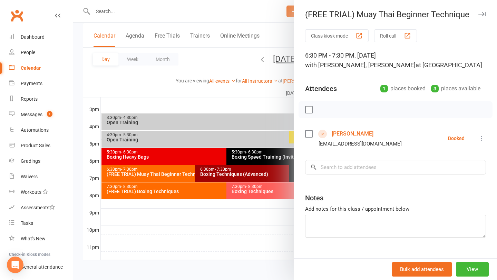
click at [178, 181] on div at bounding box center [285, 140] width 424 height 280
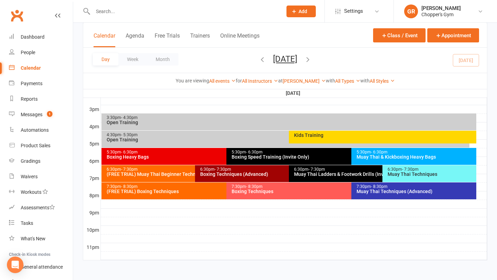
click at [170, 191] on div "(FREE TRIAL) Boxing Techniques" at bounding box center [224, 191] width 237 height 5
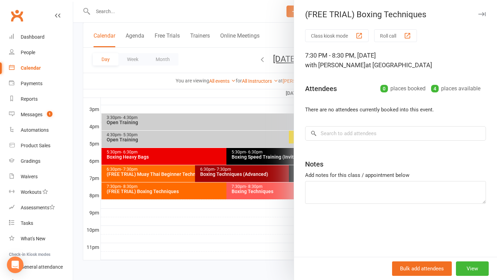
click at [202, 189] on div at bounding box center [285, 140] width 424 height 280
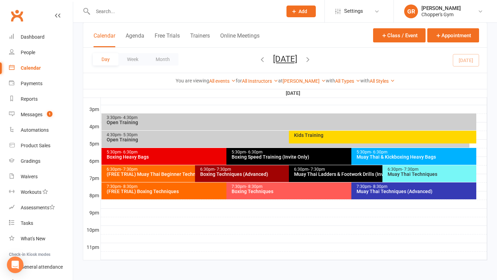
click at [268, 190] on div "Boxing Techniques" at bounding box center [349, 191] width 237 height 5
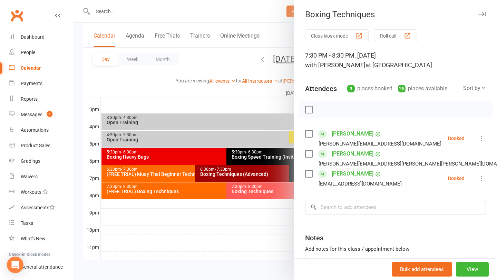
click at [252, 170] on div at bounding box center [285, 140] width 424 height 280
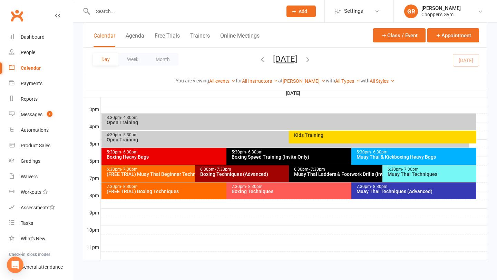
click at [394, 194] on div "Muay Thai Techniques (Advanced)" at bounding box center [415, 191] width 119 height 5
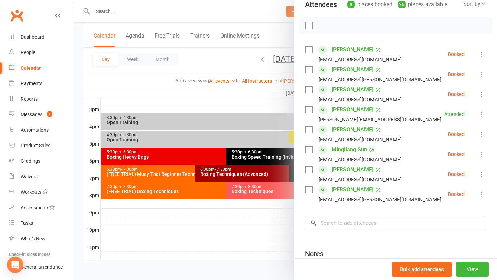
scroll to position [85, 0]
click at [260, 104] on div at bounding box center [285, 140] width 424 height 280
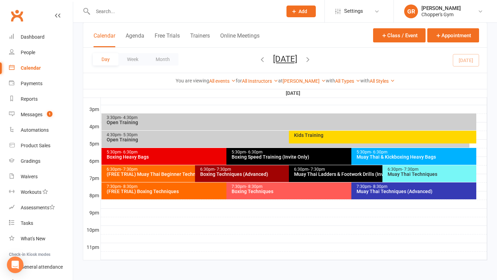
click at [177, 175] on div "(FREE TRIAL) Muay Thai Beginner Technique" at bounding box center [193, 174] width 174 height 5
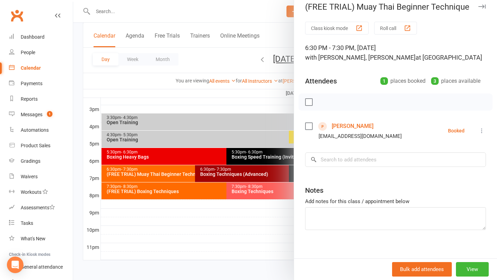
scroll to position [14, 0]
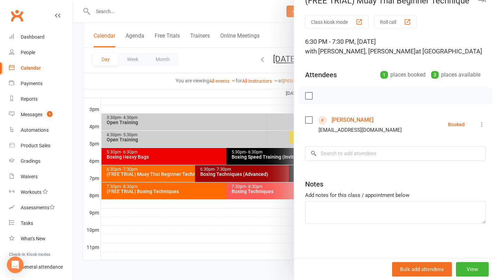
click at [207, 188] on div at bounding box center [285, 140] width 424 height 280
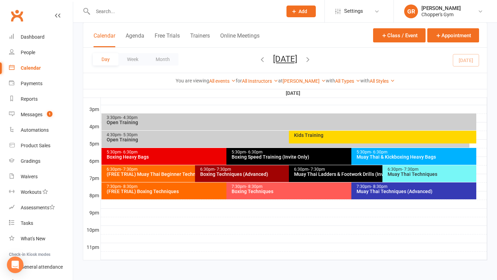
click at [215, 174] on div "Boxing Techniques (Advanced)" at bounding box center [287, 174] width 174 height 5
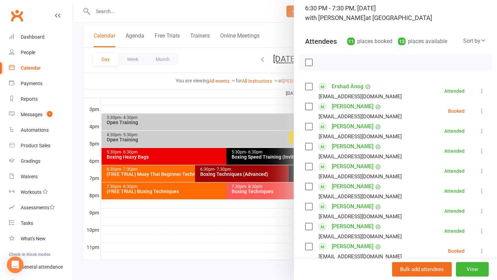
scroll to position [30, 0]
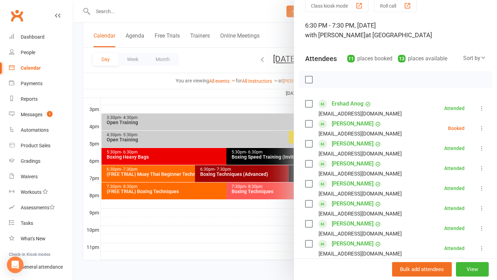
click at [177, 214] on div at bounding box center [285, 140] width 424 height 280
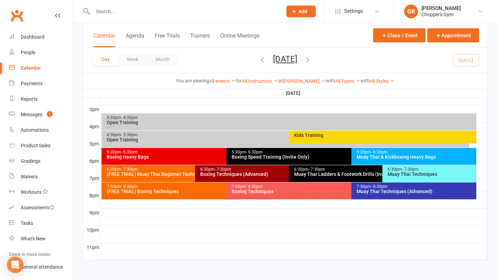
click at [166, 174] on div "(FREE TRIAL) Muay Thai Beginner Technique" at bounding box center [193, 174] width 174 height 5
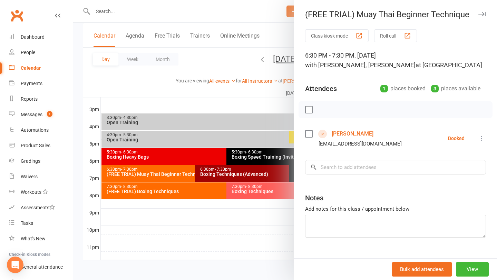
click at [202, 160] on div at bounding box center [285, 140] width 424 height 280
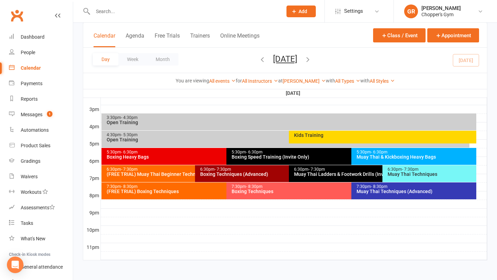
click at [191, 156] on div "Boxing Heavy Bags" at bounding box center [224, 157] width 237 height 5
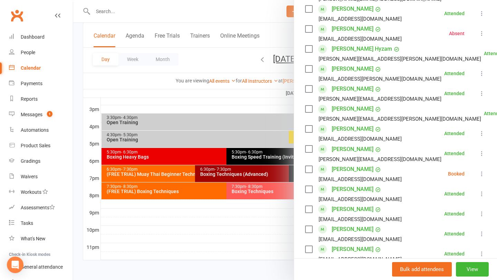
scroll to position [309, 0]
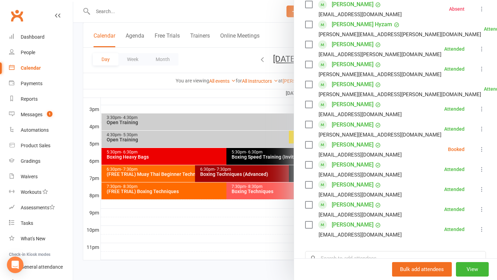
click at [226, 224] on div at bounding box center [285, 140] width 424 height 280
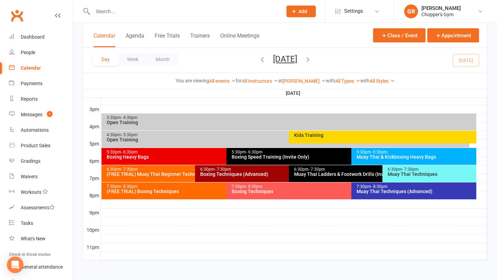
click at [364, 159] on div "Muay Thai & Kickboxing Heavy Bags" at bounding box center [415, 157] width 119 height 5
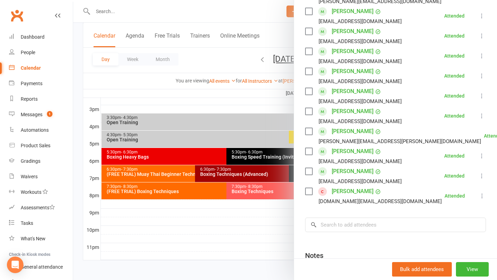
scroll to position [146, 0]
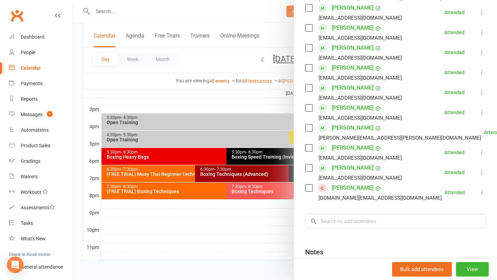
click at [244, 215] on div at bounding box center [285, 140] width 424 height 280
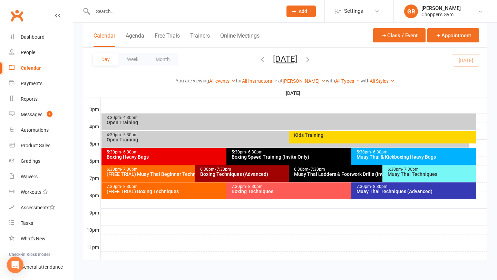
click at [215, 170] on span "- 7:30pm" at bounding box center [223, 169] width 17 height 5
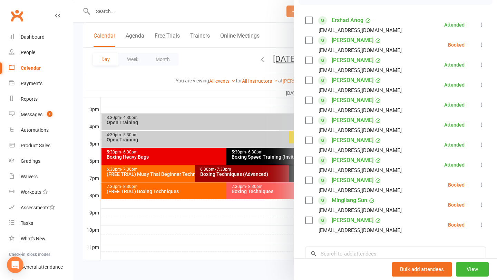
scroll to position [69, 0]
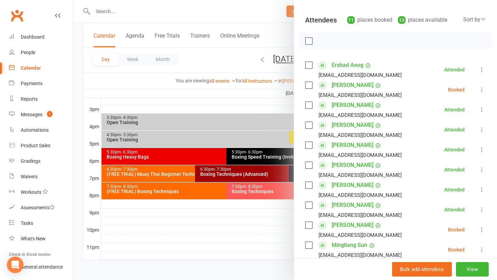
click at [269, 196] on div at bounding box center [285, 140] width 424 height 280
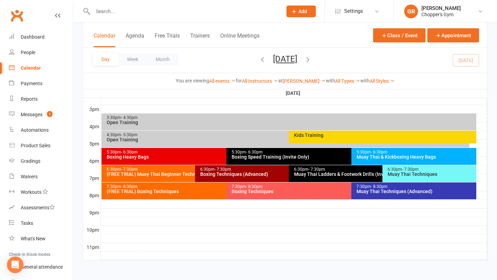
click at [269, 196] on div "7:30pm - 8:30pm Boxing Techniques" at bounding box center [347, 191] width 243 height 17
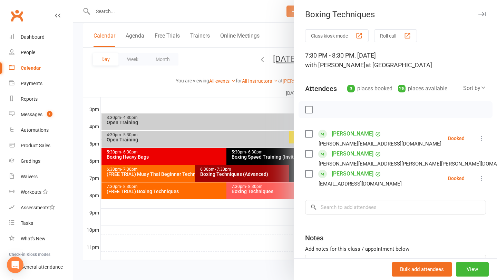
click at [185, 193] on div at bounding box center [285, 140] width 424 height 280
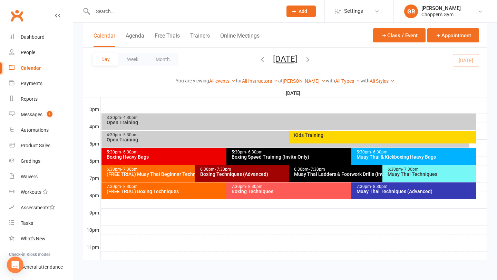
click at [185, 193] on div "(FREE TRIAL) Boxing Techniques" at bounding box center [224, 191] width 237 height 5
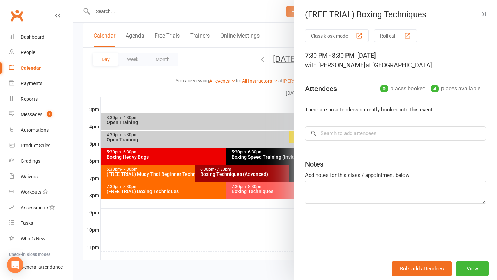
click at [261, 217] on div at bounding box center [285, 140] width 424 height 280
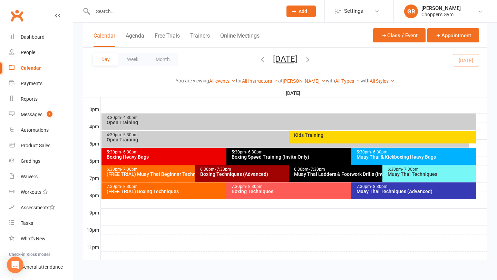
click at [367, 191] on div "Muay Thai Techniques (Advanced)" at bounding box center [415, 191] width 119 height 5
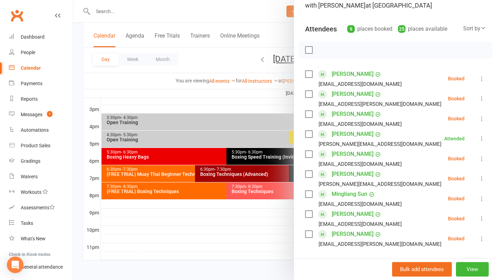
scroll to position [73, 0]
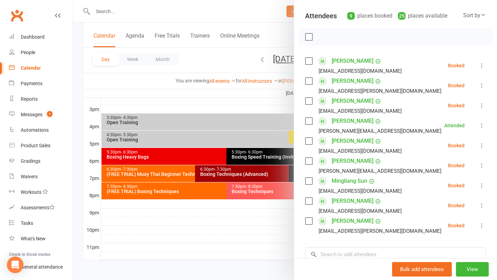
click at [284, 213] on div at bounding box center [285, 140] width 424 height 280
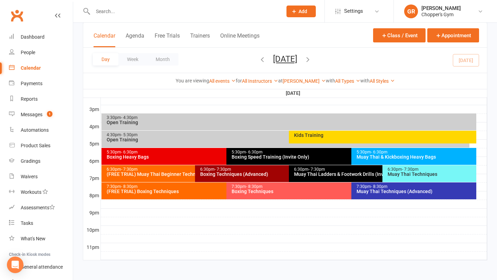
click at [399, 176] on div "Muay Thai Techniques" at bounding box center [431, 174] width 88 height 5
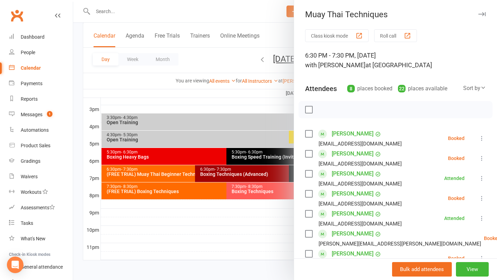
click at [240, 221] on div at bounding box center [285, 140] width 424 height 280
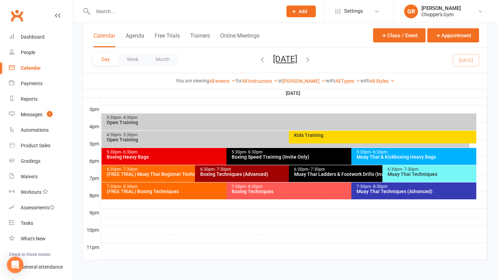
click at [359, 160] on div "5:30pm - 6:30pm Muay Thai & Kickboxing Heavy Bags" at bounding box center [413, 156] width 125 height 17
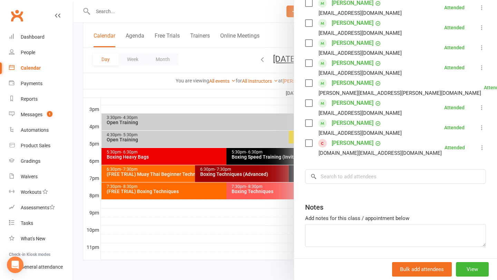
scroll to position [214, 0]
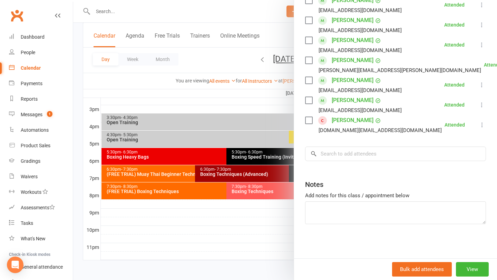
click at [343, 101] on link "Karl Van Rysbergen" at bounding box center [353, 100] width 42 height 11
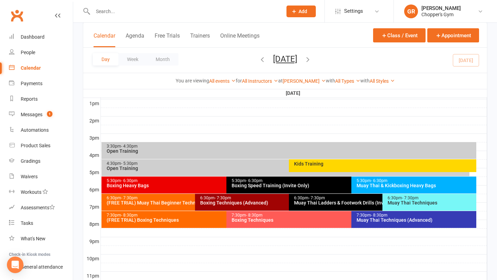
scroll to position [284, 0]
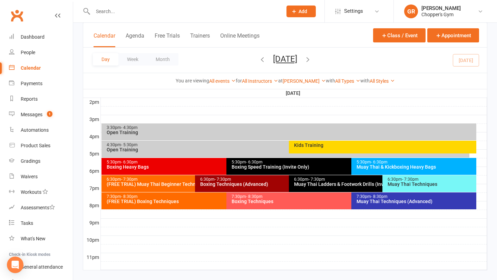
click at [371, 203] on div "Muay Thai Techniques (Advanced)" at bounding box center [415, 201] width 119 height 5
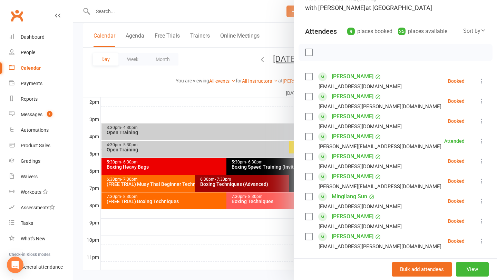
scroll to position [56, 0]
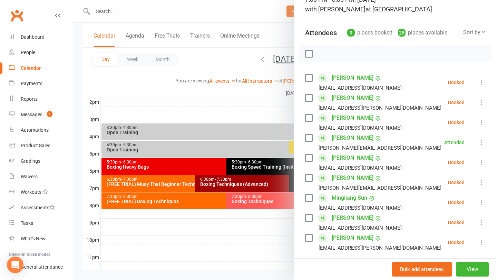
click at [227, 111] on div at bounding box center [285, 140] width 424 height 280
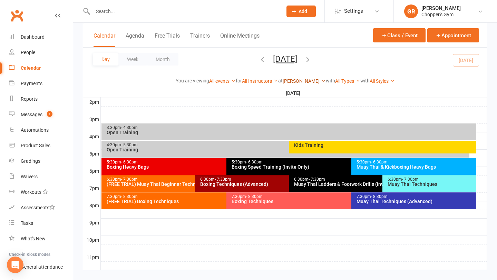
click at [301, 80] on link "[PERSON_NAME]" at bounding box center [304, 81] width 43 height 6
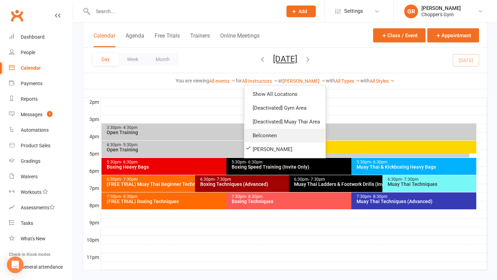
click at [257, 135] on link "Belconnen" at bounding box center [284, 136] width 81 height 14
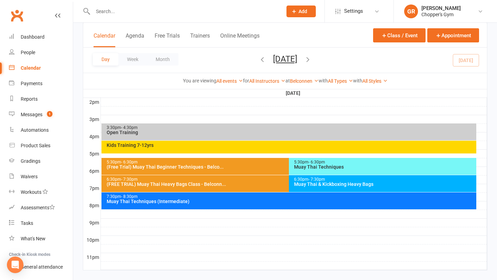
click at [354, 168] on div "Muay Thai Techniques" at bounding box center [384, 167] width 181 height 5
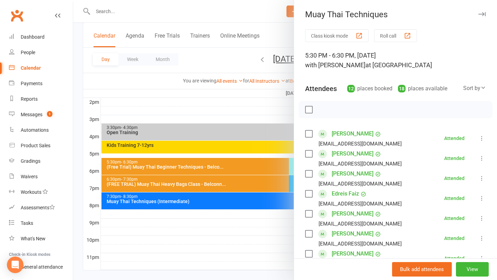
click at [279, 199] on div at bounding box center [285, 140] width 424 height 280
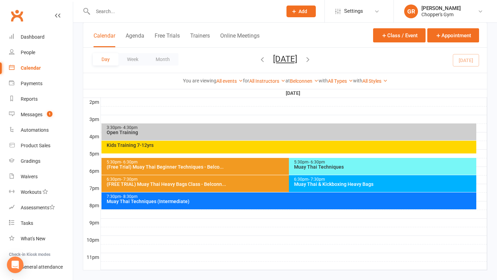
click at [313, 184] on div "Muay Thai & Kickboxing Heavy Bags" at bounding box center [384, 184] width 181 height 5
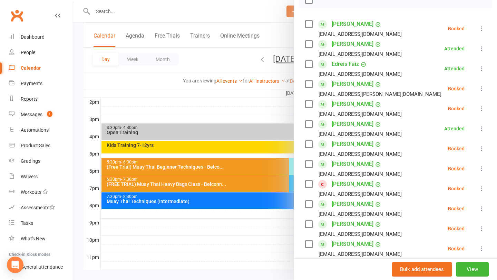
scroll to position [109, 0]
click at [343, 66] on link "Edreis Faiz" at bounding box center [345, 64] width 27 height 11
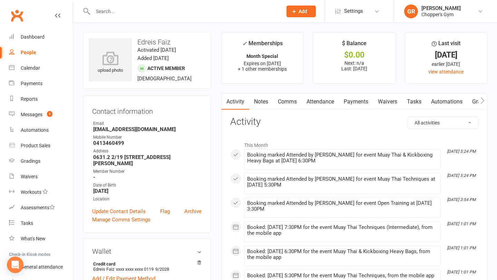
click at [357, 102] on link "Payments" at bounding box center [356, 102] width 34 height 16
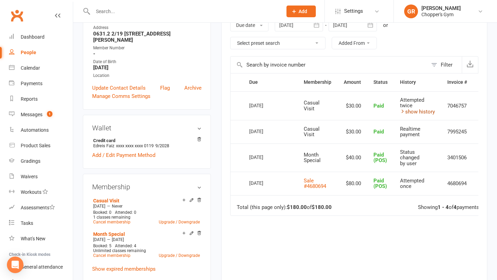
click at [413, 111] on link "show history" at bounding box center [417, 112] width 35 height 6
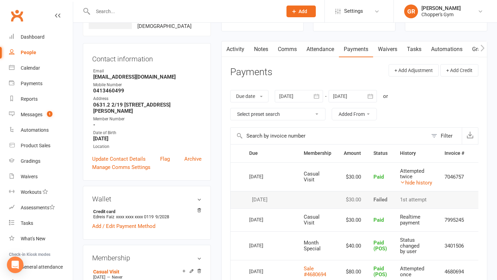
scroll to position [50, 0]
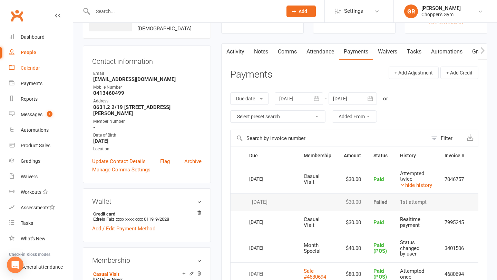
click at [34, 72] on link "Calendar" at bounding box center [41, 68] width 64 height 16
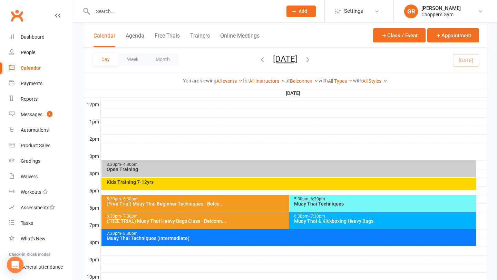
scroll to position [264, 0]
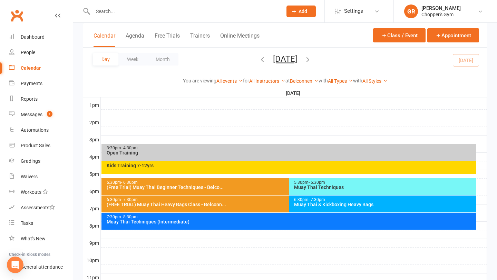
click at [315, 203] on div "Muay Thai & Kickboxing Heavy Bags" at bounding box center [384, 204] width 181 height 5
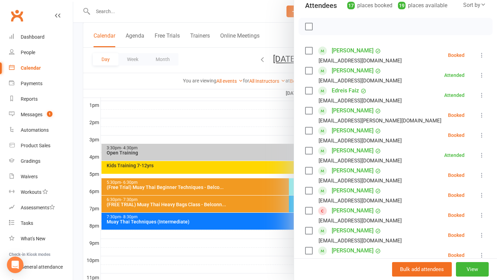
scroll to position [77, 0]
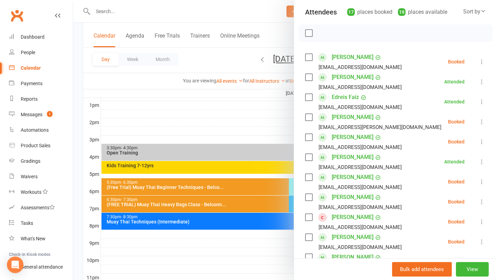
click at [274, 243] on div at bounding box center [285, 140] width 424 height 280
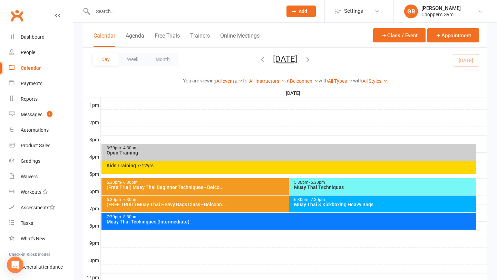
click at [336, 220] on div "Muay Thai Techniques (Intermediate)" at bounding box center [290, 221] width 369 height 5
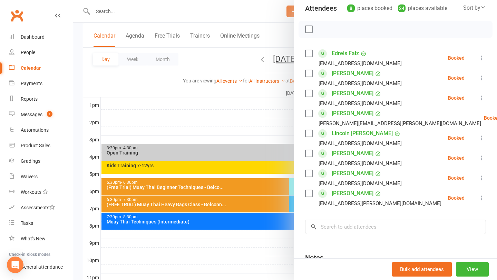
scroll to position [81, 0]
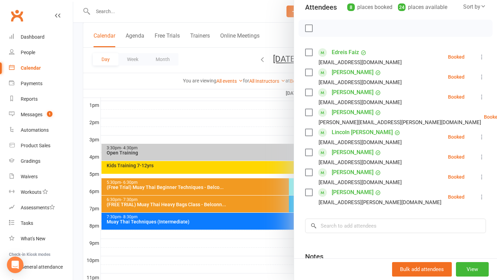
click at [265, 104] on div at bounding box center [285, 140] width 424 height 280
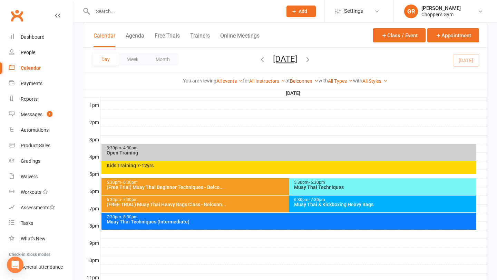
click at [307, 80] on link "Belconnen" at bounding box center [304, 81] width 29 height 6
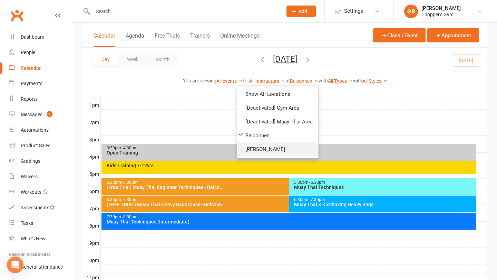
click at [275, 148] on link "[PERSON_NAME]" at bounding box center [277, 149] width 81 height 14
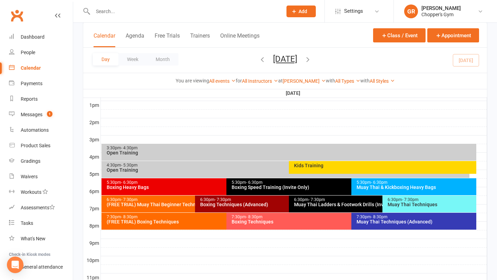
click at [155, 12] on input "text" at bounding box center [184, 12] width 187 height 10
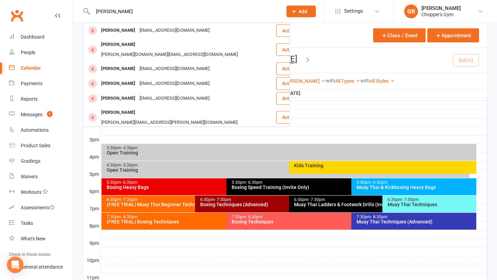
type input "sam stephe"
click at [143, 132] on div "larazasiadczyk@hotmail.com" at bounding box center [174, 137] width 74 height 10
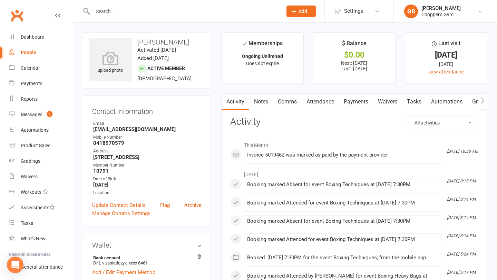
click at [360, 104] on link "Payments" at bounding box center [356, 102] width 34 height 16
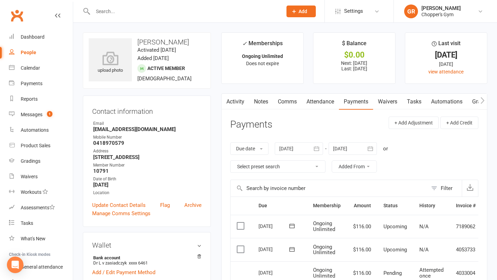
click at [110, 131] on strong "larazasiadczyk@hotmail.com" at bounding box center [147, 129] width 108 height 6
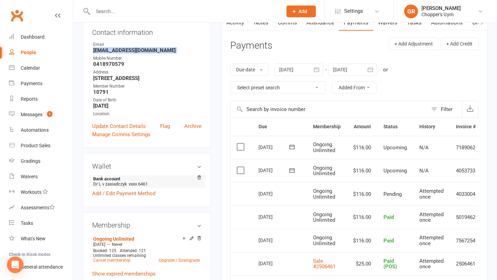
scroll to position [115, 0]
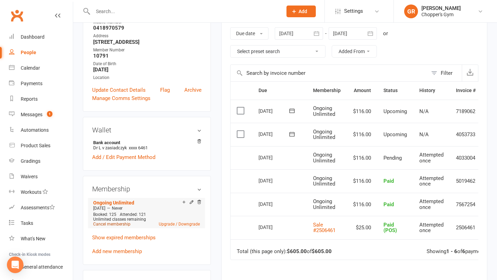
click at [120, 224] on link "Cancel membership" at bounding box center [111, 224] width 37 height 5
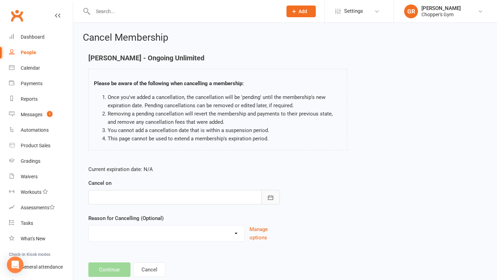
click at [274, 197] on button "button" at bounding box center [270, 197] width 19 height 14
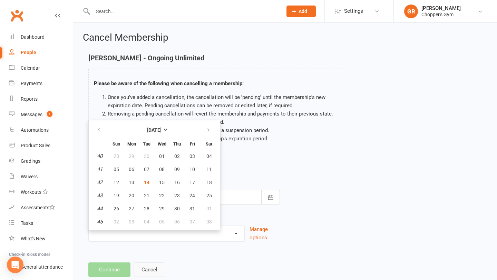
click at [144, 271] on button "Cancel" at bounding box center [150, 270] width 32 height 14
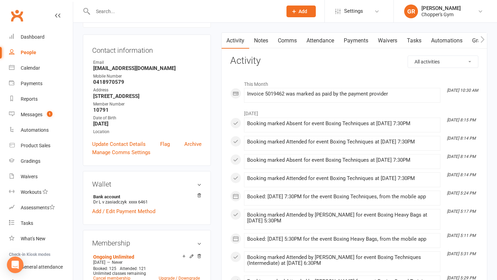
scroll to position [56, 0]
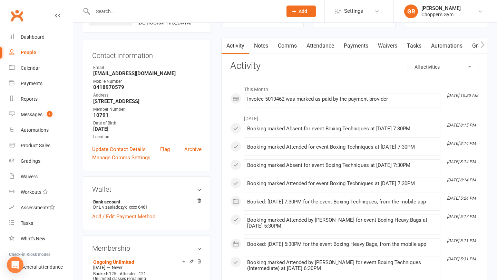
click at [355, 43] on link "Payments" at bounding box center [356, 46] width 34 height 16
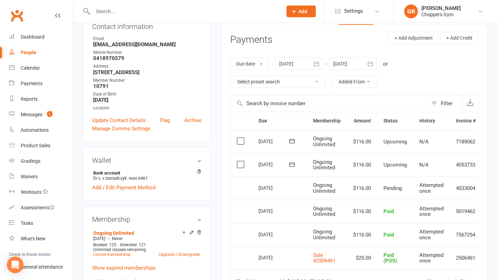
scroll to position [83, 0]
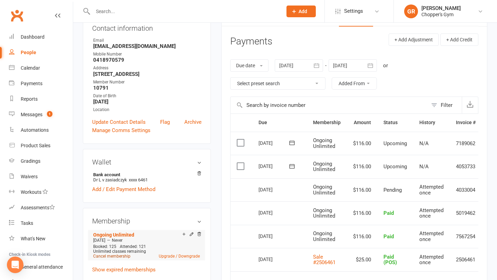
click at [116, 256] on link "Cancel membership" at bounding box center [111, 256] width 37 height 5
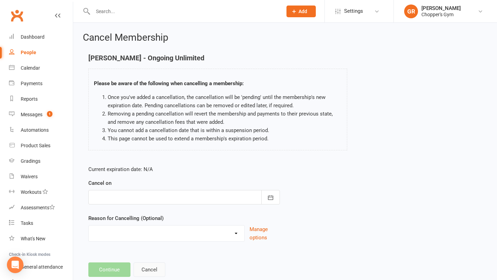
click at [144, 271] on button "Cancel" at bounding box center [150, 270] width 32 height 14
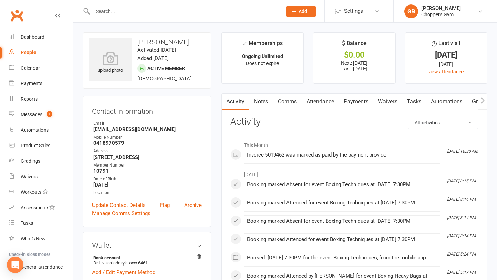
scroll to position [24, 0]
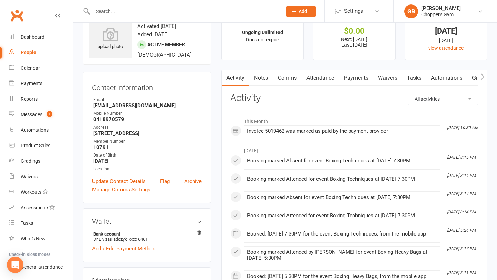
click at [351, 78] on link "Payments" at bounding box center [356, 78] width 34 height 16
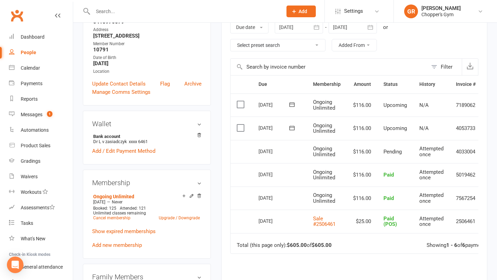
scroll to position [136, 0]
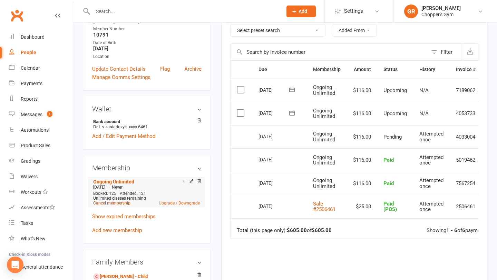
click at [119, 203] on link "Cancel membership" at bounding box center [111, 203] width 37 height 5
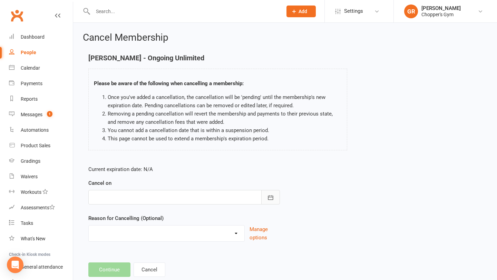
click at [272, 193] on button "button" at bounding box center [270, 197] width 19 height 14
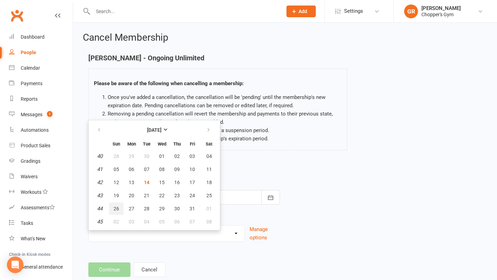
click at [117, 210] on span "26" at bounding box center [117, 209] width 6 height 6
type input "26 Oct 2025"
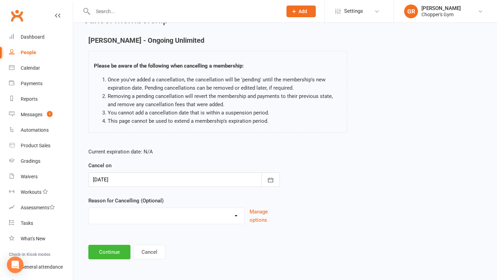
scroll to position [18, 0]
click at [110, 257] on button "Continue" at bounding box center [109, 252] width 42 height 14
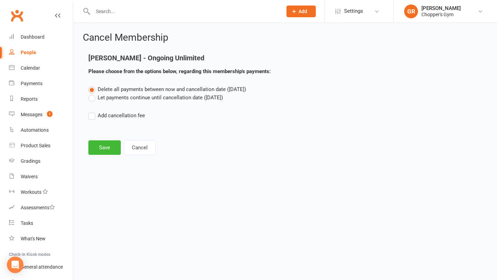
scroll to position [0, 0]
click at [93, 99] on label "Let payments continue until cancellation date (Oct 26, 2025)" at bounding box center [155, 98] width 135 height 8
click at [93, 94] on input "Let payments continue until cancellation date (Oct 26, 2025)" at bounding box center [90, 94] width 4 height 0
click at [112, 149] on button "Save" at bounding box center [104, 147] width 32 height 14
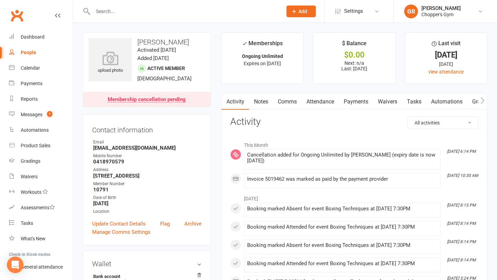
click at [352, 101] on link "Payments" at bounding box center [356, 102] width 34 height 16
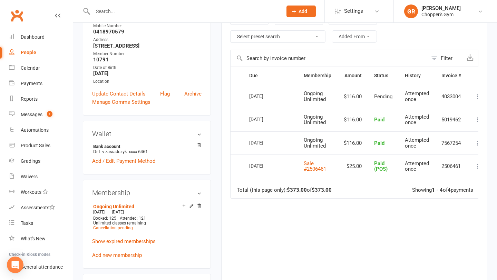
scroll to position [131, 0]
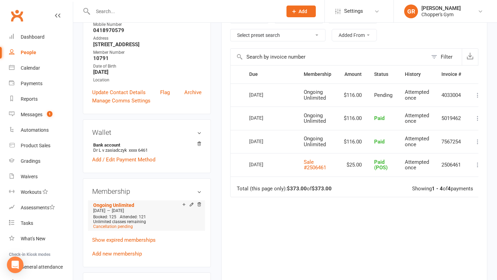
drag, startPoint x: 145, startPoint y: 208, endPoint x: 124, endPoint y: 209, distance: 21.1
click at [124, 209] on span "Oct 25 2025" at bounding box center [118, 210] width 12 height 5
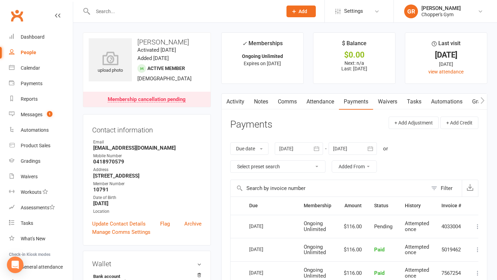
click at [258, 101] on link "Notes" at bounding box center [261, 102] width 24 height 16
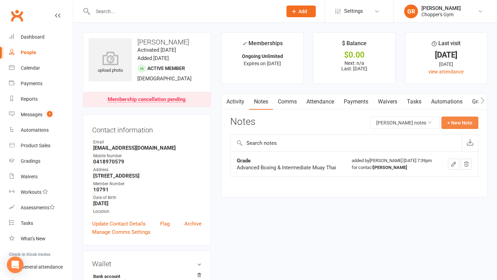
click at [458, 123] on button "+ New Note" at bounding box center [459, 123] width 37 height 12
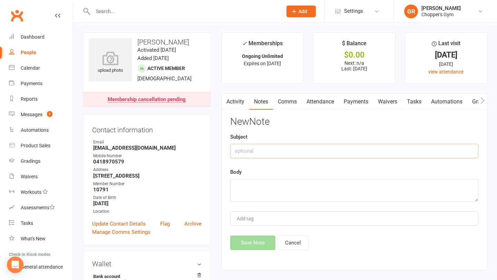
click at [313, 155] on input "text" at bounding box center [354, 151] width 248 height 14
type input "Cancelation"
click at [275, 192] on textarea at bounding box center [354, 190] width 248 height 23
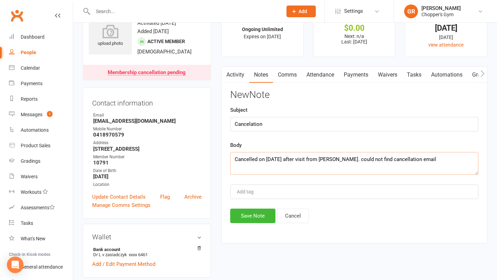
scroll to position [29, 0]
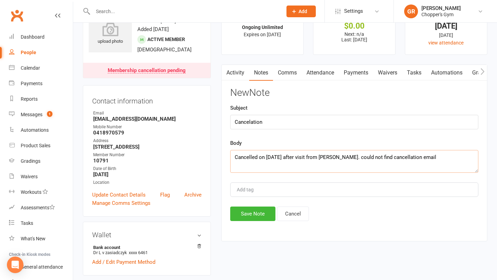
click at [332, 158] on textarea "Cancelled on 14 Oct after visit from Lara. could not find cancellation email" at bounding box center [354, 161] width 248 height 23
click at [413, 157] on textarea "Cancelled on 14 Oct after visit from Lara. Could not find cancellation email" at bounding box center [354, 161] width 248 height 23
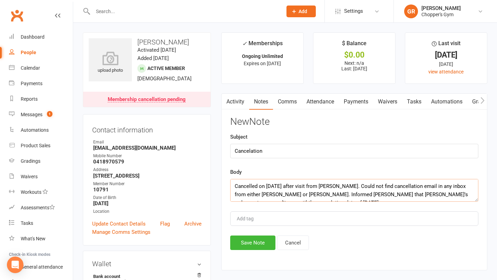
scroll to position [58, 0]
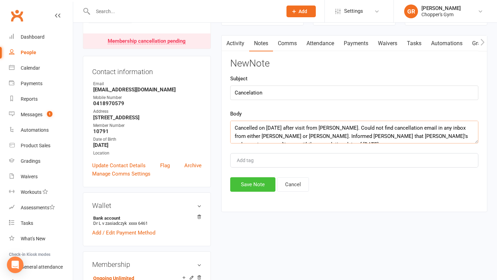
type textarea "Cancelled on 14 Oct after visit from Lara. Could not find cancellation email in…"
click at [254, 187] on button "Save Note" at bounding box center [252, 184] width 45 height 14
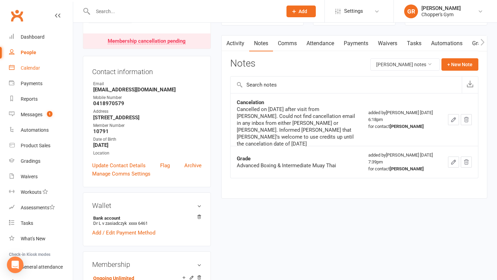
click at [33, 67] on div "Calendar" at bounding box center [30, 68] width 19 height 6
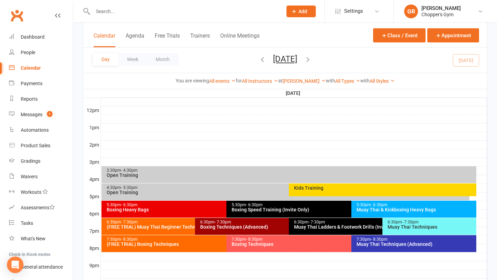
scroll to position [244, 0]
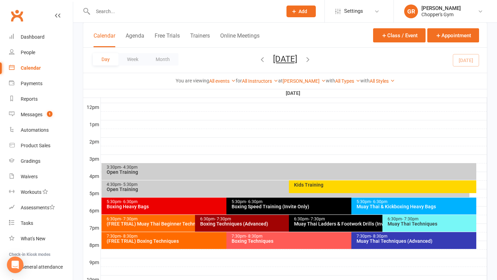
click at [228, 222] on div "Boxing Techniques (Advanced)" at bounding box center [287, 224] width 174 height 5
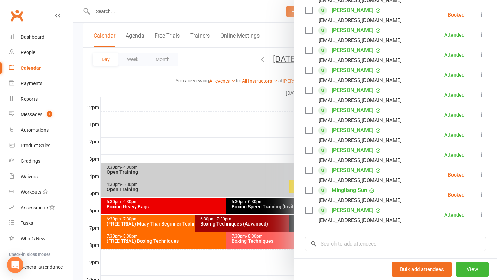
scroll to position [143, 0]
click at [249, 125] on div at bounding box center [285, 140] width 424 height 280
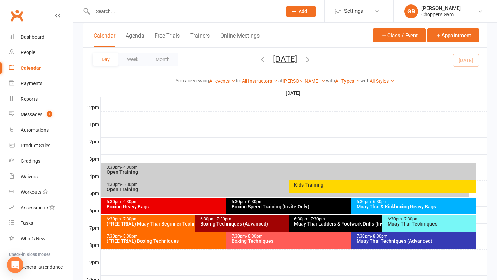
click at [410, 220] on span "- 7:30pm" at bounding box center [410, 219] width 17 height 5
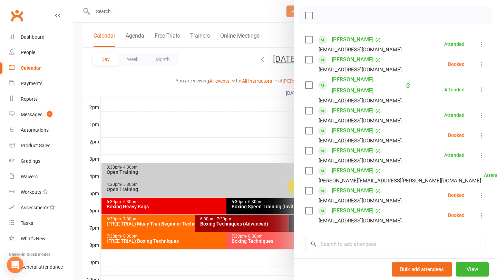
scroll to position [94, 0]
click at [282, 123] on div at bounding box center [285, 140] width 424 height 280
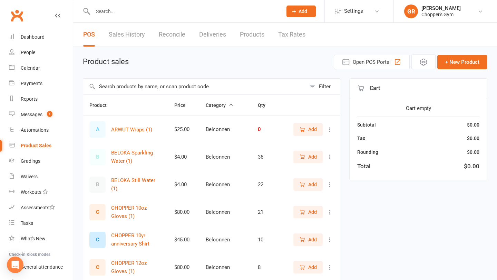
select select "100"
click at [28, 69] on div "Calendar" at bounding box center [30, 68] width 19 height 6
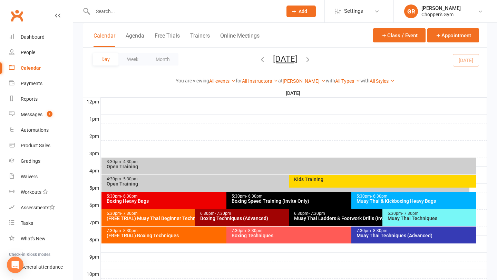
scroll to position [250, 0]
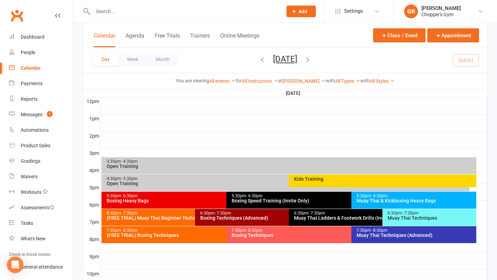
click at [433, 217] on div "Muay Thai Techniques" at bounding box center [431, 218] width 88 height 5
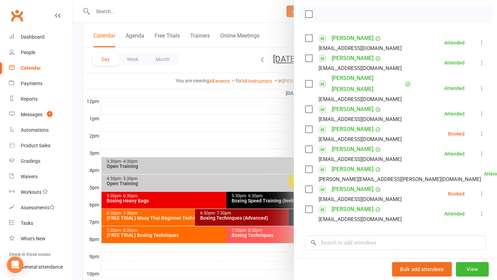
scroll to position [98, 0]
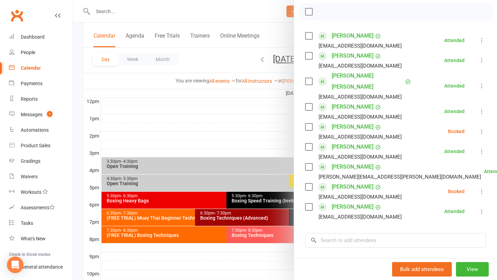
click at [255, 137] on div at bounding box center [285, 140] width 424 height 280
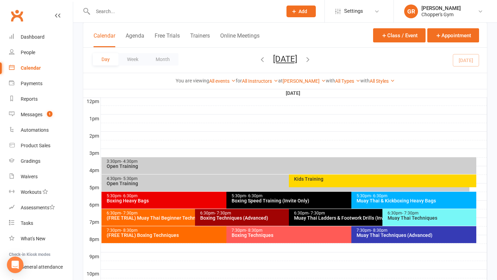
click at [337, 215] on div "6:30pm - 7:30pm" at bounding box center [381, 213] width 174 height 4
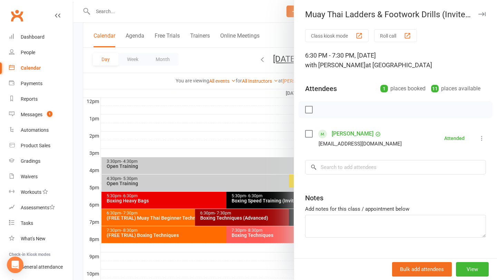
click at [275, 137] on div at bounding box center [285, 140] width 424 height 280
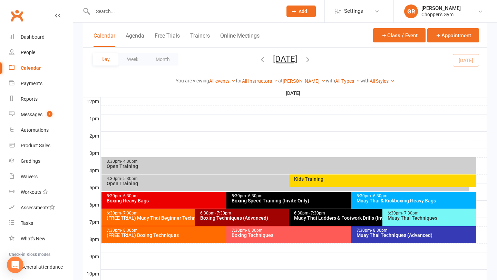
click at [431, 220] on div "Muay Thai Techniques" at bounding box center [431, 218] width 88 height 5
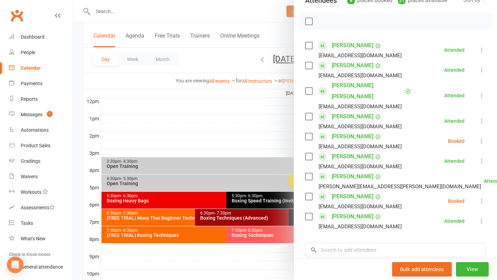
scroll to position [87, 0]
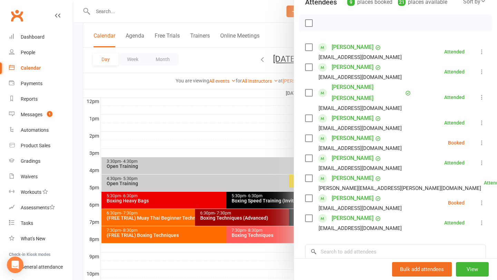
click at [346, 66] on link "[PERSON_NAME]" at bounding box center [353, 67] width 42 height 11
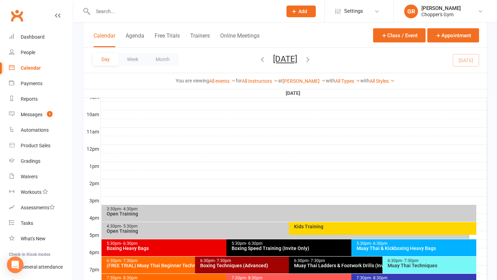
scroll to position [259, 0]
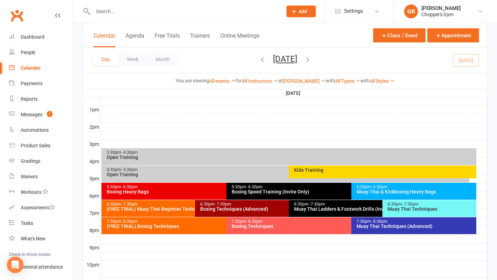
click at [411, 214] on div "6:30pm - 7:30pm Muay Thai Techniques" at bounding box center [429, 208] width 94 height 17
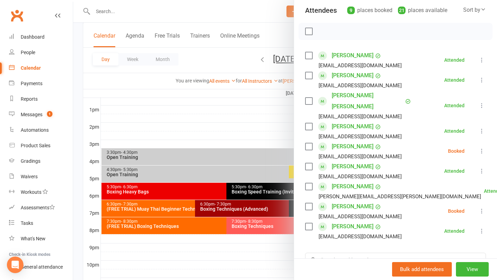
scroll to position [88, 0]
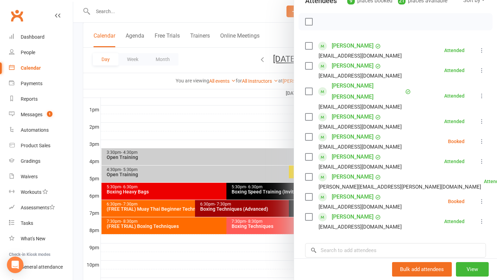
click at [307, 194] on label at bounding box center [308, 197] width 7 height 7
click at [321, 26] on button "button" at bounding box center [324, 22] width 12 height 12
click at [240, 127] on div at bounding box center [285, 140] width 424 height 280
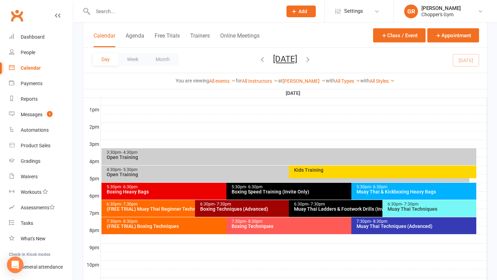
click at [277, 210] on div "Boxing Techniques (Advanced)" at bounding box center [287, 209] width 174 height 5
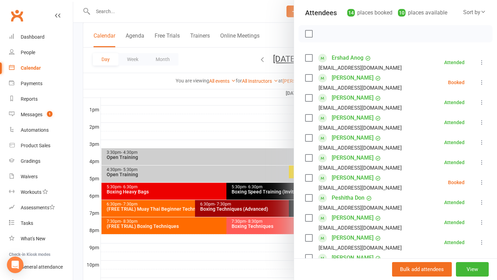
scroll to position [78, 0]
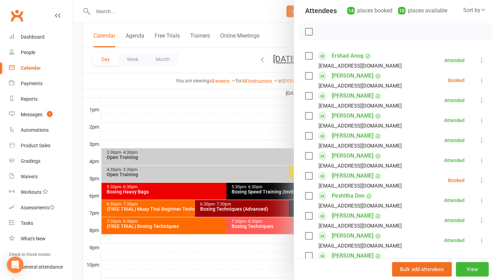
click at [256, 128] on div at bounding box center [285, 140] width 424 height 280
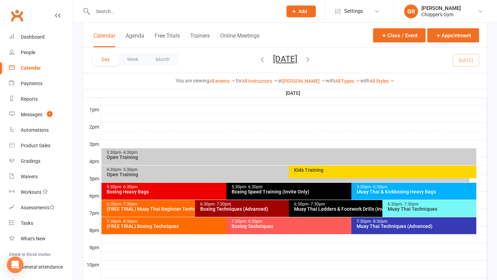
click at [435, 214] on div "6:30pm - 7:30pm Muay Thai Techniques" at bounding box center [429, 208] width 94 height 17
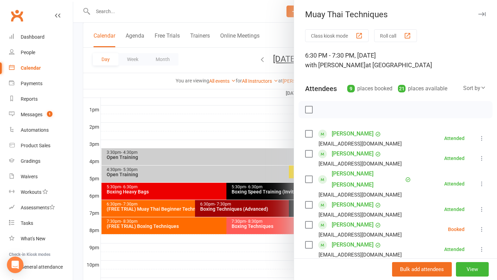
click at [152, 208] on div at bounding box center [285, 140] width 424 height 280
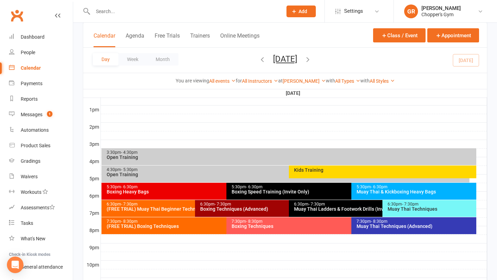
click at [148, 210] on div "(FREE TRIAL) Muay Thai Beginner Technique" at bounding box center [193, 209] width 174 height 5
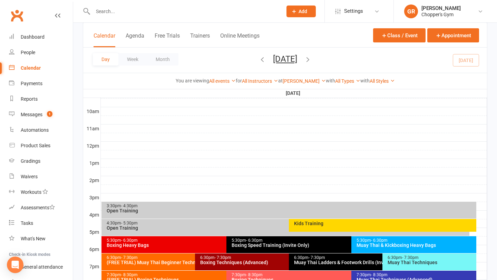
scroll to position [209, 0]
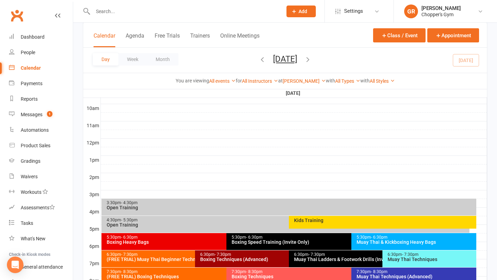
click at [402, 259] on div "Muay Thai Techniques" at bounding box center [431, 259] width 88 height 5
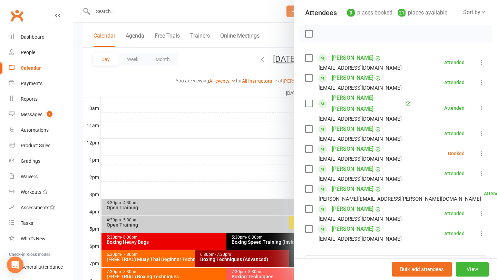
scroll to position [113, 0]
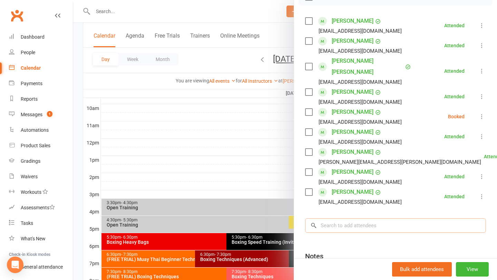
click at [347, 218] on input "search" at bounding box center [395, 225] width 181 height 14
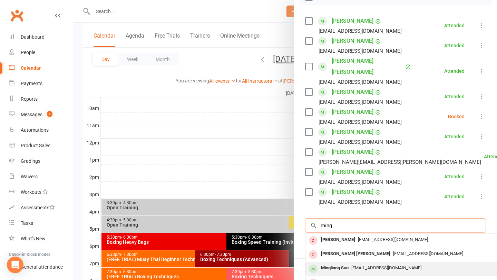
type input "ming"
click at [347, 263] on div "Mingliang Sun" at bounding box center [334, 268] width 33 height 10
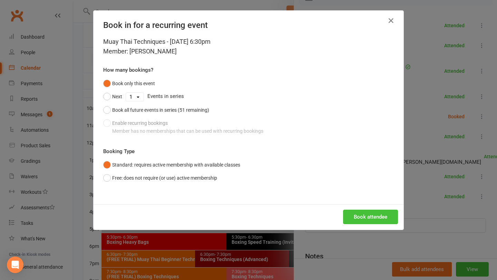
click at [375, 213] on button "Book attendee" at bounding box center [370, 217] width 55 height 14
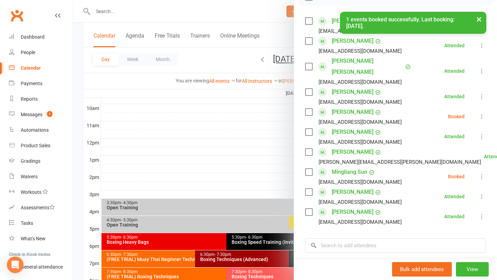
click at [218, 139] on div at bounding box center [285, 140] width 424 height 280
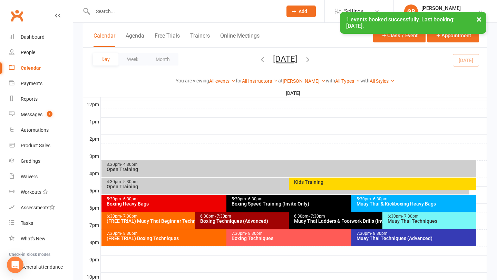
scroll to position [293, 0]
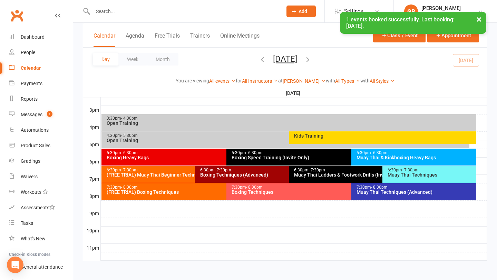
click at [250, 175] on div "Boxing Techniques (Advanced)" at bounding box center [287, 175] width 174 height 5
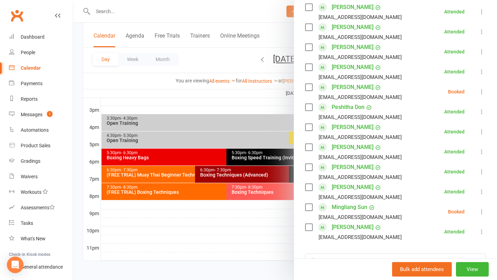
scroll to position [169, 0]
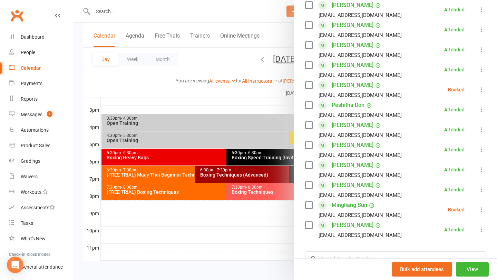
click at [481, 211] on icon at bounding box center [481, 209] width 7 height 7
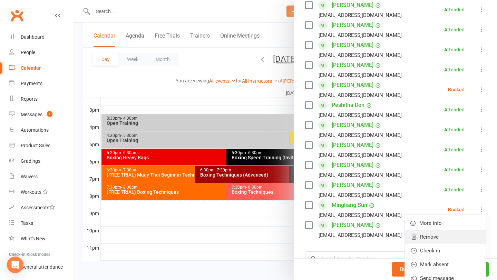
click at [460, 236] on link "Remove" at bounding box center [445, 237] width 81 height 14
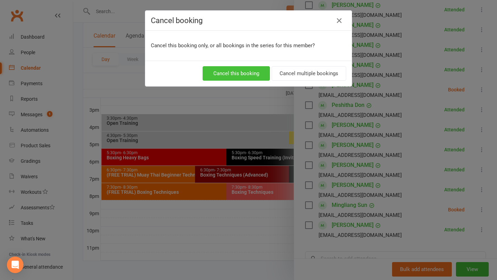
click at [253, 77] on button "Cancel this booking" at bounding box center [236, 73] width 67 height 14
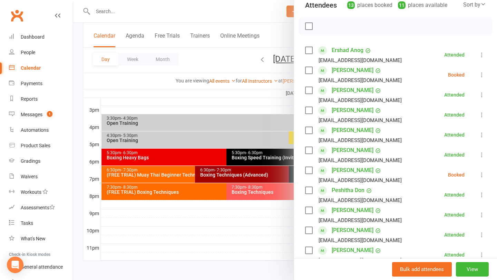
scroll to position [83, 0]
click at [225, 104] on div at bounding box center [285, 140] width 424 height 280
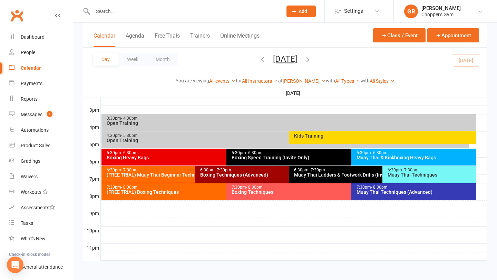
click at [398, 171] on div "6:30pm - 7:30pm" at bounding box center [431, 170] width 88 height 4
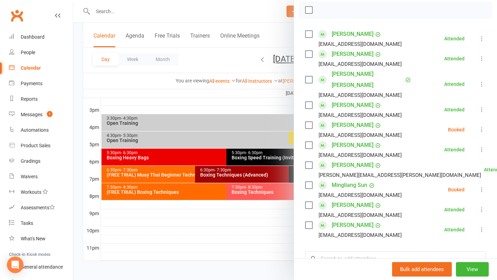
scroll to position [114, 0]
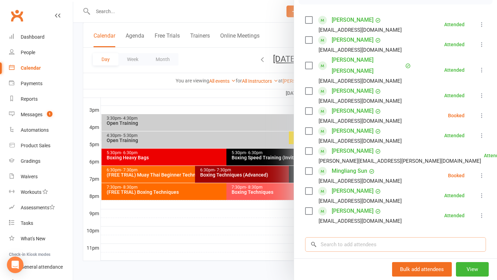
click at [382, 237] on input "search" at bounding box center [395, 244] width 181 height 14
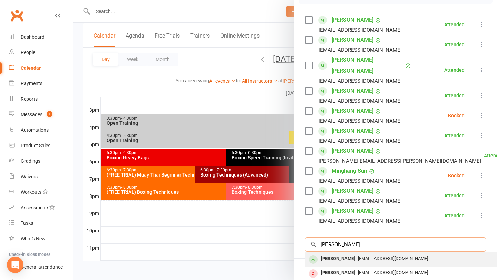
type input "cass tan"
click at [382, 256] on span "[EMAIL_ADDRESS][DOMAIN_NAME]" at bounding box center [393, 258] width 70 height 5
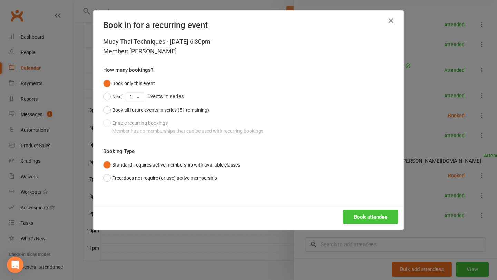
click at [377, 216] on button "Book attendee" at bounding box center [370, 217] width 55 height 14
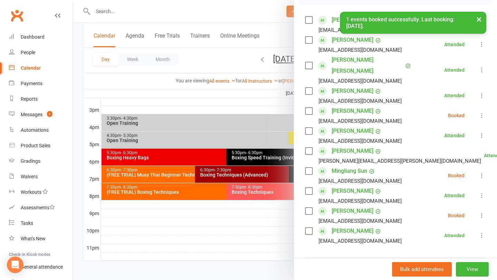
click at [306, 208] on label at bounding box center [308, 211] width 7 height 7
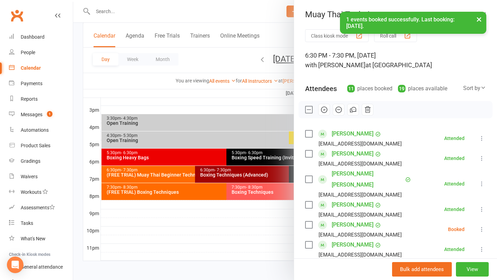
click at [325, 110] on icon "button" at bounding box center [324, 110] width 8 height 8
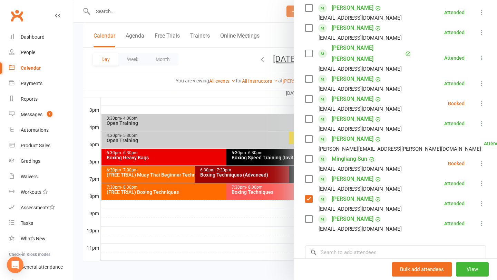
scroll to position [127, 0]
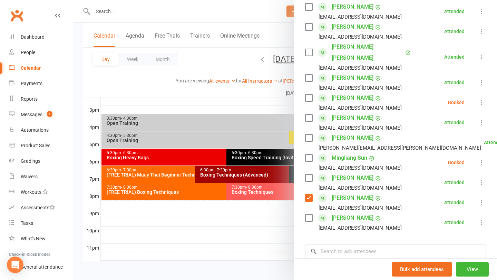
click at [306, 155] on label at bounding box center [308, 158] width 7 height 7
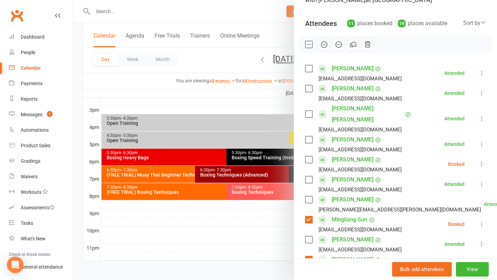
scroll to position [28, 0]
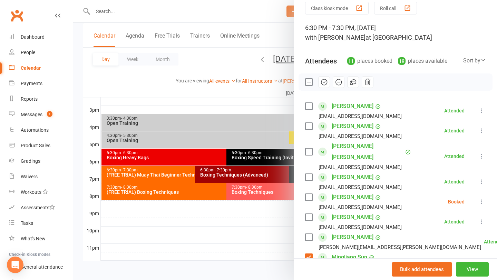
click at [310, 194] on label at bounding box center [308, 197] width 7 height 7
click at [326, 82] on icon "button" at bounding box center [324, 82] width 8 height 8
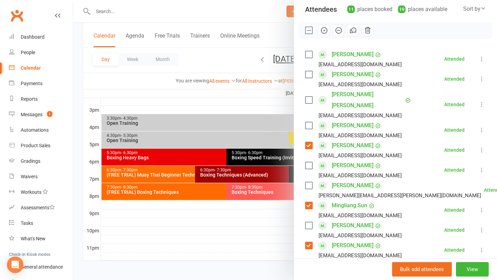
scroll to position [94, 0]
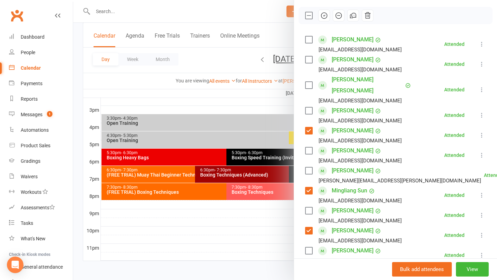
click at [232, 222] on div at bounding box center [285, 140] width 424 height 280
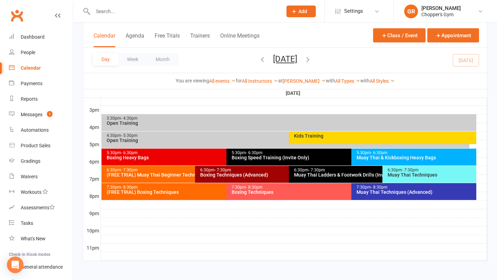
click at [370, 190] on div "Muay Thai Techniques (Advanced)" at bounding box center [415, 192] width 119 height 5
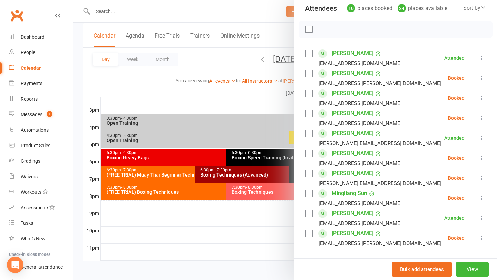
scroll to position [86, 0]
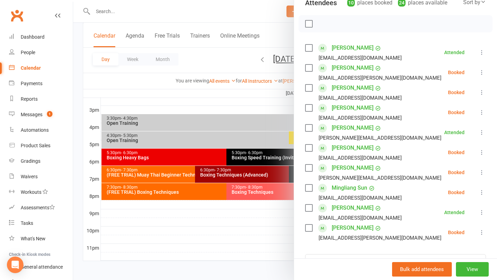
click at [188, 212] on div at bounding box center [285, 140] width 424 height 280
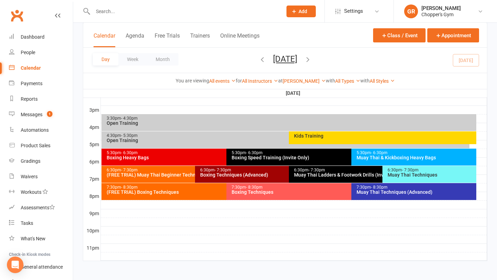
click at [390, 170] on div "6:30pm - 7:30pm" at bounding box center [431, 170] width 88 height 4
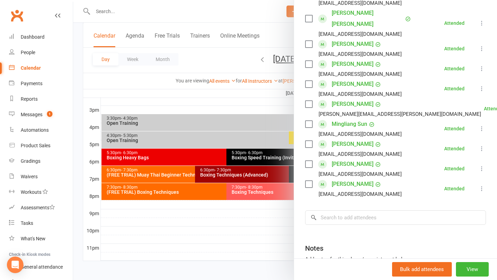
scroll to position [214, 0]
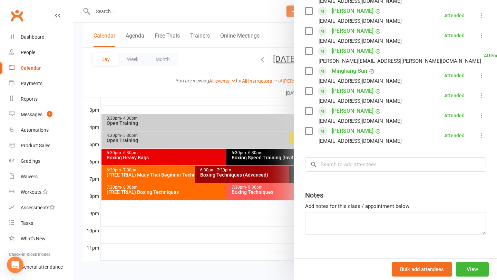
click at [264, 237] on div at bounding box center [285, 140] width 424 height 280
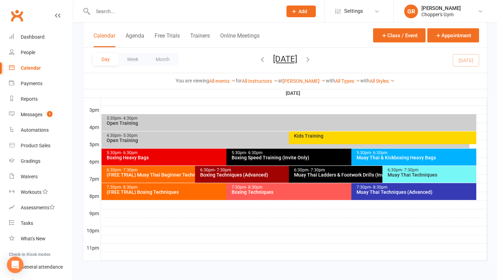
click at [406, 173] on div "Muay Thai Techniques" at bounding box center [431, 175] width 88 height 5
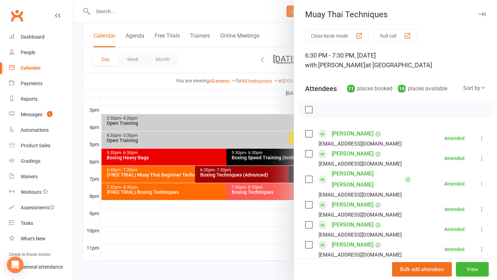
click at [255, 216] on div at bounding box center [285, 140] width 424 height 280
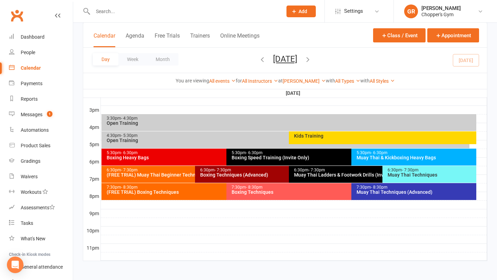
click at [312, 60] on icon "button" at bounding box center [308, 60] width 8 height 8
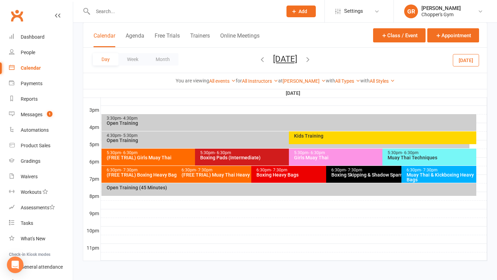
click at [432, 154] on div "5:30pm - 6:30pm" at bounding box center [431, 153] width 88 height 4
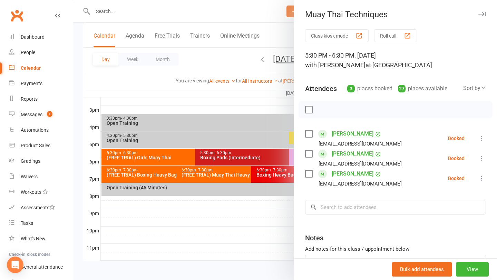
click at [213, 227] on div at bounding box center [285, 140] width 424 height 280
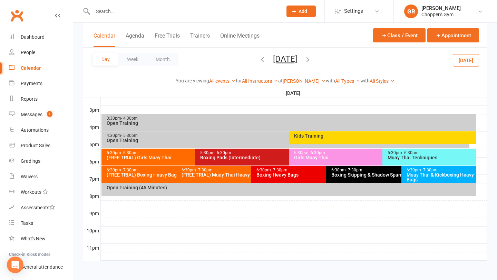
click at [258, 59] on icon "button" at bounding box center [262, 60] width 8 height 8
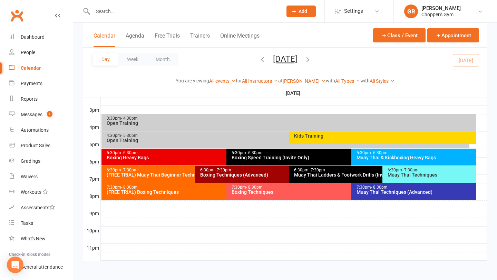
click at [399, 173] on div "Muay Thai Techniques" at bounding box center [431, 175] width 88 height 5
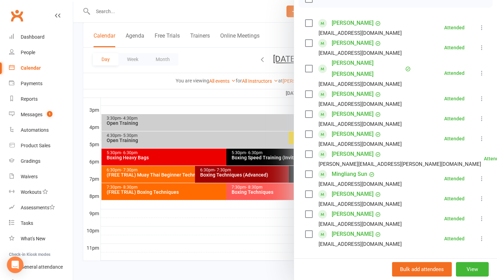
scroll to position [109, 0]
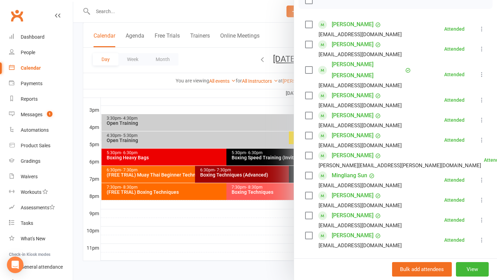
click at [207, 161] on div at bounding box center [285, 140] width 424 height 280
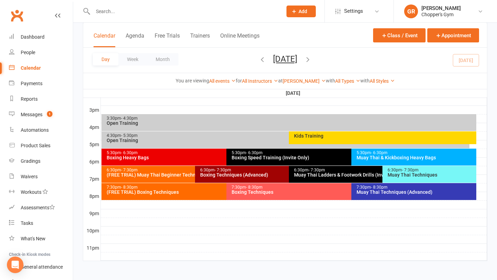
click at [207, 161] on div "5:30pm - 6:30pm Boxing Heavy Bags" at bounding box center [222, 157] width 243 height 17
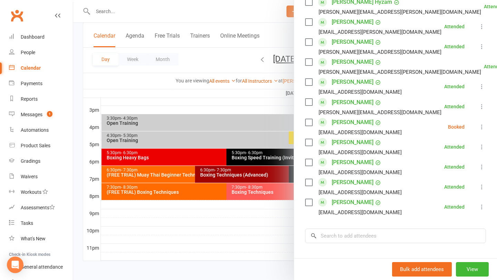
scroll to position [332, 0]
click at [241, 216] on div at bounding box center [285, 140] width 424 height 280
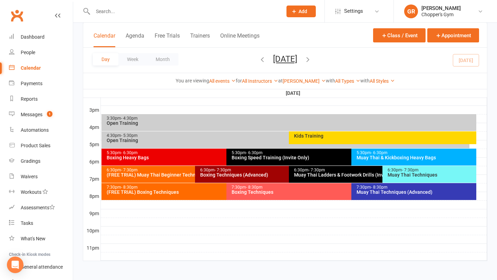
click at [409, 173] on div "Muay Thai Techniques" at bounding box center [431, 175] width 88 height 5
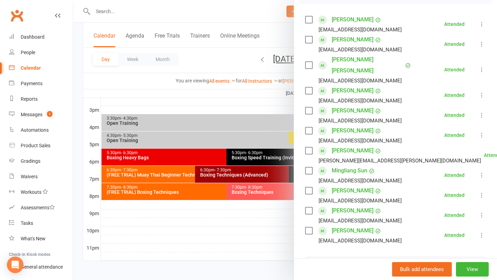
scroll to position [116, 0]
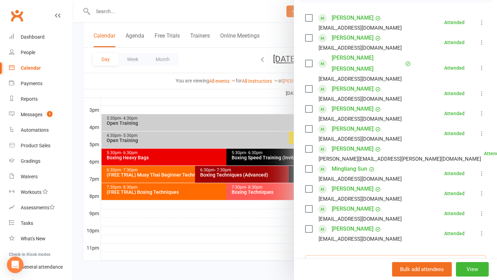
click at [384, 255] on input "search" at bounding box center [395, 262] width 181 height 14
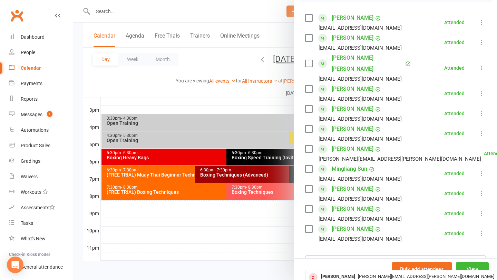
scroll to position [126, 0]
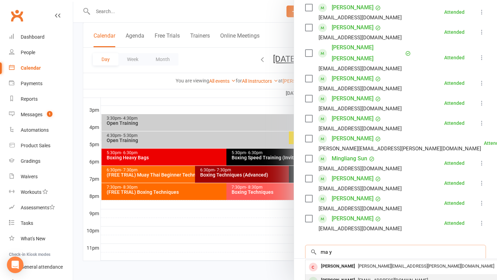
type input "ma y"
click at [388, 276] on div "ma280023373@gmail.com" at bounding box center [408, 281] width 201 height 10
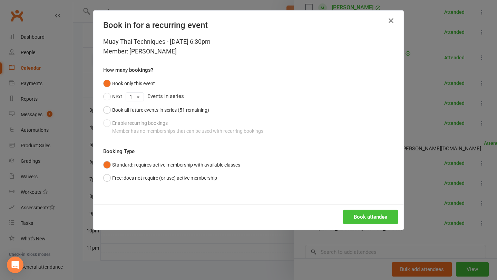
click at [376, 218] on button "Book attendee" at bounding box center [370, 217] width 55 height 14
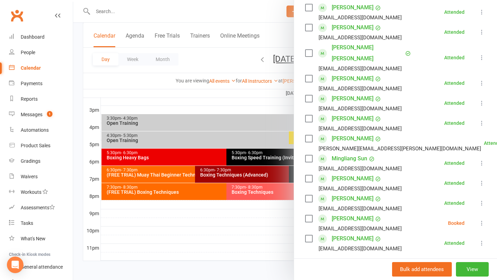
click at [151, 218] on div at bounding box center [285, 140] width 424 height 280
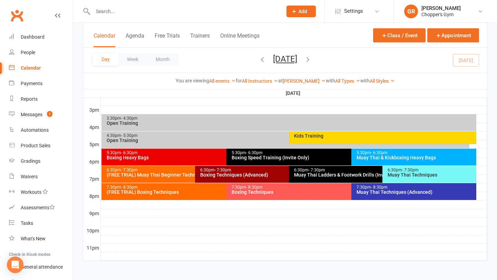
click at [366, 189] on div "7:30pm - 8:30pm" at bounding box center [415, 187] width 119 height 4
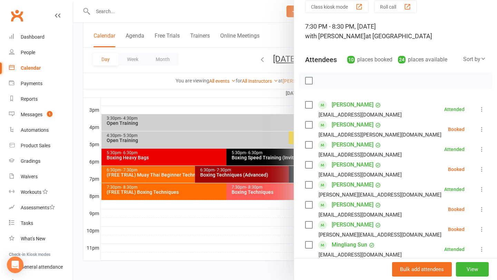
scroll to position [27, 0]
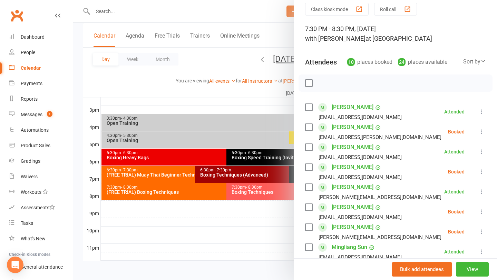
click at [277, 221] on div at bounding box center [285, 140] width 424 height 280
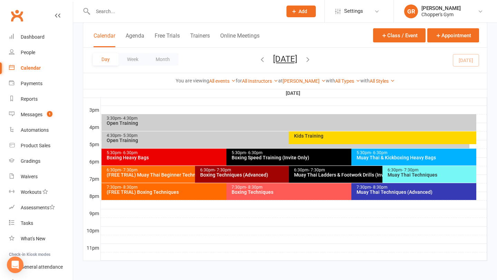
click at [233, 176] on div "Boxing Techniques (Advanced)" at bounding box center [287, 175] width 174 height 5
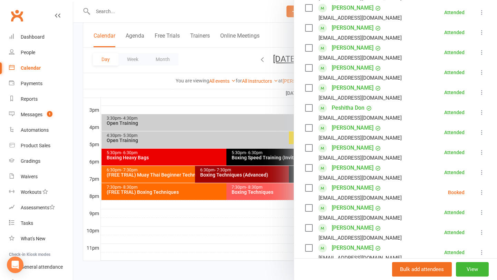
scroll to position [233, 0]
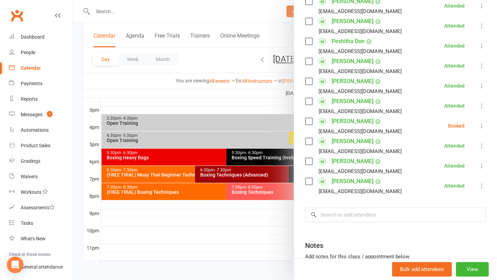
click at [272, 249] on div at bounding box center [285, 140] width 424 height 280
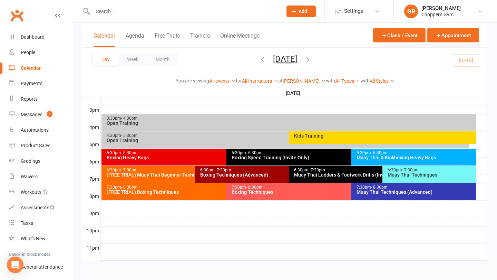
click at [288, 191] on div "Boxing Techniques" at bounding box center [349, 192] width 237 height 5
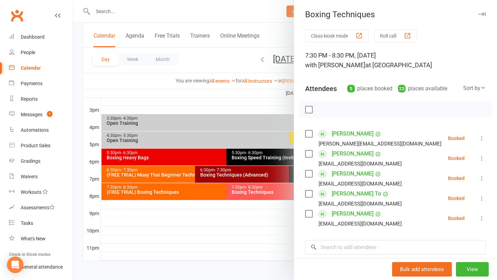
click at [275, 234] on div at bounding box center [285, 140] width 424 height 280
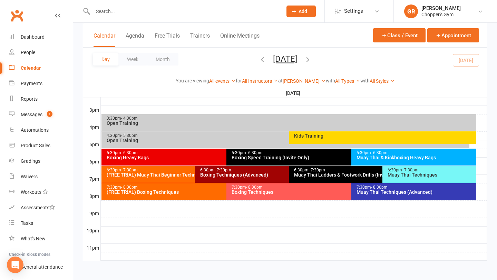
click at [371, 190] on div "Muay Thai Techniques (Advanced)" at bounding box center [415, 192] width 119 height 5
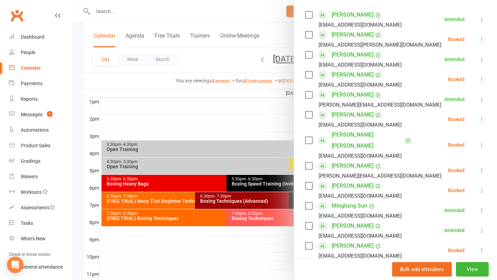
scroll to position [117, 0]
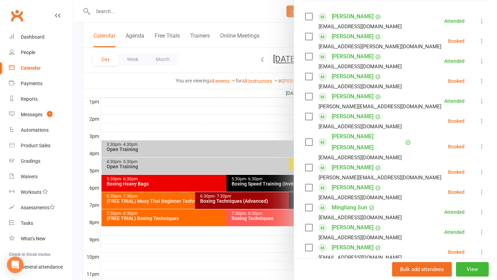
click at [286, 249] on div at bounding box center [285, 140] width 424 height 280
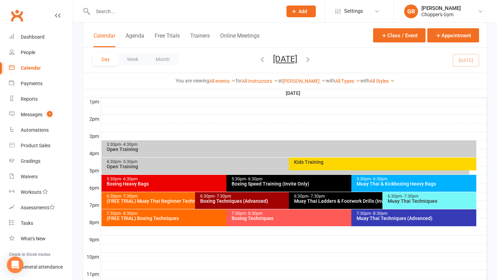
click at [307, 222] on div "7:30pm - 8:30pm Boxing Techniques" at bounding box center [347, 217] width 243 height 17
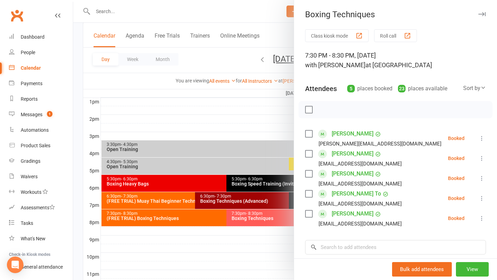
click at [286, 246] on div at bounding box center [285, 140] width 424 height 280
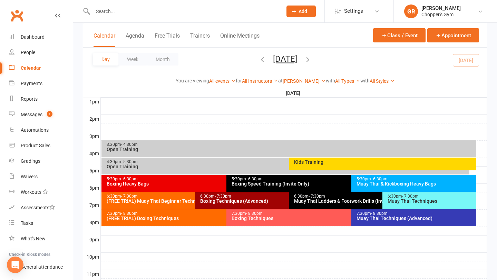
click at [423, 216] on div "Muay Thai Techniques (Advanced)" at bounding box center [415, 218] width 119 height 5
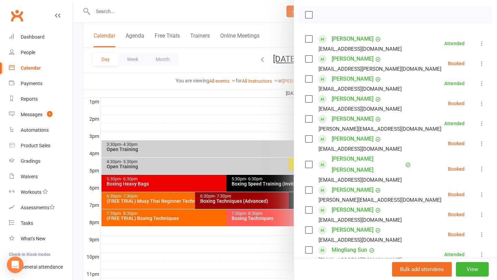
scroll to position [274, 0]
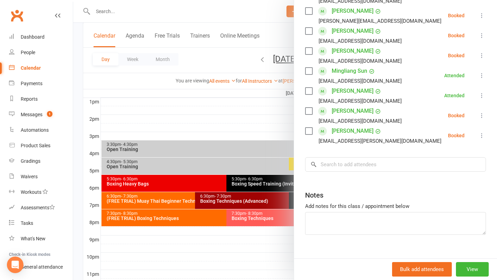
click at [235, 250] on div at bounding box center [285, 140] width 424 height 280
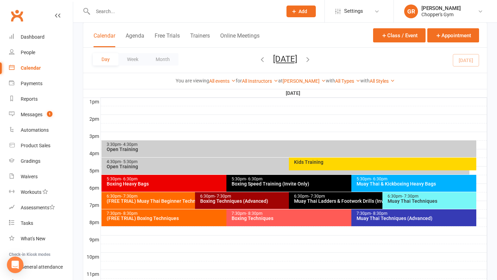
click at [420, 225] on div "7:30pm - 8:30pm Muay Thai Techniques (Advanced)" at bounding box center [413, 217] width 125 height 17
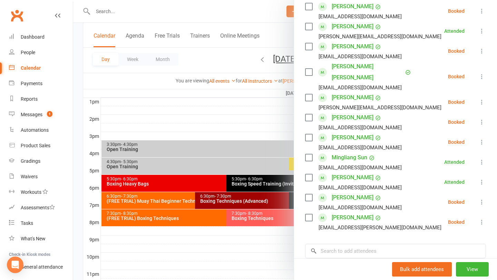
scroll to position [194, 0]
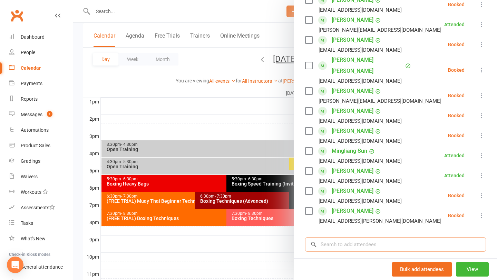
click at [383, 237] on input "search" at bounding box center [395, 244] width 181 height 14
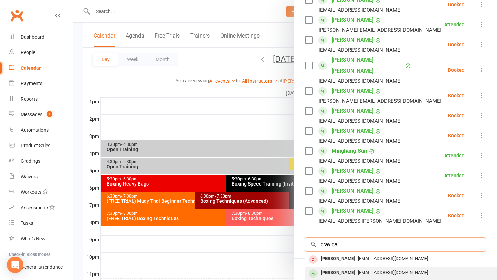
type input "gray ga"
click at [376, 268] on div "graypgaunt@gmail.com" at bounding box center [408, 273] width 201 height 10
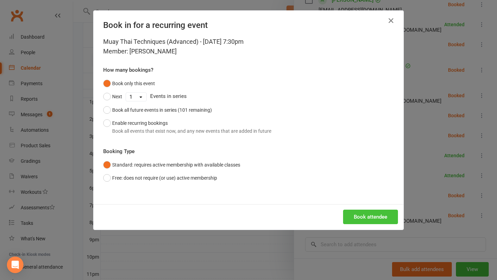
click at [367, 221] on button "Book attendee" at bounding box center [370, 217] width 55 height 14
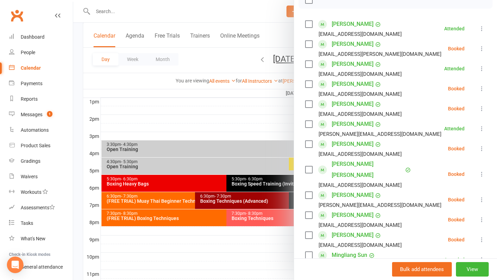
scroll to position [110, 0]
click at [41, 146] on div "Product Sales" at bounding box center [36, 146] width 30 height 6
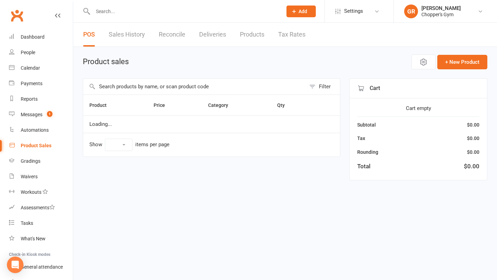
select select "100"
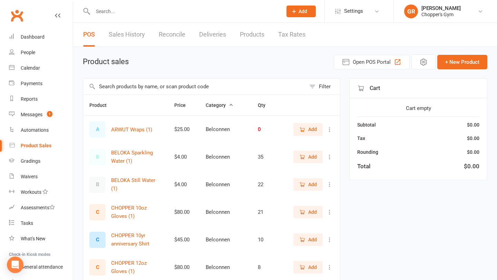
click at [135, 81] on input "text" at bounding box center [194, 87] width 223 height 16
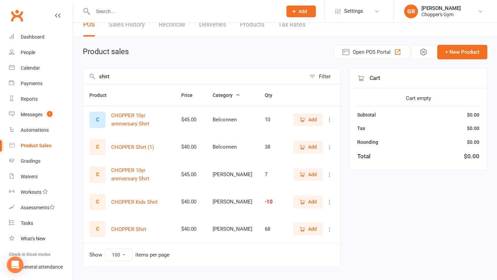
scroll to position [16, 0]
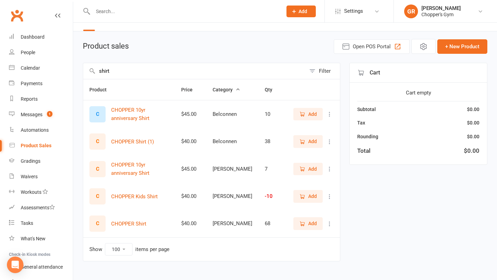
type input "shirt"
click at [310, 223] on span "Add" at bounding box center [312, 224] width 9 height 8
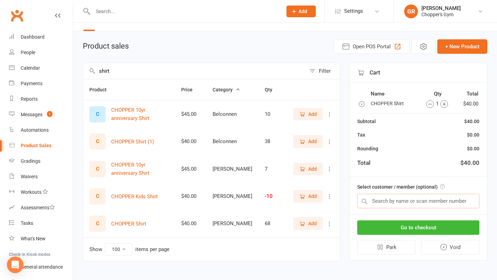
click at [393, 196] on input "text" at bounding box center [418, 201] width 122 height 14
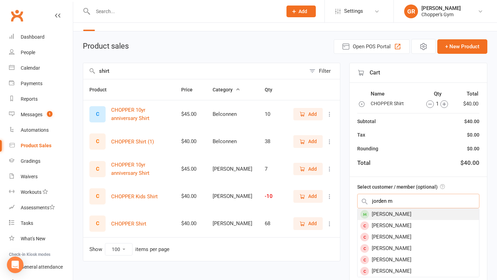
type input "jorden m"
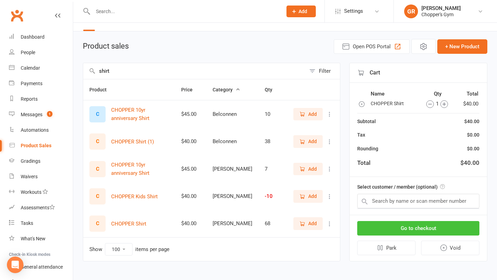
click at [408, 225] on button "Go to checkout" at bounding box center [418, 228] width 122 height 14
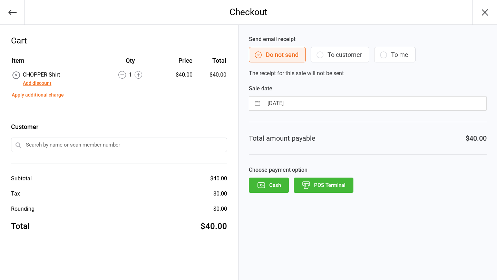
click at [332, 187] on button "POS Terminal" at bounding box center [324, 185] width 60 height 15
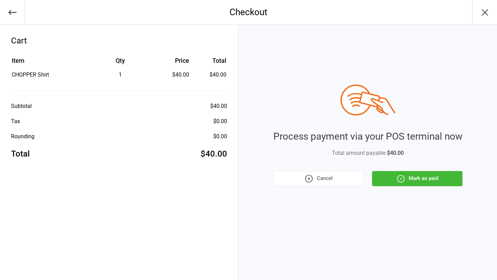
click at [414, 170] on div "Process payment via your POS terminal now Total amount payable $40.00 Cancel Ma…" at bounding box center [367, 136] width 189 height 102
click at [415, 177] on button "Mark as paid" at bounding box center [417, 178] width 90 height 15
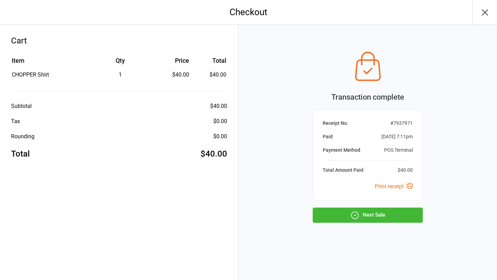
click at [395, 217] on button "Next Sale" at bounding box center [368, 215] width 110 height 15
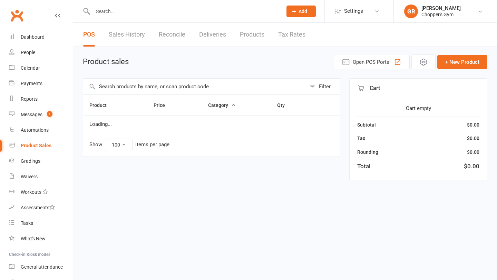
select select "100"
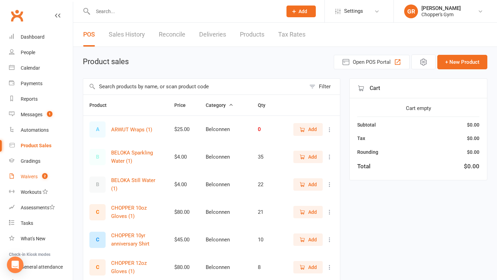
click at [32, 180] on link "Waivers 2" at bounding box center [41, 177] width 64 height 16
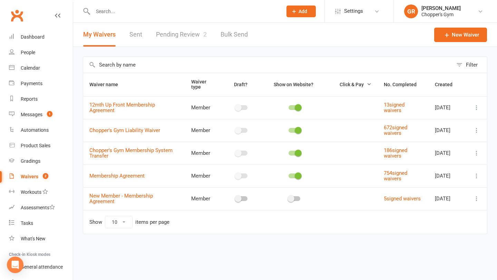
click at [179, 33] on link "Pending Review 2" at bounding box center [181, 35] width 51 height 24
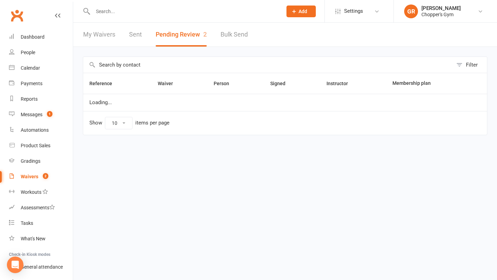
select select "50"
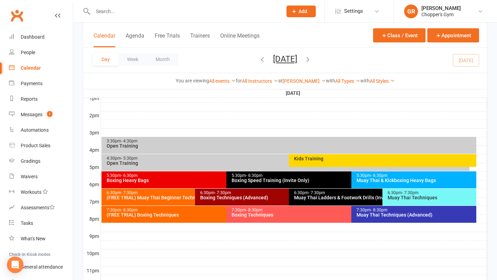
scroll to position [294, 0]
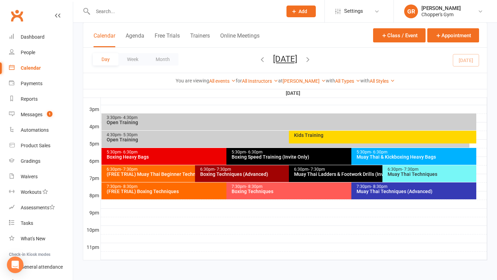
click at [148, 191] on div "(FREE TRIAL) Boxing Techniques" at bounding box center [224, 191] width 237 height 5
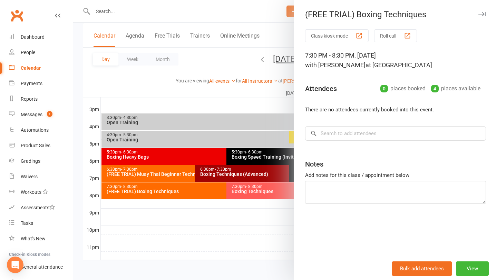
click at [215, 206] on div at bounding box center [285, 140] width 424 height 280
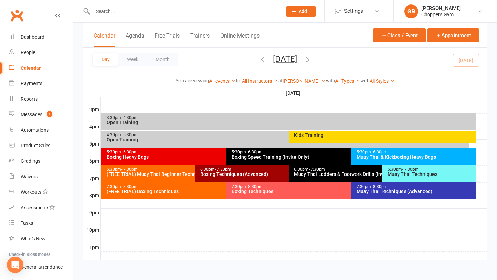
click at [254, 188] on span "- 8:30pm" at bounding box center [254, 186] width 17 height 5
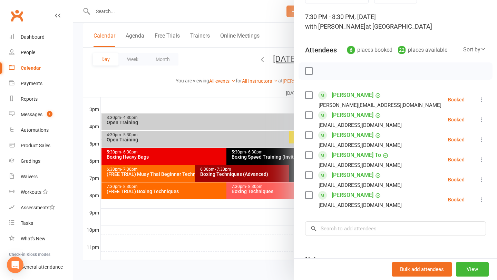
scroll to position [40, 0]
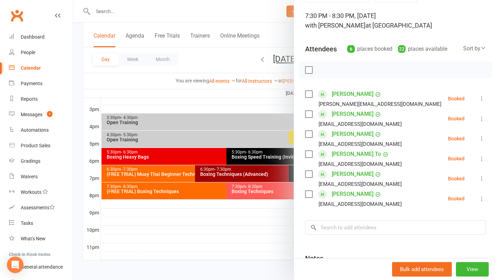
click at [251, 253] on div at bounding box center [285, 140] width 424 height 280
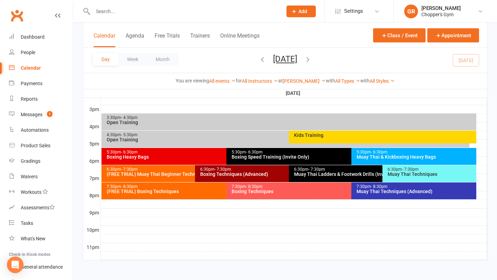
click at [366, 194] on div "7:30pm - 8:30pm Muay Thai Techniques (Advanced)" at bounding box center [413, 191] width 125 height 17
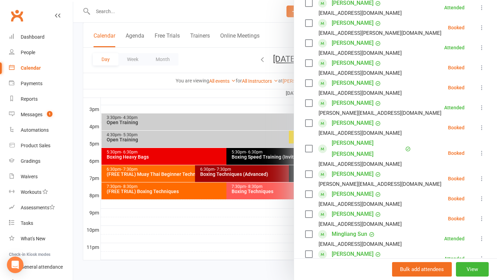
scroll to position [131, 0]
click at [304, 163] on div "Class kiosk mode Roll call 7:30 PM - 8:30 PM, [DATE] with [PERSON_NAME] at [PER…" at bounding box center [395, 165] width 203 height 534
click at [307, 170] on label at bounding box center [308, 173] width 7 height 7
click at [307, 190] on label at bounding box center [308, 193] width 7 height 7
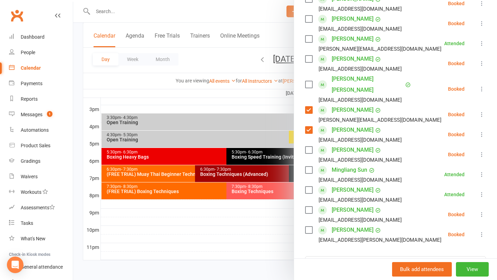
scroll to position [197, 0]
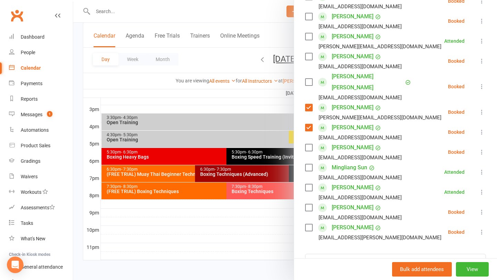
click at [312, 224] on label at bounding box center [308, 227] width 7 height 7
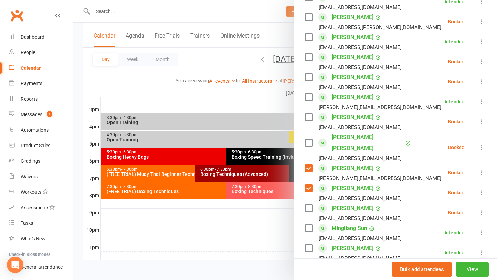
scroll to position [133, 0]
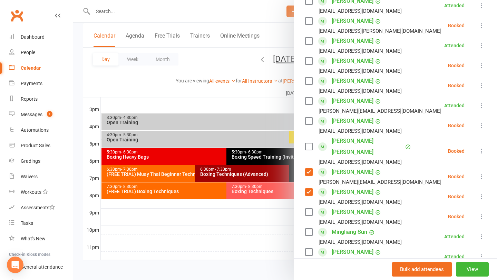
click at [309, 65] on div "[PERSON_NAME] [EMAIL_ADDRESS][DOMAIN_NAME]" at bounding box center [354, 66] width 99 height 20
click at [307, 62] on label at bounding box center [308, 61] width 7 height 7
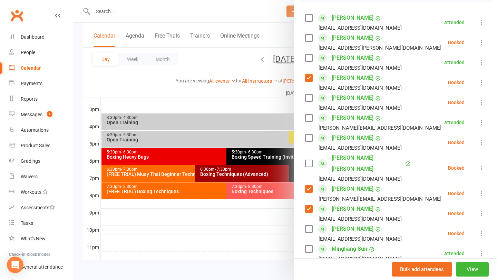
scroll to position [111, 0]
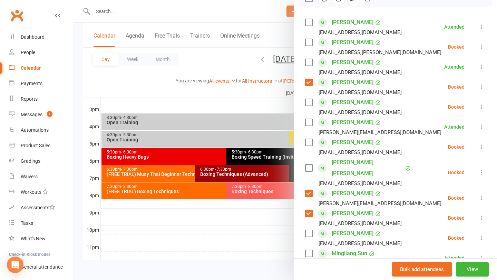
click at [309, 142] on label at bounding box center [308, 142] width 7 height 7
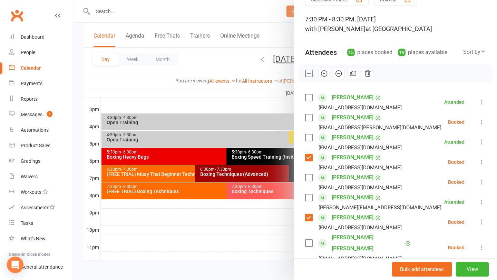
scroll to position [0, 0]
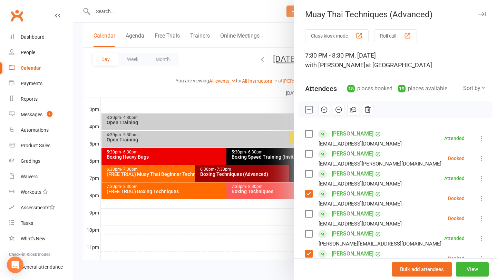
click at [326, 110] on icon "button" at bounding box center [324, 110] width 8 height 8
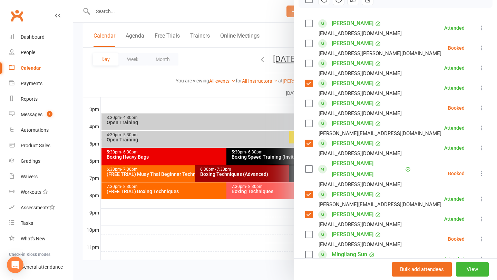
scroll to position [105, 0]
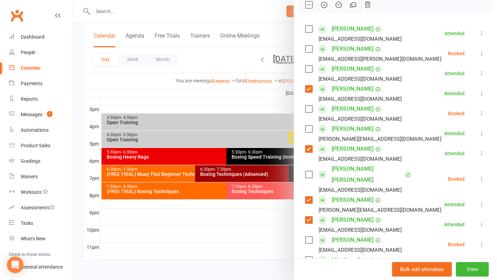
click at [184, 107] on div at bounding box center [285, 140] width 424 height 280
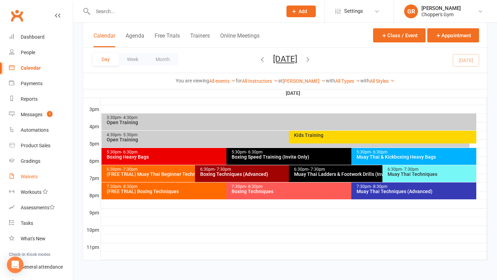
click at [36, 169] on link "Waivers" at bounding box center [41, 177] width 64 height 16
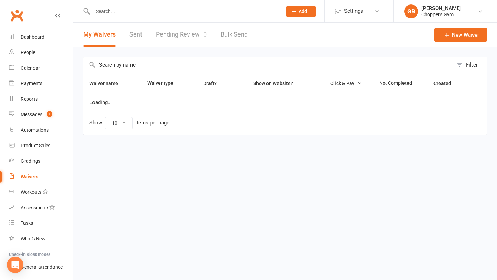
click at [176, 36] on link "Pending Review 0" at bounding box center [181, 35] width 51 height 24
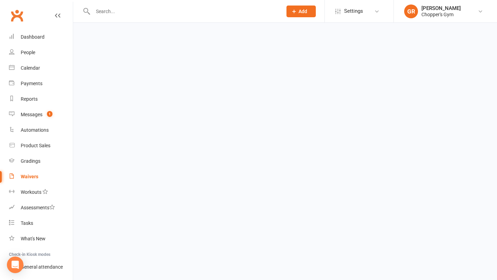
select select "50"
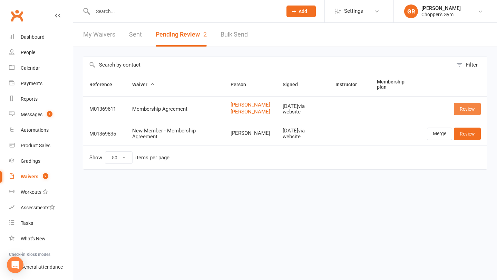
click at [463, 115] on link "Review" at bounding box center [467, 109] width 27 height 12
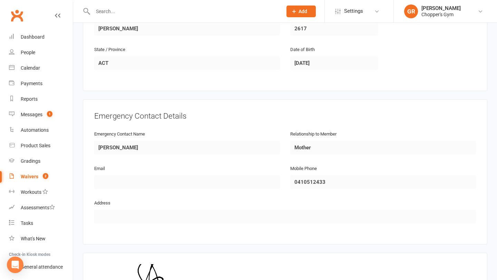
scroll to position [595, 0]
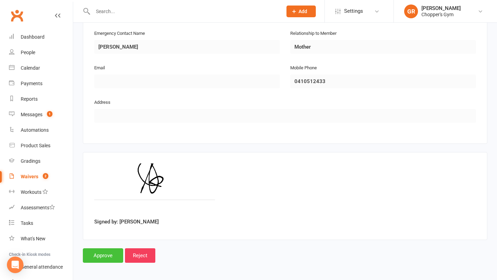
click at [114, 251] on input "Approve" at bounding box center [103, 255] width 40 height 14
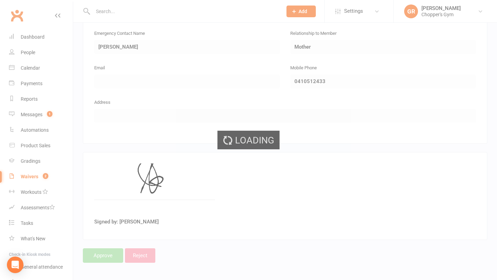
select select "50"
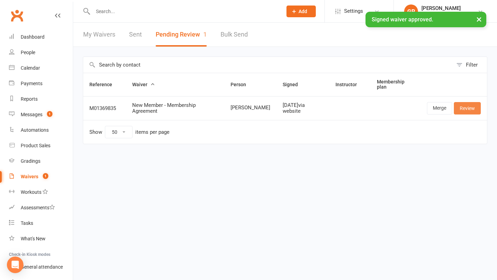
click at [463, 105] on link "Review" at bounding box center [467, 108] width 27 height 12
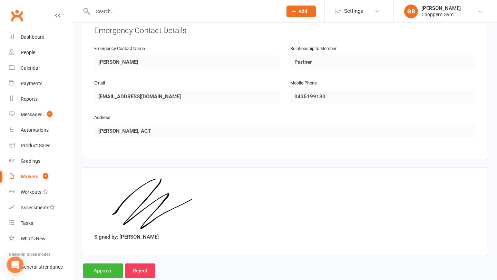
scroll to position [334, 0]
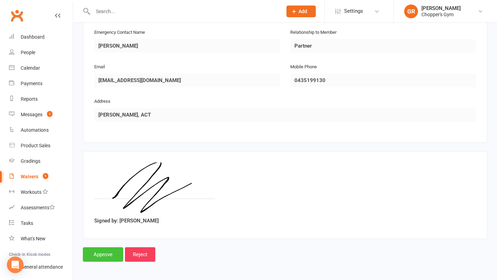
click at [110, 253] on input "Approve" at bounding box center [103, 254] width 40 height 14
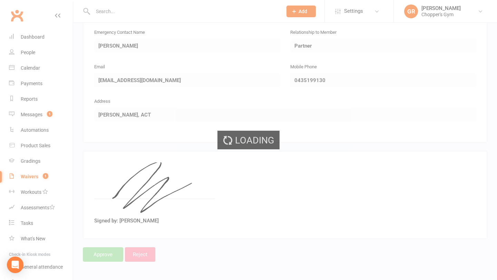
select select "50"
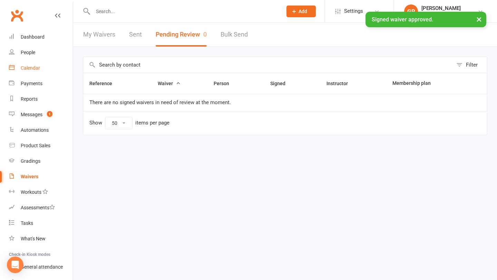
click at [34, 66] on div "Calendar" at bounding box center [30, 68] width 19 height 6
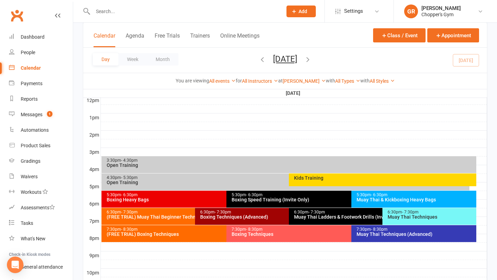
scroll to position [279, 0]
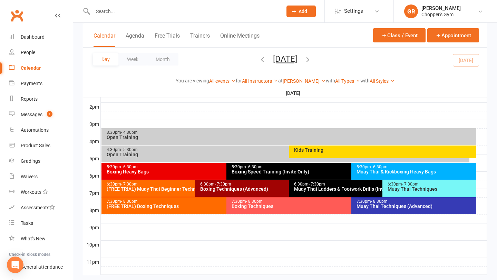
click at [251, 207] on div "Boxing Techniques" at bounding box center [349, 206] width 237 height 5
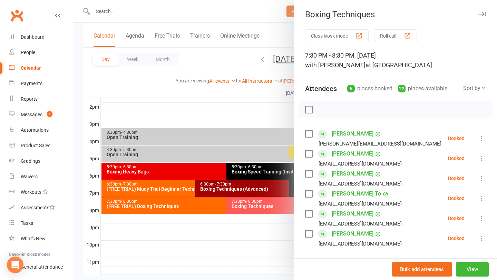
scroll to position [8, 0]
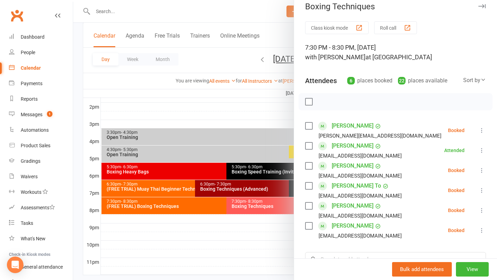
click at [227, 257] on div at bounding box center [285, 140] width 424 height 280
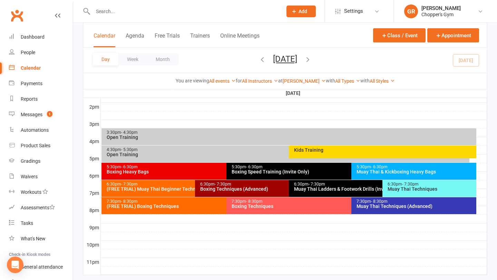
click at [388, 205] on div "Muay Thai Techniques (Advanced)" at bounding box center [415, 206] width 119 height 5
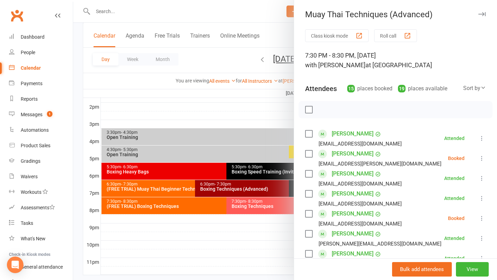
scroll to position [3, 0]
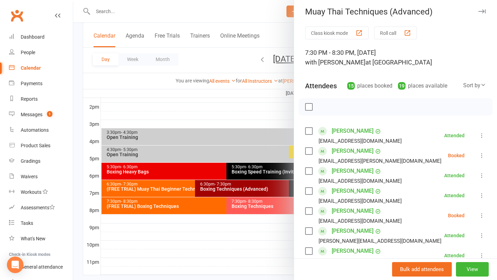
click at [310, 151] on label at bounding box center [308, 151] width 7 height 7
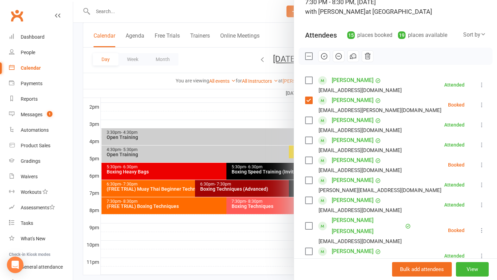
scroll to position [58, 0]
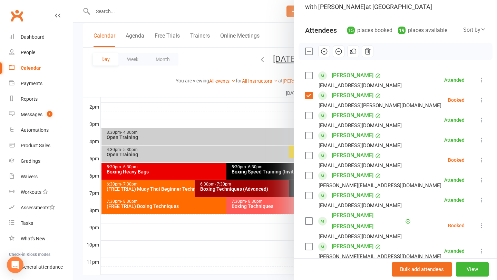
click at [308, 155] on label at bounding box center [308, 155] width 7 height 7
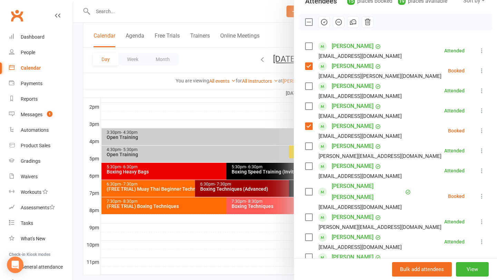
scroll to position [91, 0]
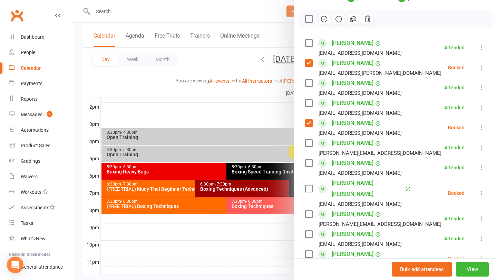
click at [310, 185] on label at bounding box center [308, 188] width 7 height 7
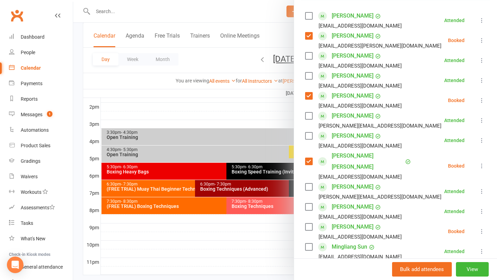
scroll to position [127, 0]
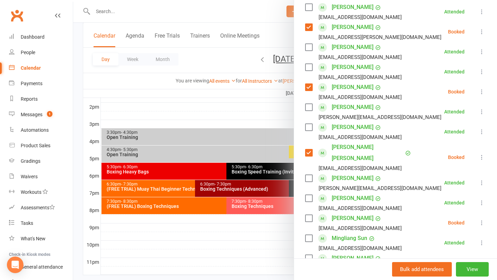
click at [309, 215] on label at bounding box center [308, 218] width 7 height 7
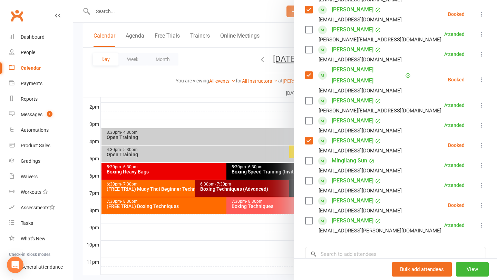
scroll to position [206, 0]
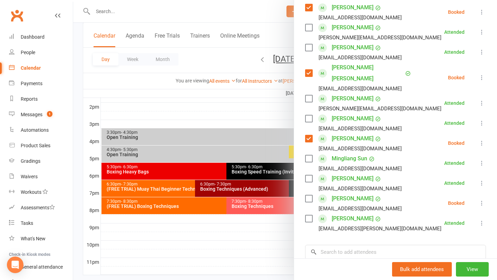
click at [311, 195] on label at bounding box center [308, 198] width 7 height 7
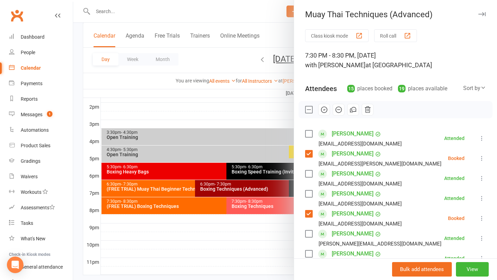
click at [324, 110] on icon "button" at bounding box center [324, 109] width 1 height 1
click at [254, 117] on div at bounding box center [285, 140] width 424 height 280
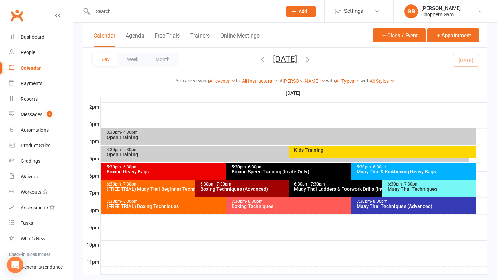
click at [200, 211] on div "7:30pm - 8:30pm (FREE TRIAL) Boxing Techniques" at bounding box center [222, 205] width 243 height 17
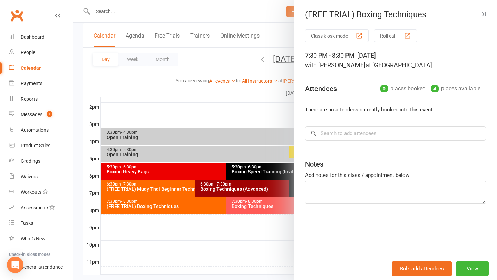
click at [254, 239] on div at bounding box center [285, 140] width 424 height 280
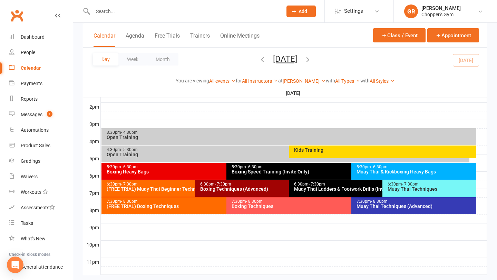
click at [261, 210] on div "7:30pm - 8:30pm Boxing Techniques" at bounding box center [347, 205] width 243 height 17
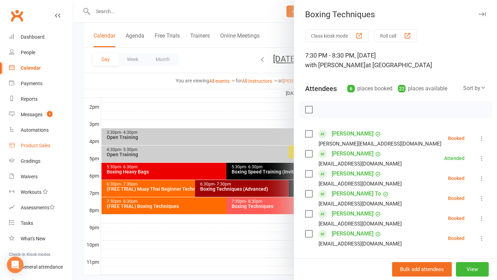
click at [38, 148] on div "Product Sales" at bounding box center [36, 146] width 30 height 6
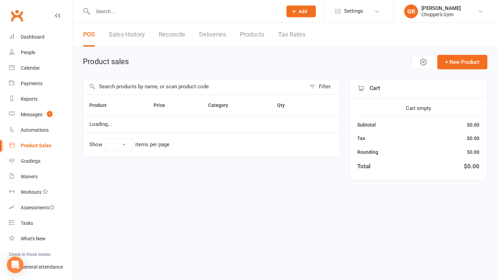
select select "100"
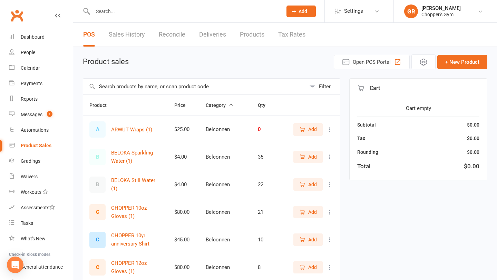
click at [142, 86] on input "text" at bounding box center [194, 87] width 223 height 16
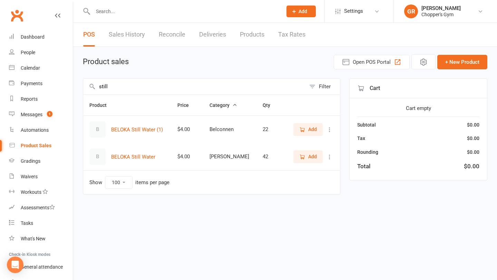
type input "still"
click at [307, 156] on span "Add" at bounding box center [308, 157] width 18 height 8
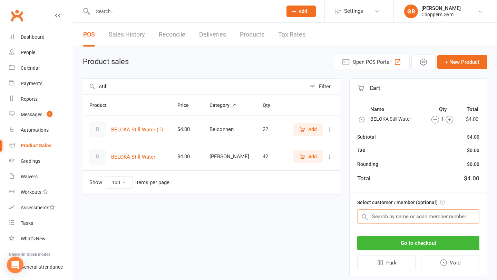
click at [386, 218] on input "text" at bounding box center [418, 216] width 122 height 14
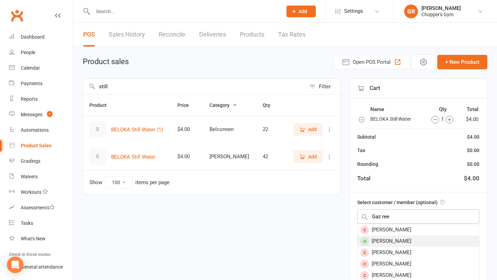
type input "Gaz ree"
click at [385, 242] on div "Gaz Rees" at bounding box center [417, 241] width 121 height 11
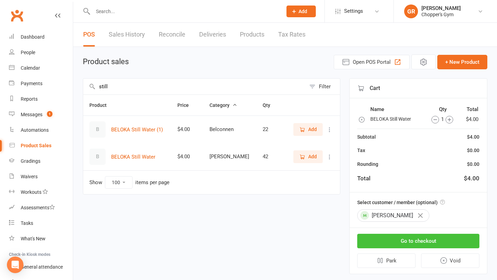
click at [403, 244] on button "Go to checkout" at bounding box center [418, 241] width 122 height 14
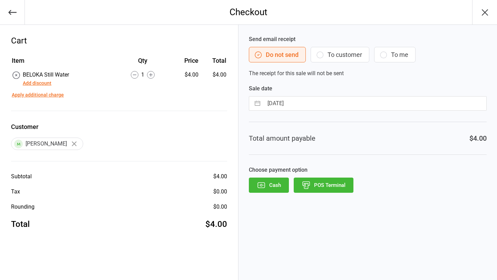
click at [32, 85] on button "Add discount" at bounding box center [37, 83] width 29 height 7
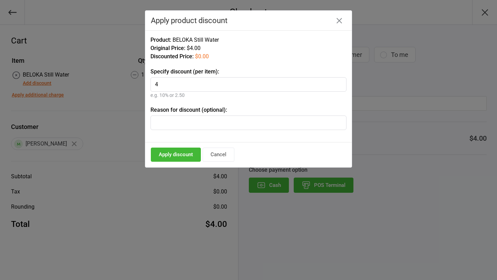
type input "4"
click at [184, 157] on button "Apply discount" at bounding box center [176, 155] width 50 height 14
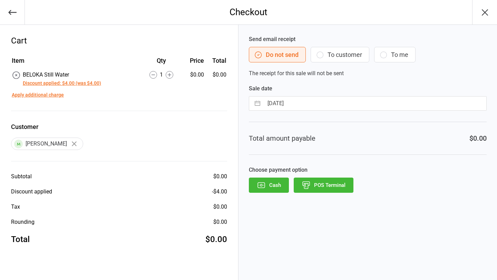
click at [331, 186] on button "POS Terminal" at bounding box center [324, 185] width 60 height 15
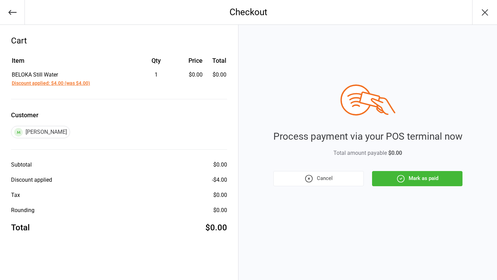
click at [411, 182] on button "Mark as paid" at bounding box center [417, 178] width 90 height 15
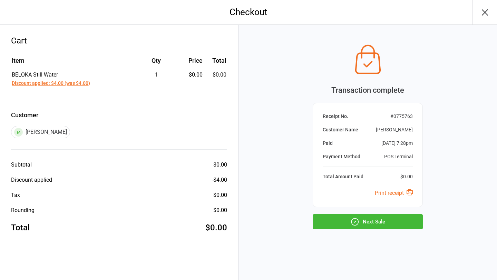
click at [382, 224] on button "Next Sale" at bounding box center [368, 221] width 110 height 15
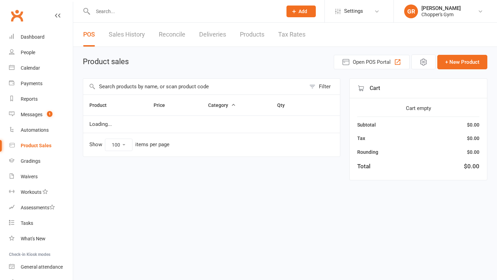
select select "100"
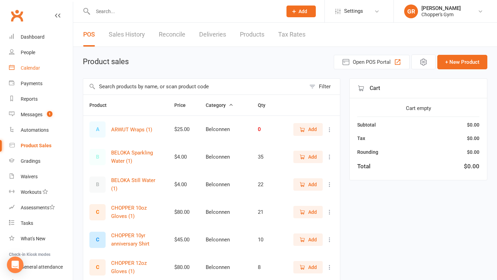
click at [35, 70] on div "Calendar" at bounding box center [30, 68] width 19 height 6
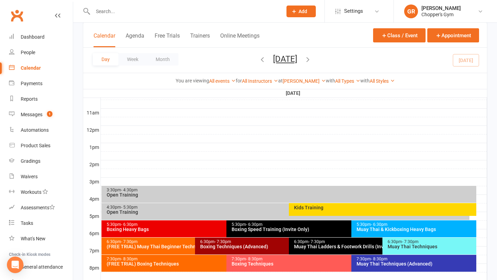
scroll to position [222, 0]
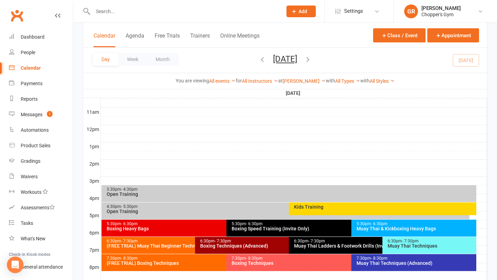
click at [243, 262] on div "Boxing Techniques" at bounding box center [349, 263] width 237 height 5
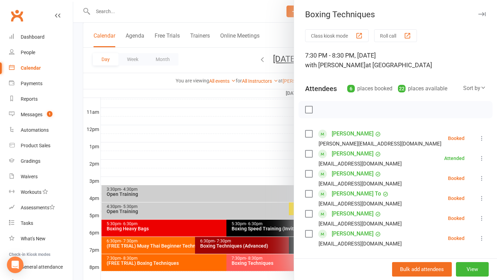
click at [257, 273] on div at bounding box center [285, 140] width 424 height 280
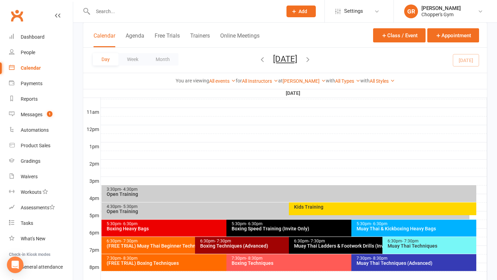
click at [376, 260] on span "- 8:30pm" at bounding box center [379, 258] width 17 height 5
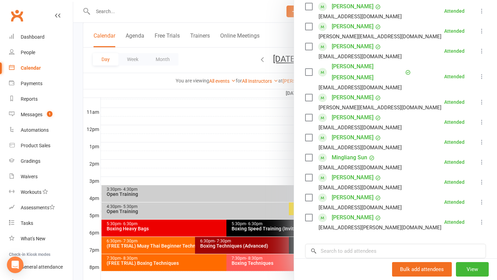
scroll to position [208, 0]
click at [363, 244] on input "search" at bounding box center [395, 251] width 181 height 14
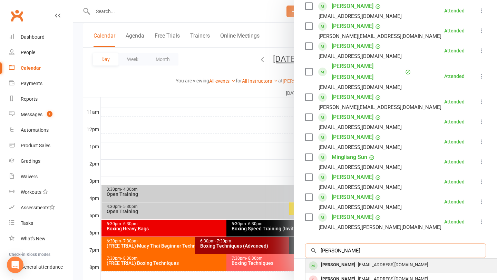
type input "[PERSON_NAME]"
click at [363, 262] on span "[EMAIL_ADDRESS][DOMAIN_NAME]" at bounding box center [393, 264] width 70 height 5
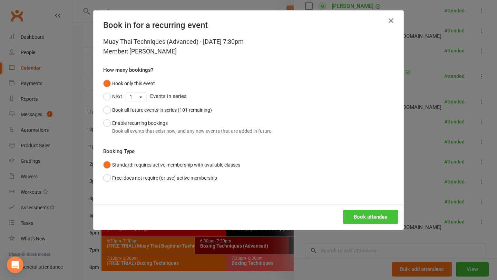
click at [368, 213] on button "Book attendee" at bounding box center [370, 217] width 55 height 14
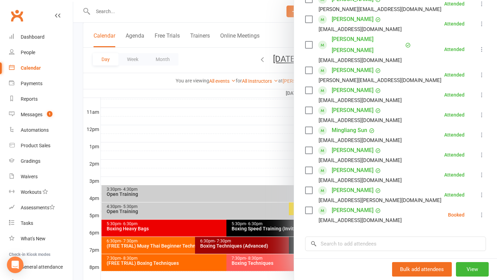
scroll to position [314, 0]
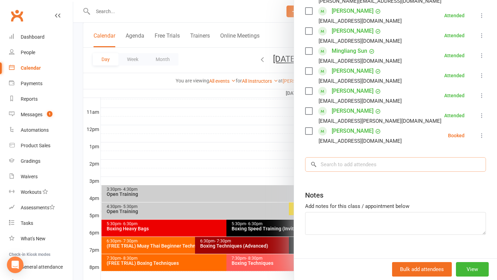
click at [367, 157] on input "search" at bounding box center [395, 164] width 181 height 14
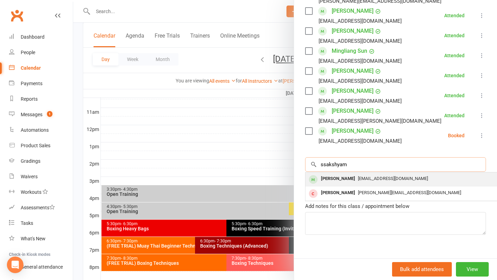
type input "ssakshyam"
click at [369, 176] on span "[EMAIL_ADDRESS][DOMAIN_NAME]" at bounding box center [393, 178] width 70 height 5
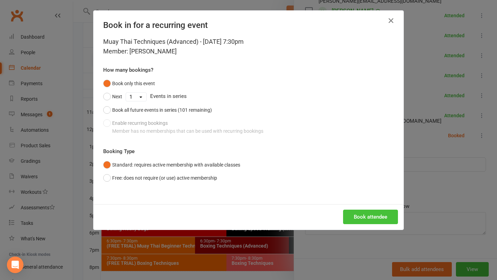
click at [356, 213] on button "Book attendee" at bounding box center [370, 217] width 55 height 14
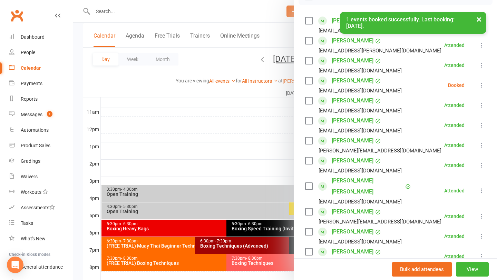
scroll to position [111, 0]
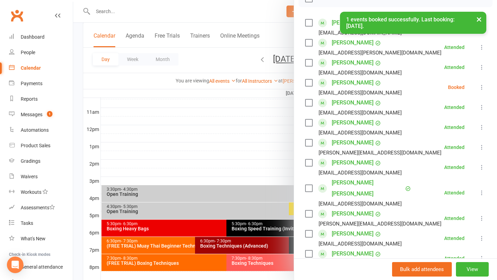
click at [307, 80] on label at bounding box center [308, 82] width 7 height 7
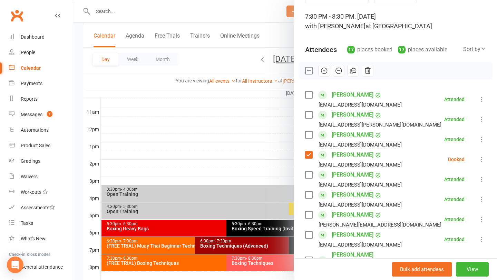
scroll to position [39, 0]
click at [325, 70] on icon "button" at bounding box center [324, 71] width 8 height 8
click at [266, 134] on div at bounding box center [285, 140] width 424 height 280
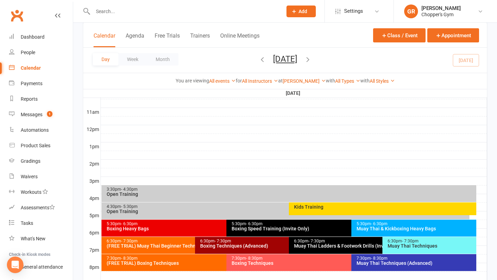
click at [259, 260] on span "- 8:30pm" at bounding box center [254, 258] width 17 height 5
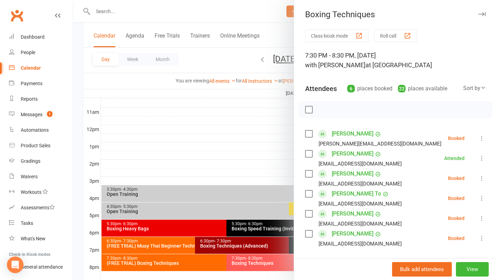
click at [308, 133] on label at bounding box center [308, 133] width 7 height 7
click at [309, 172] on label at bounding box center [308, 173] width 7 height 7
click at [309, 193] on label at bounding box center [308, 193] width 7 height 7
click at [310, 215] on label at bounding box center [308, 213] width 7 height 7
click at [307, 234] on label at bounding box center [308, 233] width 7 height 7
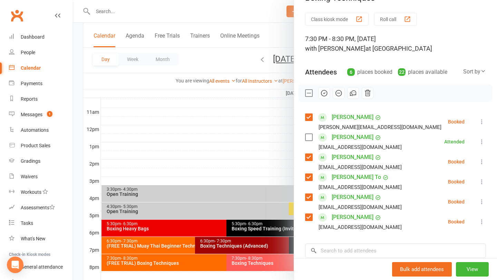
scroll to position [22, 0]
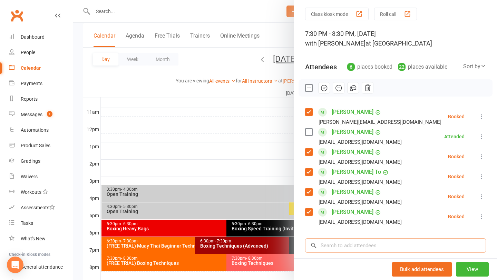
click at [338, 245] on input "search" at bounding box center [395, 245] width 181 height 14
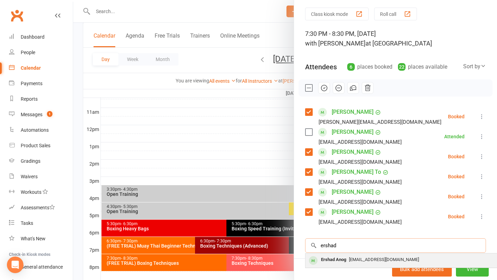
type input "ershad"
click at [335, 259] on div "Ershad Anog" at bounding box center [333, 260] width 31 height 10
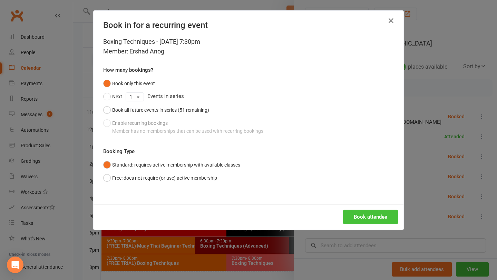
click at [364, 215] on button "Book attendee" at bounding box center [370, 217] width 55 height 14
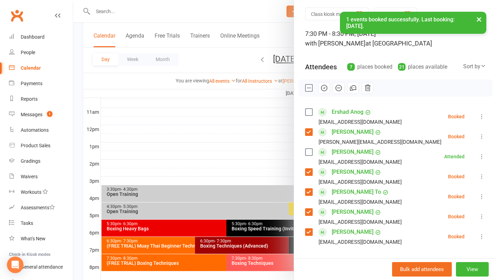
click at [309, 89] on label at bounding box center [308, 88] width 7 height 7
click at [320, 89] on icon "button" at bounding box center [324, 88] width 8 height 8
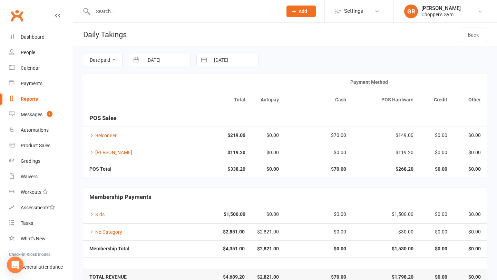
scroll to position [16, 0]
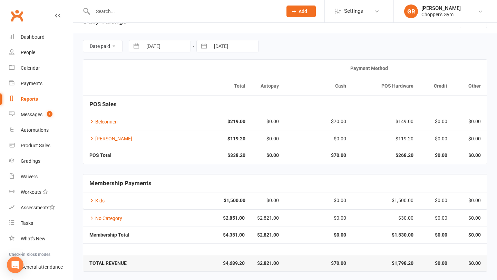
scroll to position [16, 0]
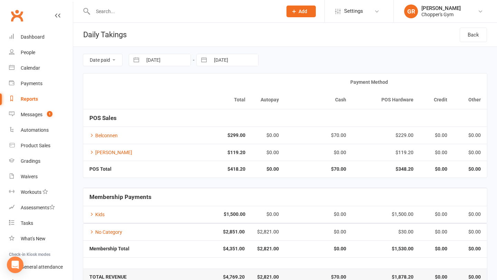
scroll to position [16, 0]
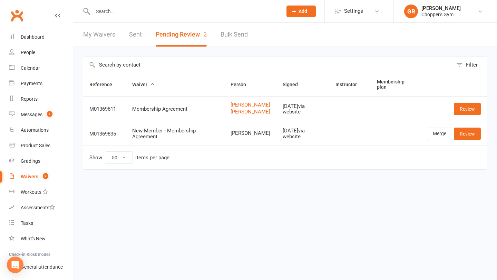
select select "50"
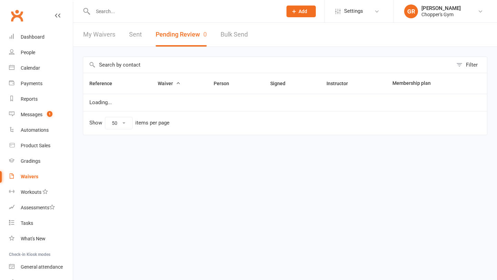
select select "50"
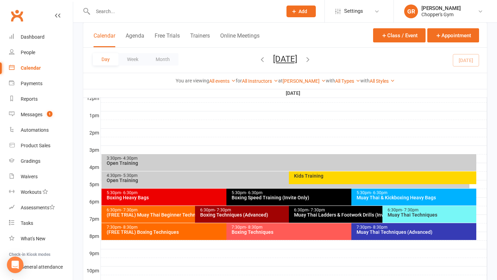
scroll to position [269, 0]
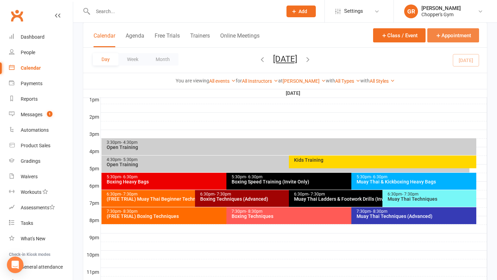
click at [443, 36] on button "Appointment" at bounding box center [453, 35] width 52 height 14
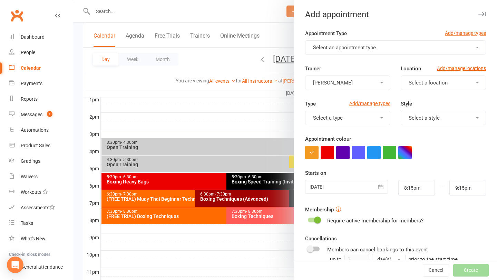
click at [353, 48] on span "Select an appointment type" at bounding box center [344, 48] width 63 height 6
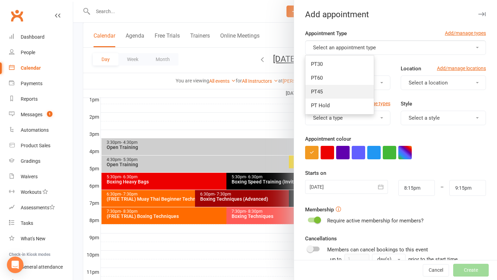
click at [320, 90] on span "PT45" at bounding box center [317, 92] width 12 height 6
type input "9:00pm"
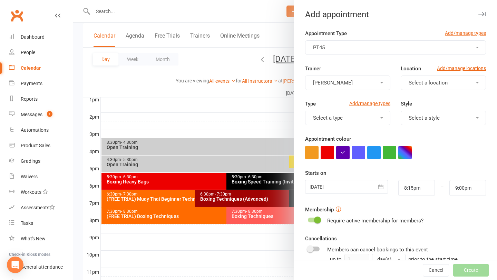
click at [360, 86] on button "[PERSON_NAME]" at bounding box center [347, 83] width 85 height 14
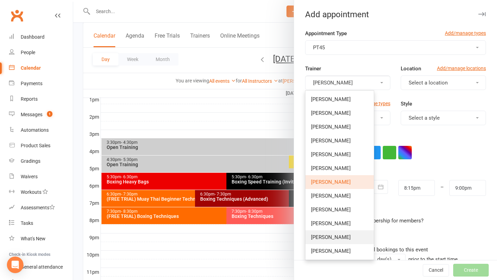
click at [333, 236] on span "Siddharth Dhawan" at bounding box center [331, 237] width 40 height 6
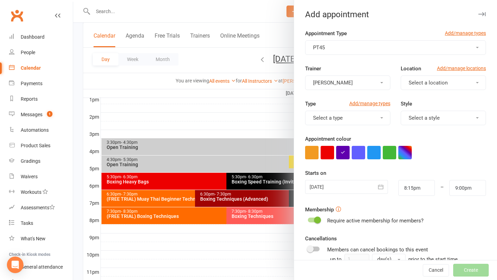
click at [453, 79] on button "Select a location" at bounding box center [443, 83] width 85 height 14
click at [421, 114] on span "[PERSON_NAME]" at bounding box center [426, 113] width 40 height 6
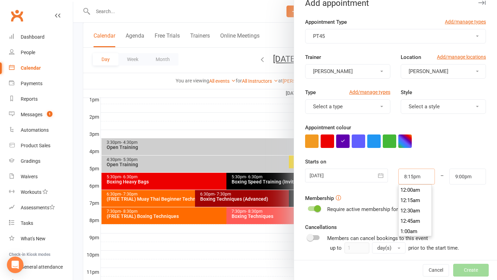
click at [411, 178] on input "8:15pm" at bounding box center [416, 177] width 37 height 16
type input "7:30pm"
click at [411, 193] on li "7:30pm" at bounding box center [415, 195] width 33 height 10
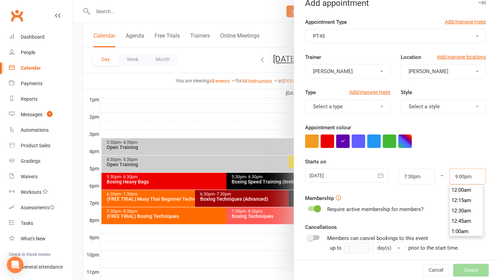
click at [450, 176] on input "9:00pm" at bounding box center [467, 177] width 37 height 16
type input "8:15pm"
click at [465, 194] on li "8:15pm" at bounding box center [466, 190] width 33 height 10
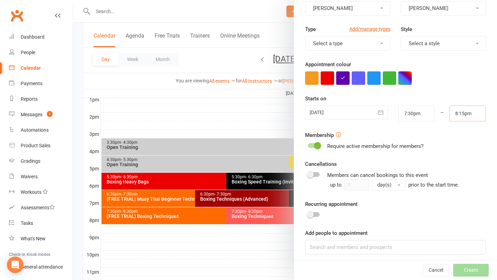
scroll to position [79, 0]
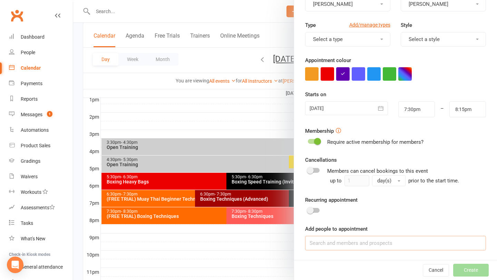
click at [347, 245] on input at bounding box center [395, 243] width 181 height 14
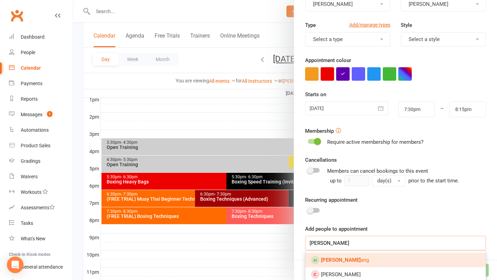
type input "anna ch"
click at [343, 256] on link "Anna Ch ang" at bounding box center [395, 260] width 180 height 14
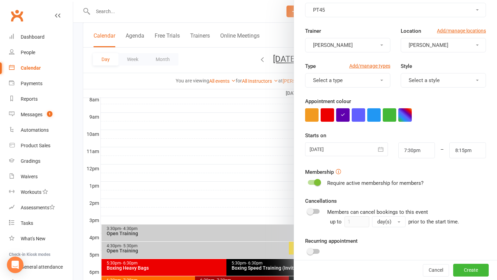
scroll to position [0, 0]
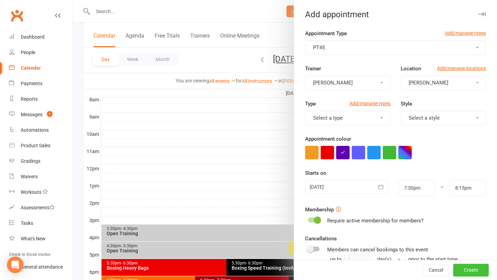
click at [466, 268] on button "Create" at bounding box center [471, 270] width 36 height 12
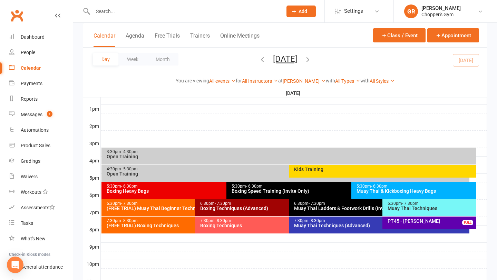
scroll to position [273, 0]
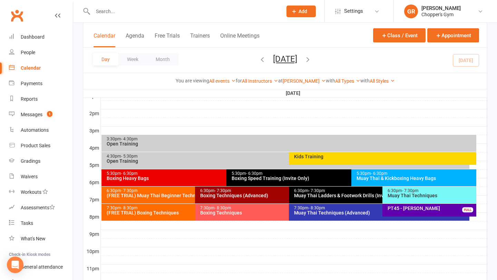
click at [404, 213] on div "PT45 - Anna Chang FULL" at bounding box center [429, 210] width 94 height 13
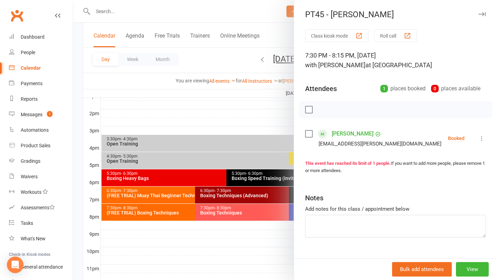
click at [307, 133] on label at bounding box center [308, 133] width 7 height 7
click at [324, 113] on icon "button" at bounding box center [324, 110] width 8 height 8
click at [236, 128] on div at bounding box center [285, 140] width 424 height 280
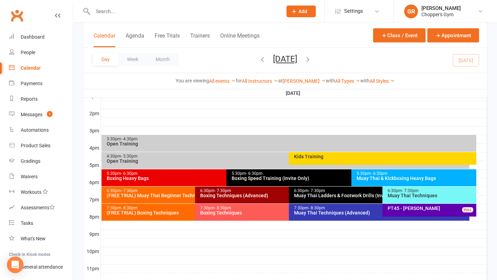
click at [306, 211] on div "Muay Thai Techniques (Advanced)" at bounding box center [381, 212] width 174 height 5
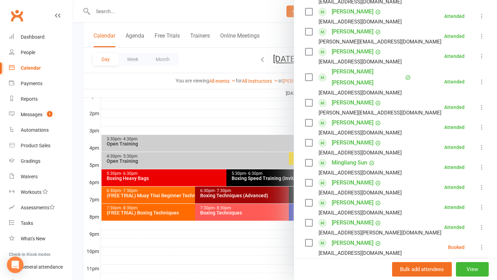
scroll to position [294, 0]
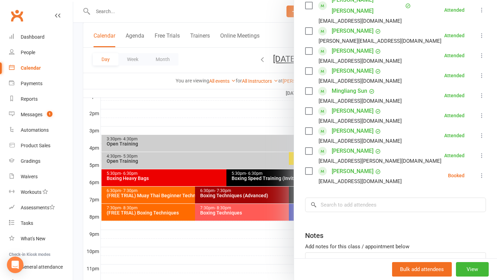
click at [309, 166] on div "Ben Wilson bsw230105@gmail.com" at bounding box center [354, 176] width 99 height 20
click at [307, 168] on label at bounding box center [308, 171] width 7 height 7
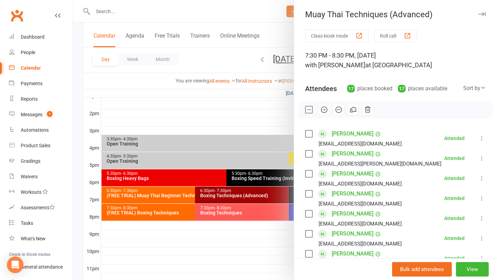
click at [324, 108] on icon "button" at bounding box center [324, 110] width 8 height 8
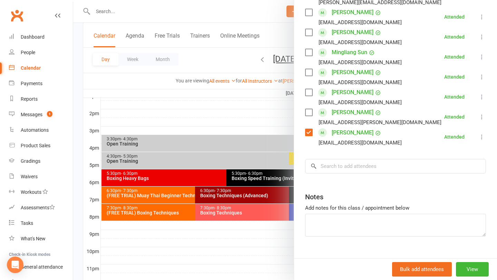
scroll to position [334, 0]
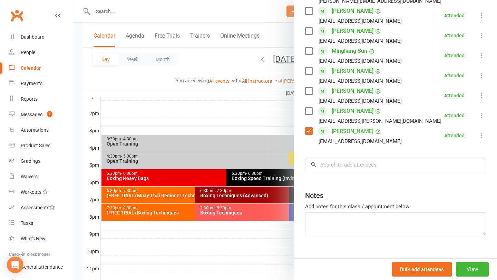
click at [244, 130] on div at bounding box center [285, 140] width 424 height 280
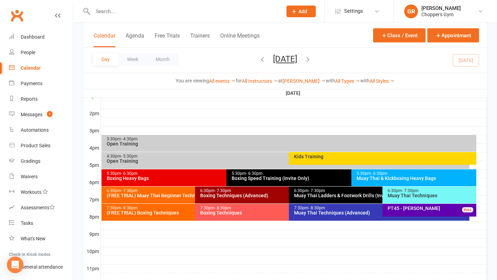
scroll to position [280, 0]
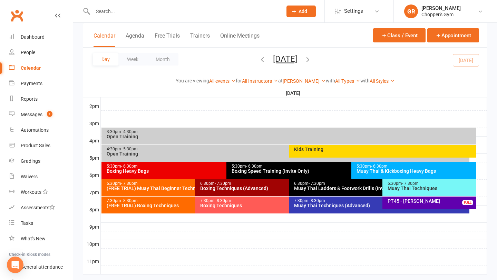
click at [229, 199] on span "- 8:30pm" at bounding box center [223, 200] width 17 height 5
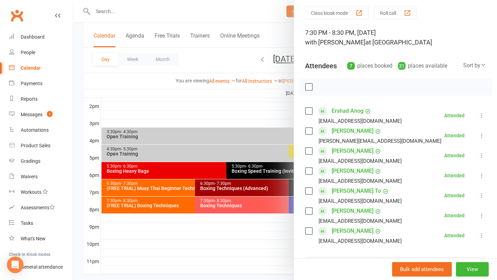
scroll to position [25, 0]
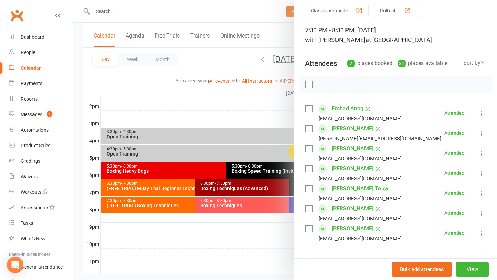
click at [352, 131] on link "[PERSON_NAME]" at bounding box center [353, 128] width 42 height 11
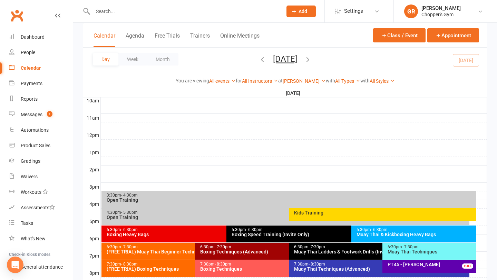
scroll to position [220, 0]
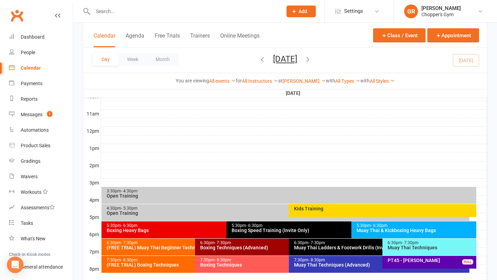
click at [223, 264] on div "Boxing Techniques" at bounding box center [287, 265] width 174 height 5
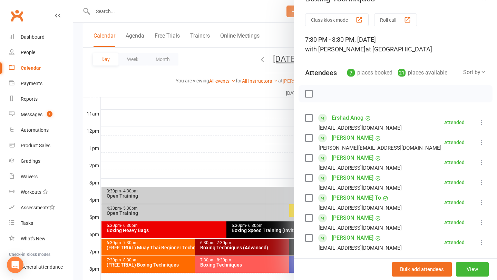
scroll to position [18, 0]
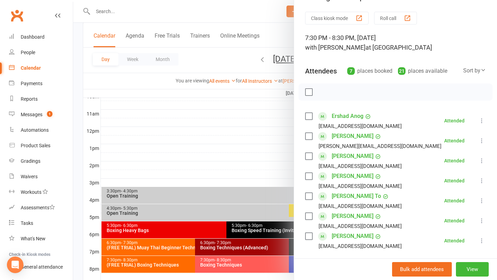
click at [355, 238] on link "[PERSON_NAME]" at bounding box center [353, 236] width 42 height 11
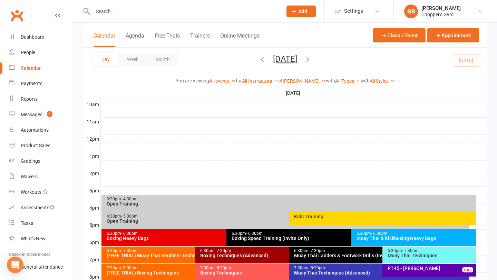
scroll to position [228, 0]
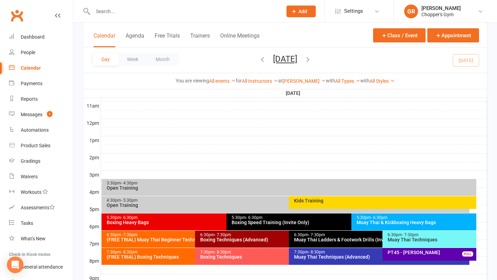
click at [233, 255] on div "Boxing Techniques" at bounding box center [287, 257] width 174 height 5
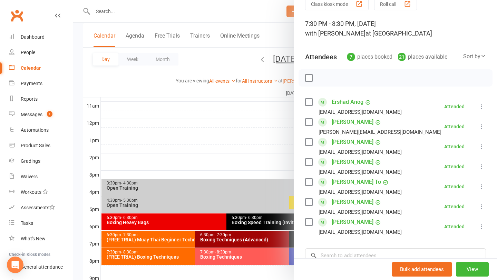
scroll to position [32, 0]
click at [352, 222] on link "Kayan Watterson" at bounding box center [353, 221] width 42 height 11
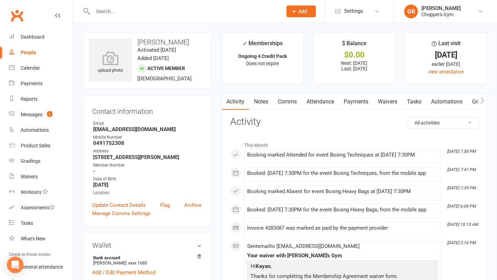
click at [263, 101] on link "Notes" at bounding box center [261, 102] width 24 height 16
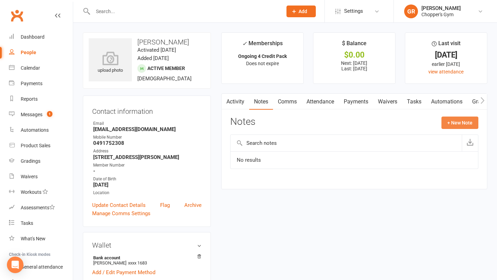
click at [452, 123] on button "+ New Note" at bounding box center [459, 123] width 37 height 12
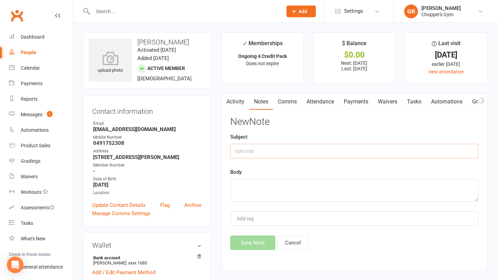
click at [277, 150] on input "text" at bounding box center [354, 151] width 248 height 14
type input "grading"
click at [268, 184] on textarea at bounding box center [354, 190] width 248 height 23
type textarea "Boxing intermediate"
click at [257, 240] on button "Save Note" at bounding box center [252, 243] width 45 height 14
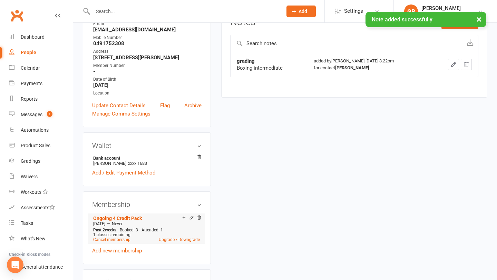
scroll to position [104, 0]
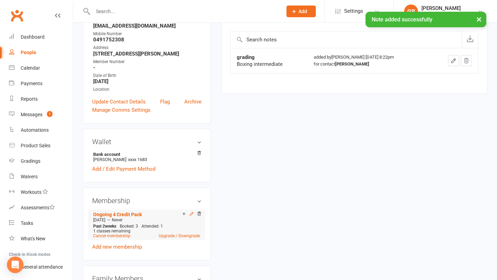
click at [191, 215] on icon at bounding box center [191, 214] width 5 height 5
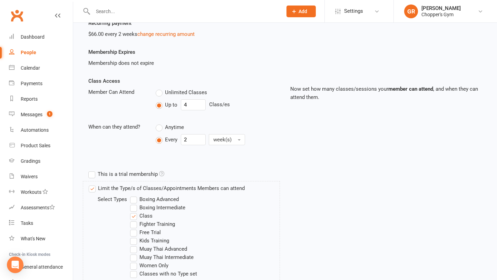
scroll to position [113, 0]
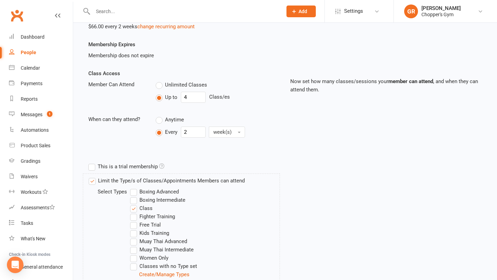
click at [135, 201] on label "Boxing Intermediate" at bounding box center [157, 200] width 55 height 8
click at [135, 196] on input "Boxing Intermediate" at bounding box center [132, 196] width 4 height 0
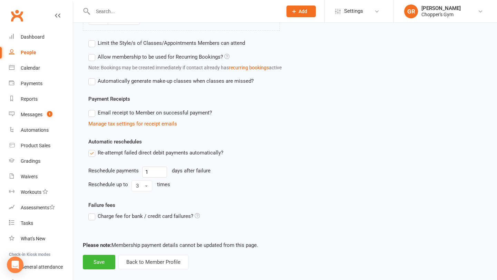
scroll to position [415, 0]
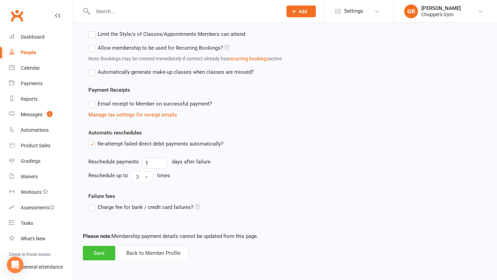
click at [94, 253] on button "Save" at bounding box center [99, 253] width 32 height 14
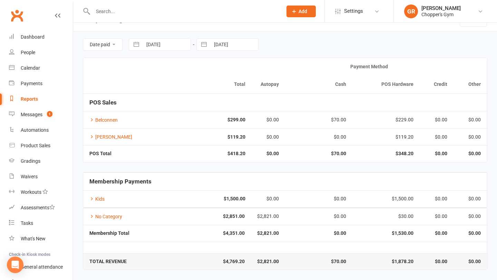
scroll to position [16, 0]
click at [91, 120] on icon at bounding box center [91, 119] width 5 height 5
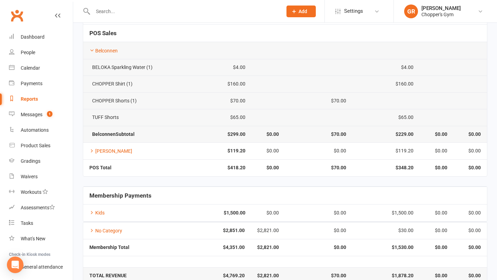
scroll to position [99, 0]
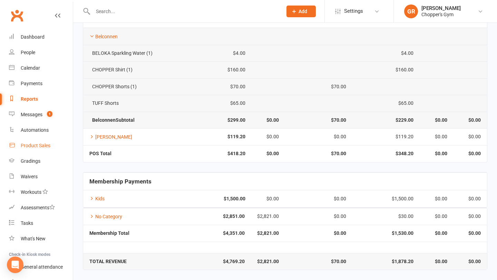
click at [32, 141] on link "Product Sales" at bounding box center [41, 146] width 64 height 16
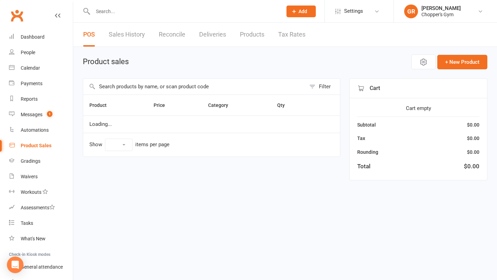
select select "100"
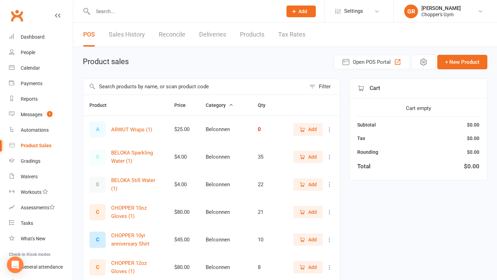
click at [184, 85] on input "text" at bounding box center [194, 87] width 223 height 16
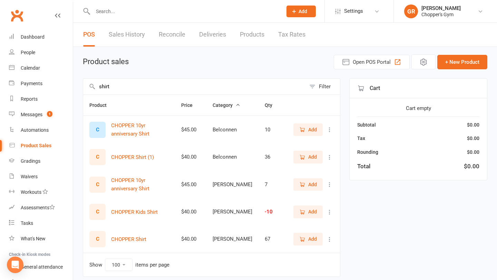
type input "shirt"
click at [311, 239] on span "Add" at bounding box center [312, 239] width 9 height 8
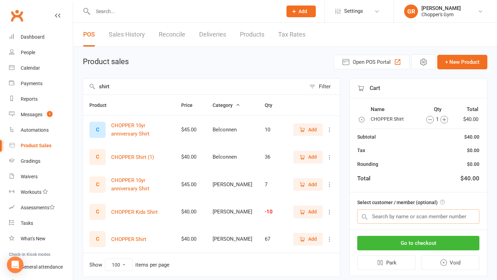
click at [391, 218] on input "text" at bounding box center [418, 216] width 122 height 14
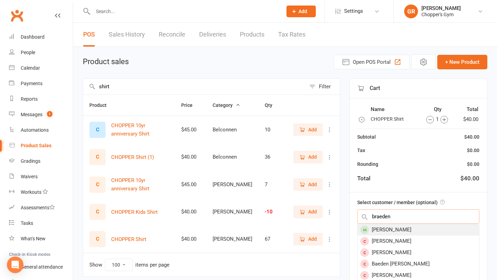
type input "braeden"
click at [397, 228] on div "[PERSON_NAME]" at bounding box center [417, 229] width 121 height 11
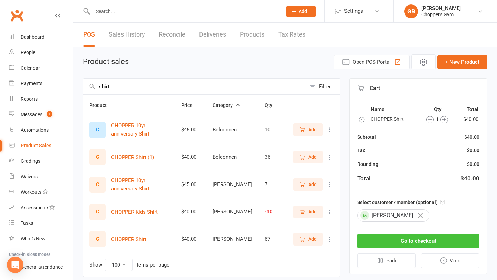
click at [410, 238] on button "Go to checkout" at bounding box center [418, 241] width 122 height 14
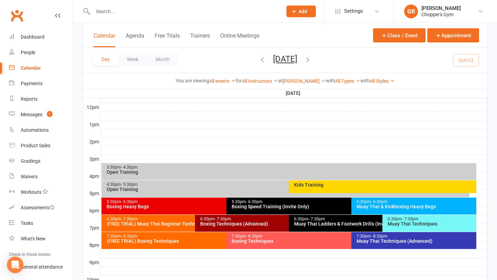
click at [373, 241] on div "Muay Thai Techniques (Advanced)" at bounding box center [415, 241] width 119 height 5
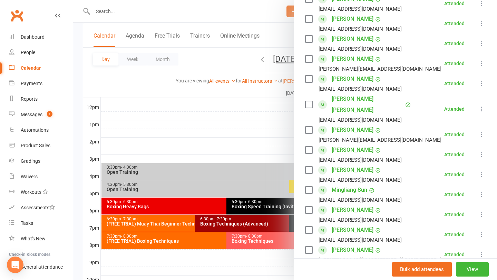
scroll to position [334, 0]
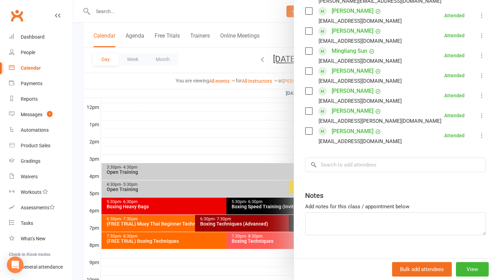
click at [257, 121] on div at bounding box center [285, 140] width 424 height 280
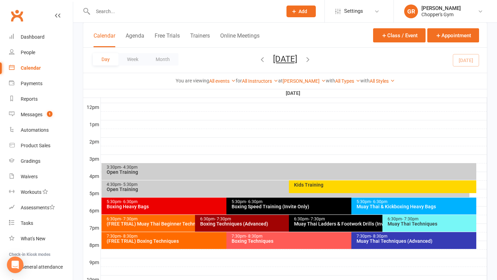
click at [283, 246] on div "7:30pm - 8:30pm Boxing Techniques" at bounding box center [347, 240] width 243 height 17
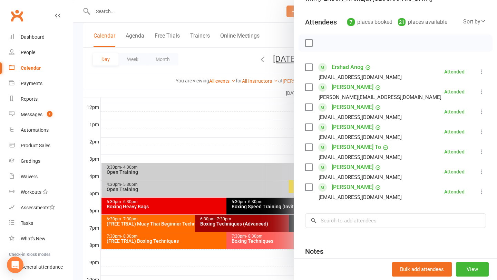
scroll to position [134, 0]
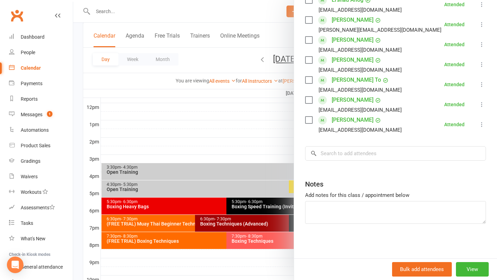
click at [196, 239] on div at bounding box center [285, 140] width 424 height 280
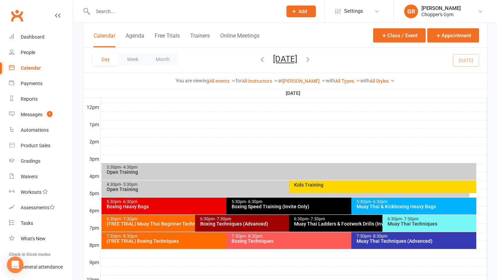
click at [196, 239] on div "(FREE TRIAL) Boxing Techniques" at bounding box center [224, 241] width 237 height 5
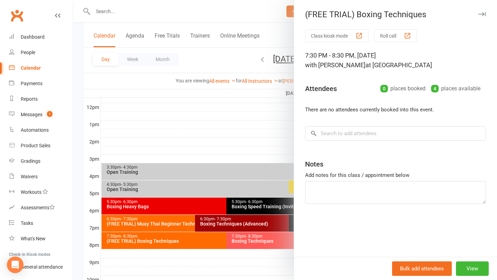
scroll to position [294, 0]
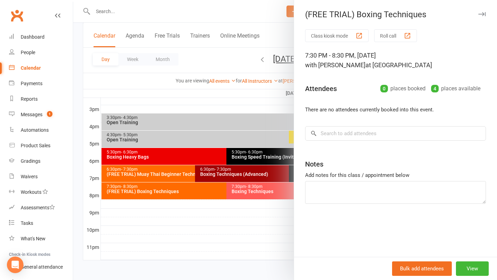
click at [265, 204] on div at bounding box center [285, 140] width 424 height 280
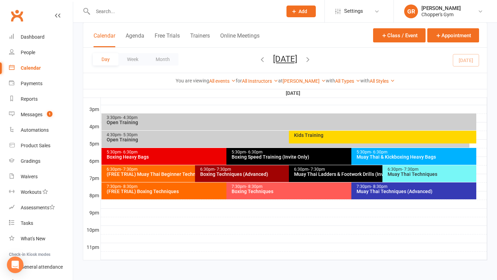
click at [384, 197] on div "7:30pm - 8:30pm Muay Thai Techniques (Advanced)" at bounding box center [413, 191] width 125 height 17
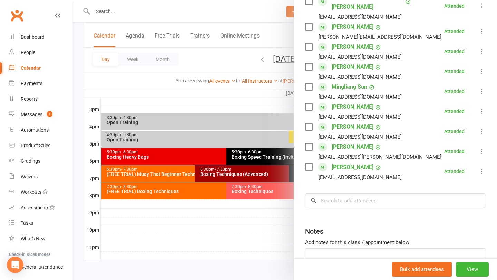
scroll to position [334, 0]
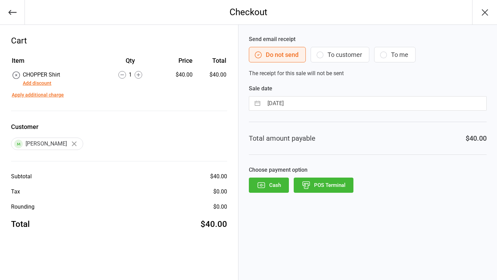
click at [331, 182] on button "POS Terminal" at bounding box center [324, 185] width 60 height 15
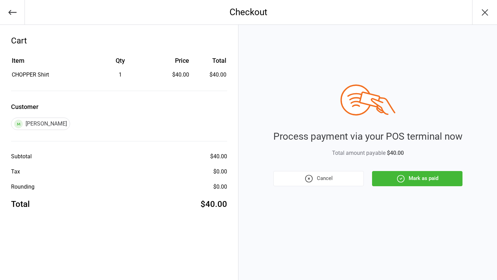
click at [399, 176] on icon "button" at bounding box center [400, 178] width 7 height 7
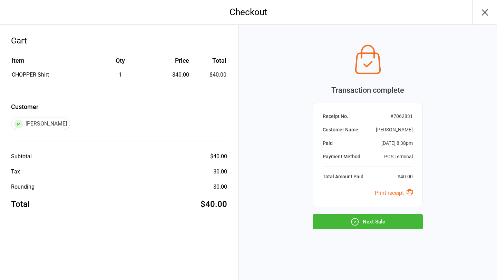
click at [395, 223] on button "Next Sale" at bounding box center [368, 221] width 110 height 15
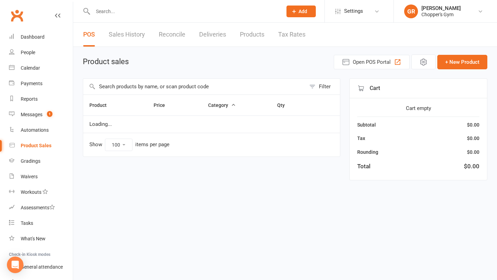
select select "100"
